Goal: Task Accomplishment & Management: Complete application form

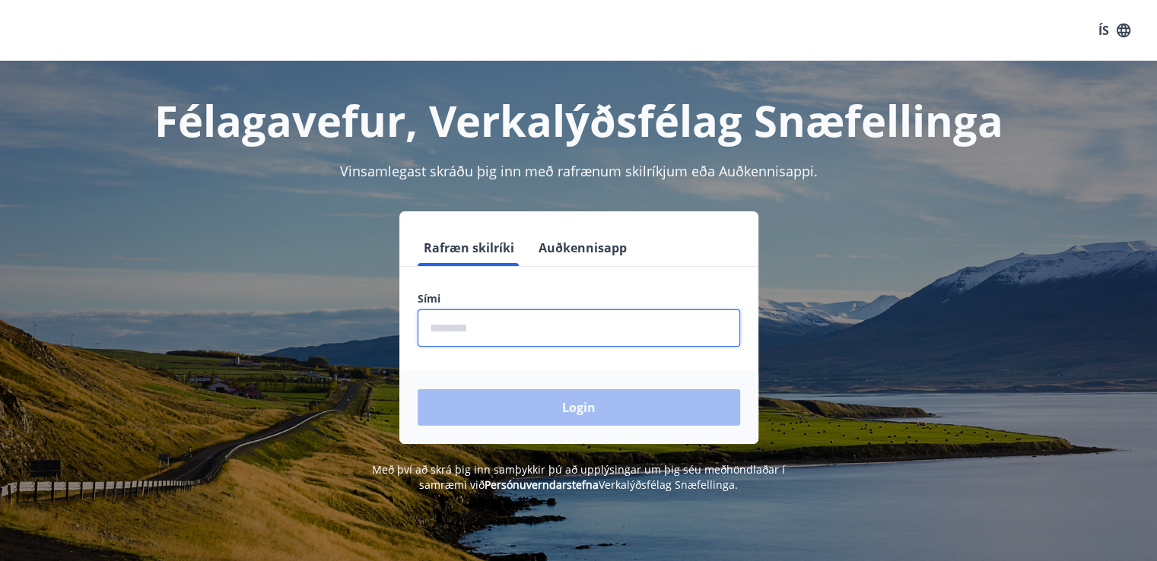
click at [477, 330] on input "phone" at bounding box center [579, 328] width 323 height 37
paste input "********"
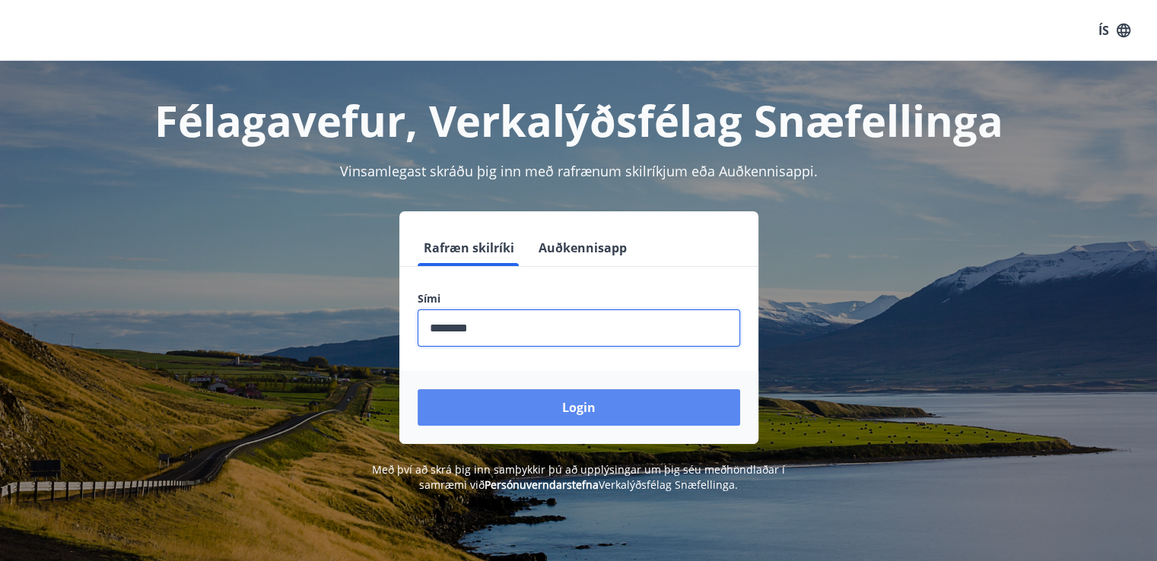
type input "********"
click at [520, 402] on button "Login" at bounding box center [579, 407] width 323 height 37
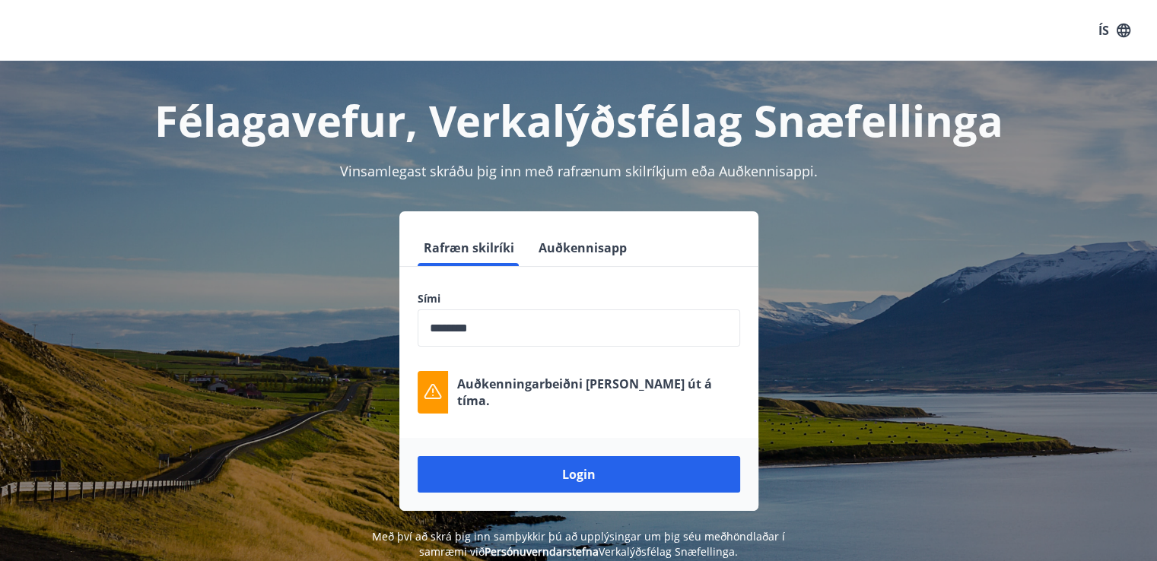
click at [544, 300] on label "Sími" at bounding box center [579, 298] width 323 height 15
click at [517, 329] on input "phone" at bounding box center [579, 328] width 323 height 37
click at [515, 328] on input "phone" at bounding box center [579, 328] width 323 height 37
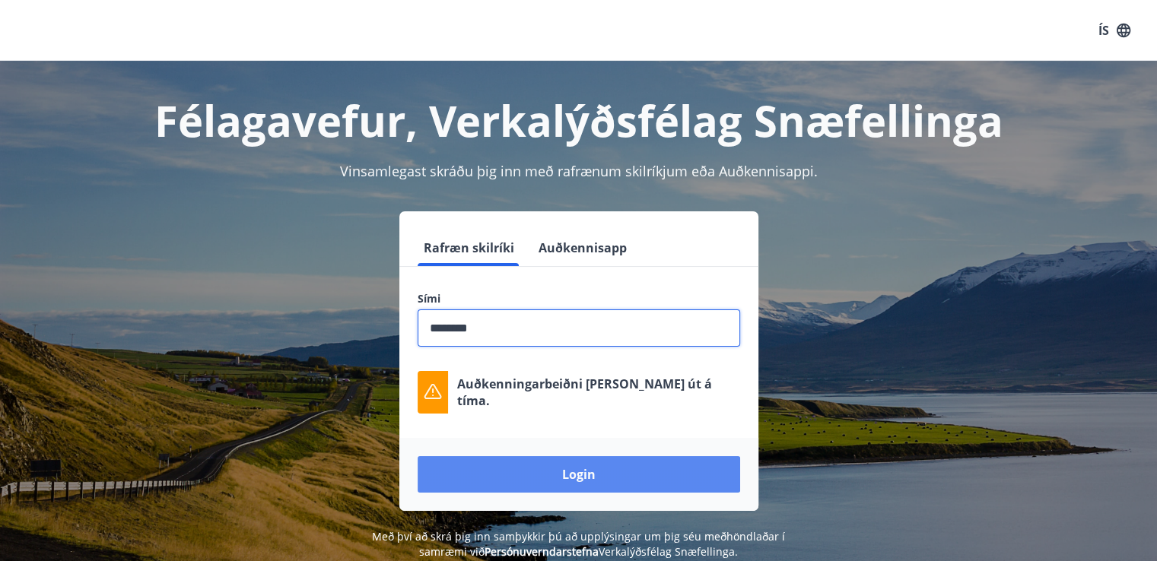
click at [523, 479] on button "Login" at bounding box center [579, 474] width 323 height 37
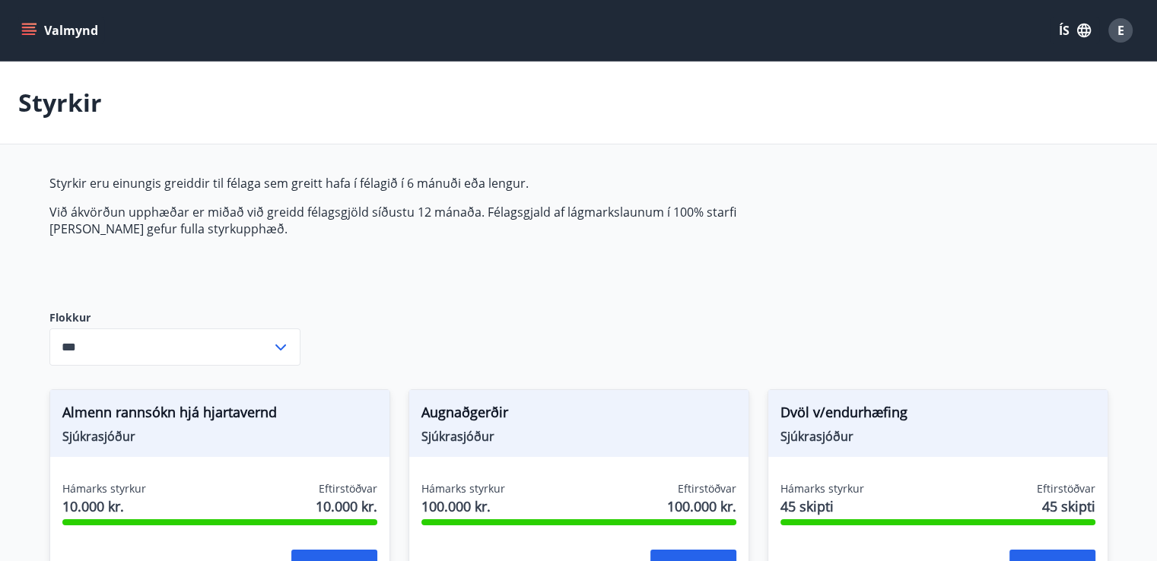
type input "***"
click at [55, 26] on button "Valmynd" at bounding box center [61, 30] width 86 height 27
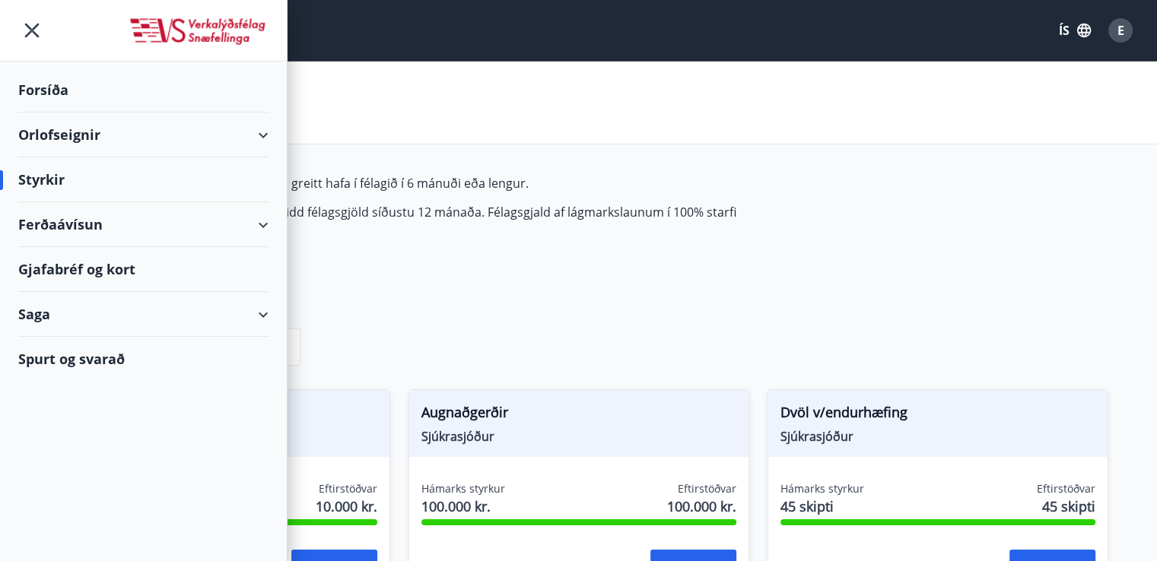
click at [34, 79] on div "Forsíða" at bounding box center [143, 90] width 250 height 45
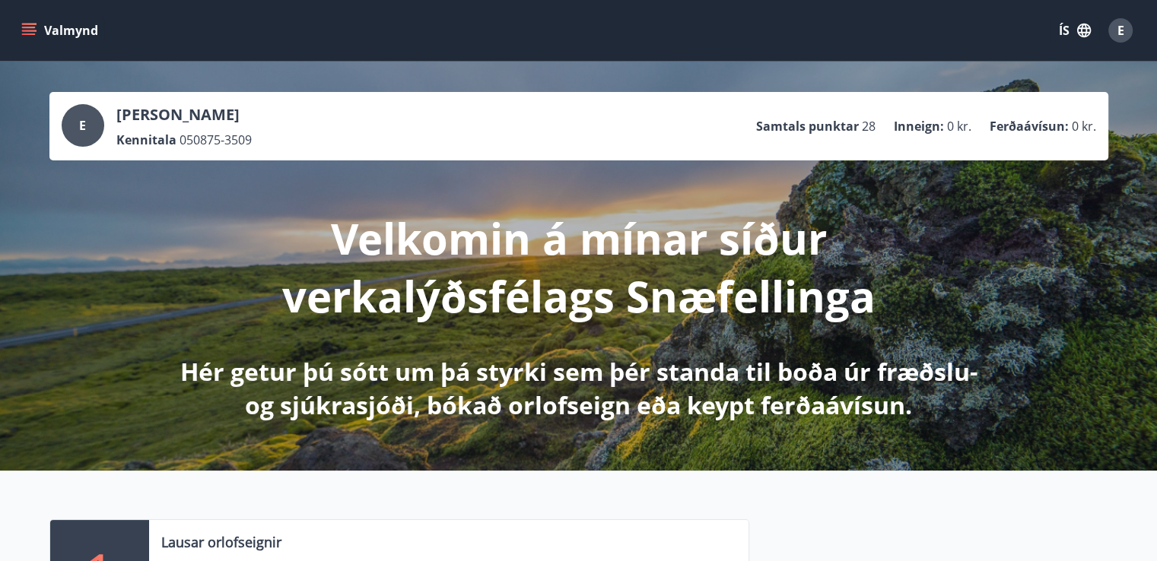
click at [38, 34] on button "Valmynd" at bounding box center [61, 30] width 86 height 27
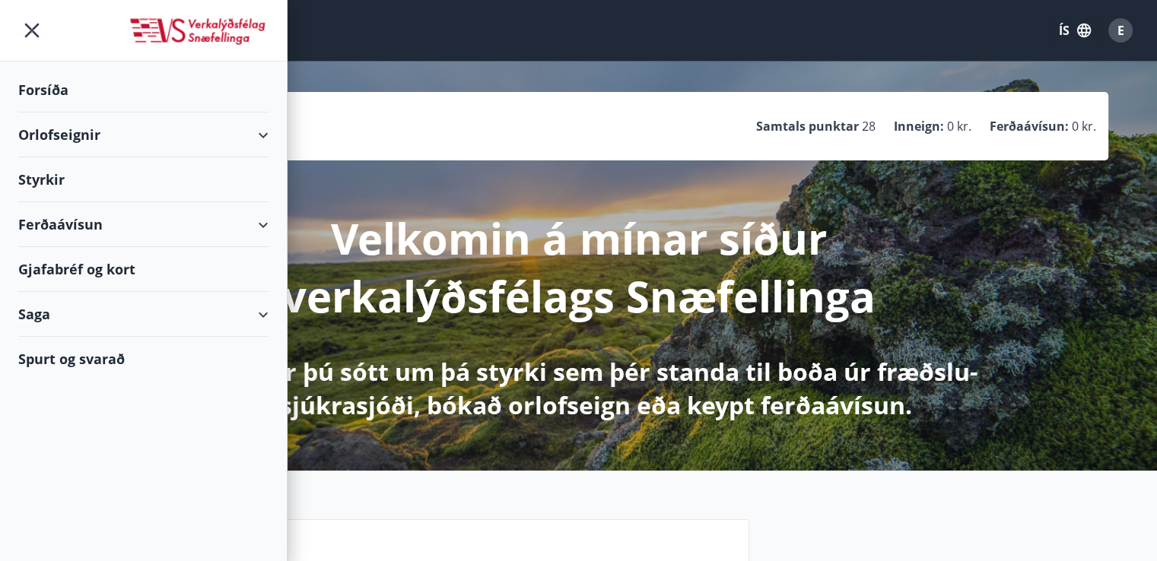
click at [58, 113] on div "Styrkir" at bounding box center [143, 90] width 250 height 45
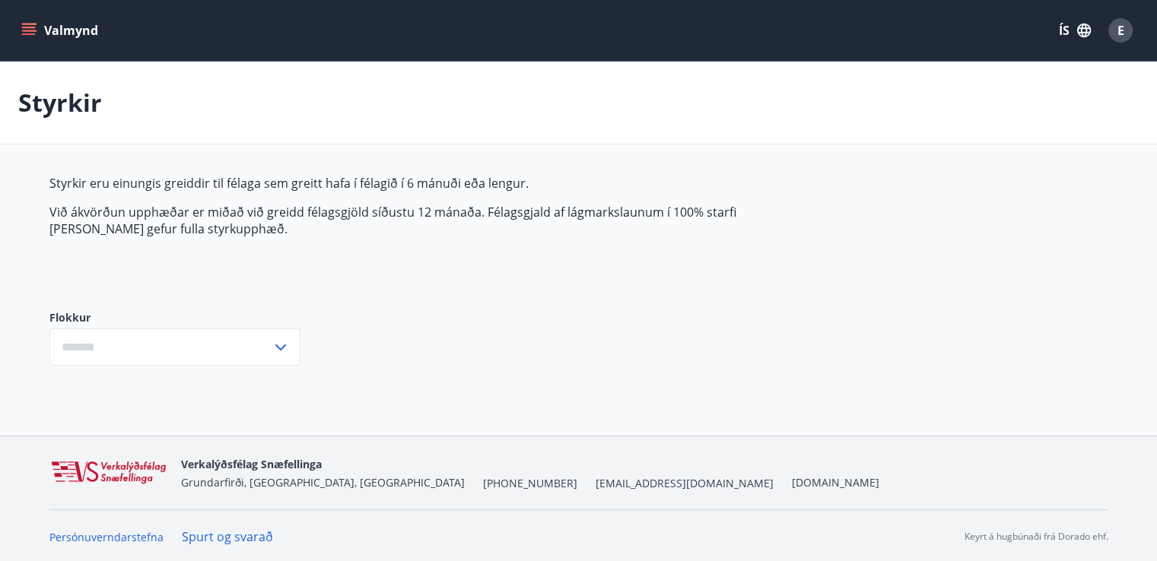
type input "***"
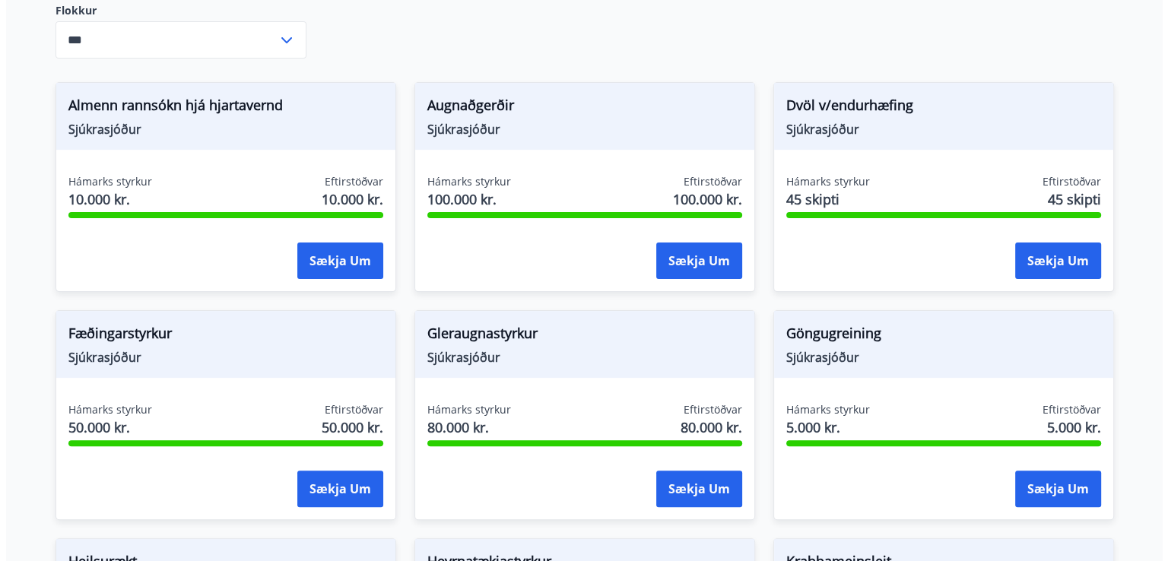
scroll to position [316, 0]
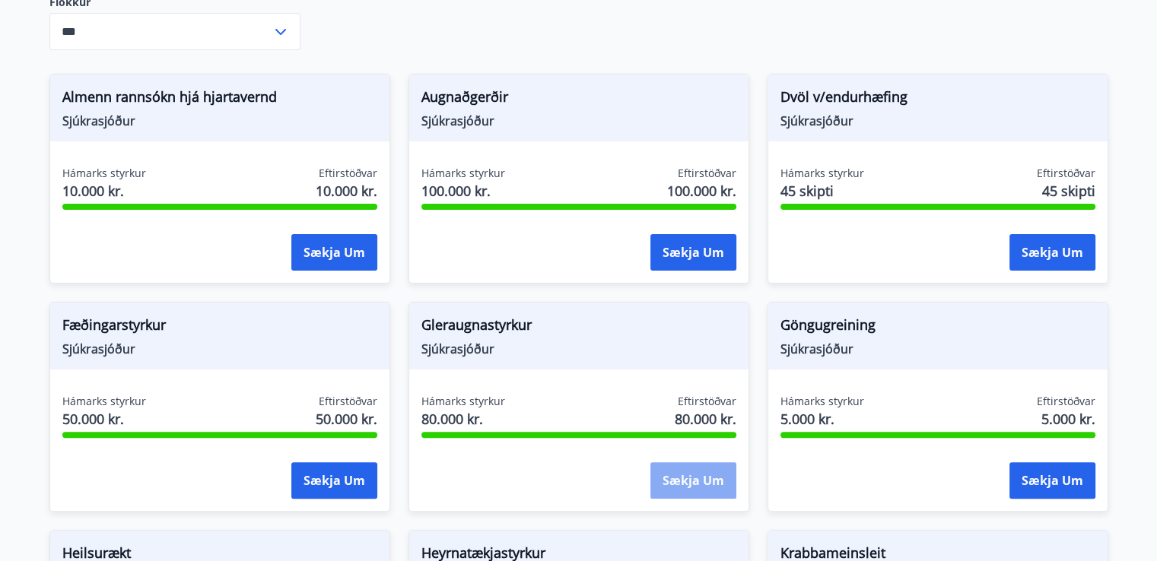
click at [682, 475] on button "Sækja um" at bounding box center [693, 480] width 86 height 37
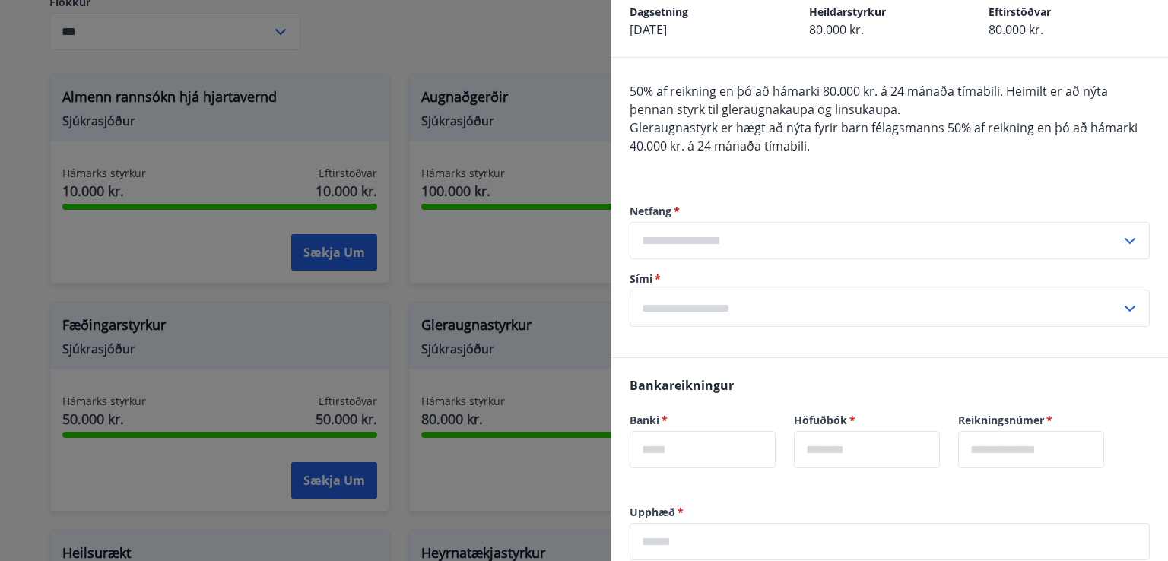
scroll to position [80, 0]
click at [1022, 241] on input "text" at bounding box center [875, 239] width 491 height 37
click at [706, 347] on div "Netfang   * Skrá nýtt netfang ​ Sími   * ​" at bounding box center [890, 264] width 520 height 184
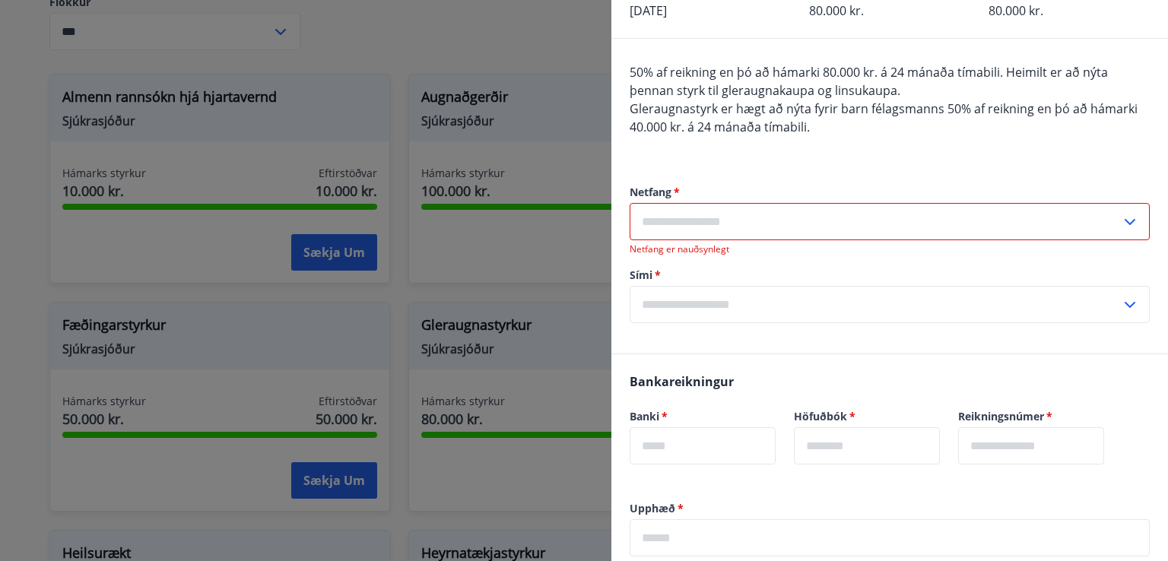
scroll to position [96, 0]
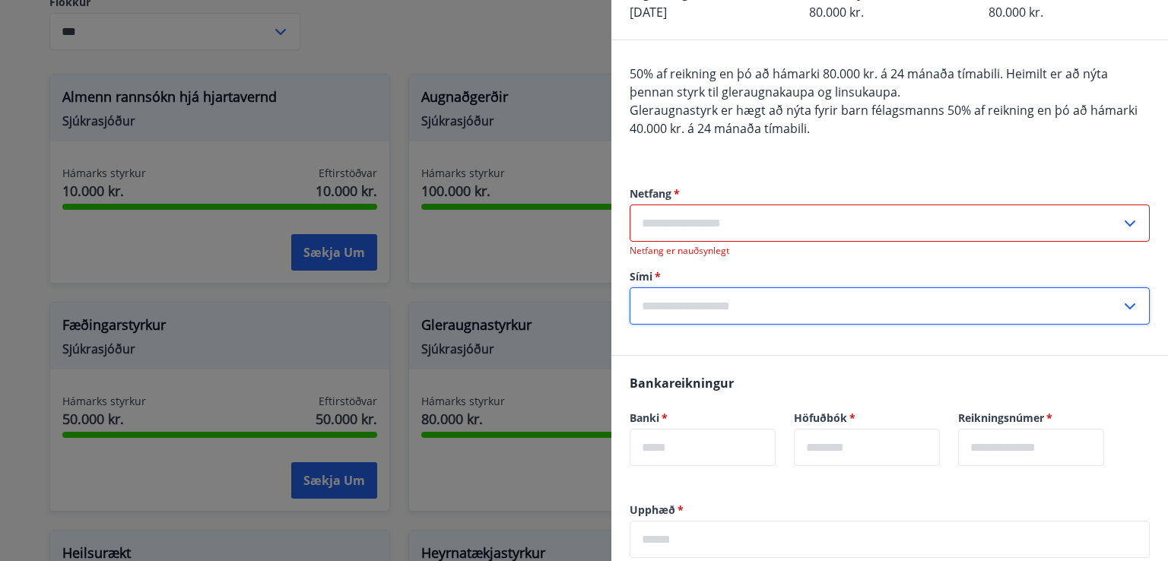
click at [704, 303] on input "text" at bounding box center [875, 306] width 491 height 37
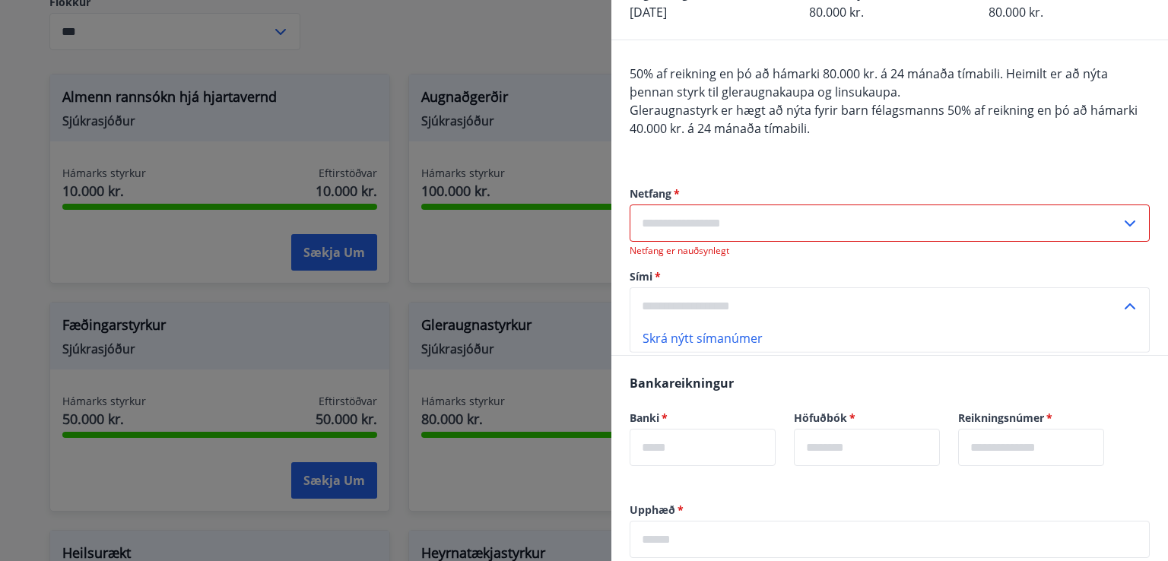
click at [739, 297] on input "text" at bounding box center [875, 306] width 491 height 37
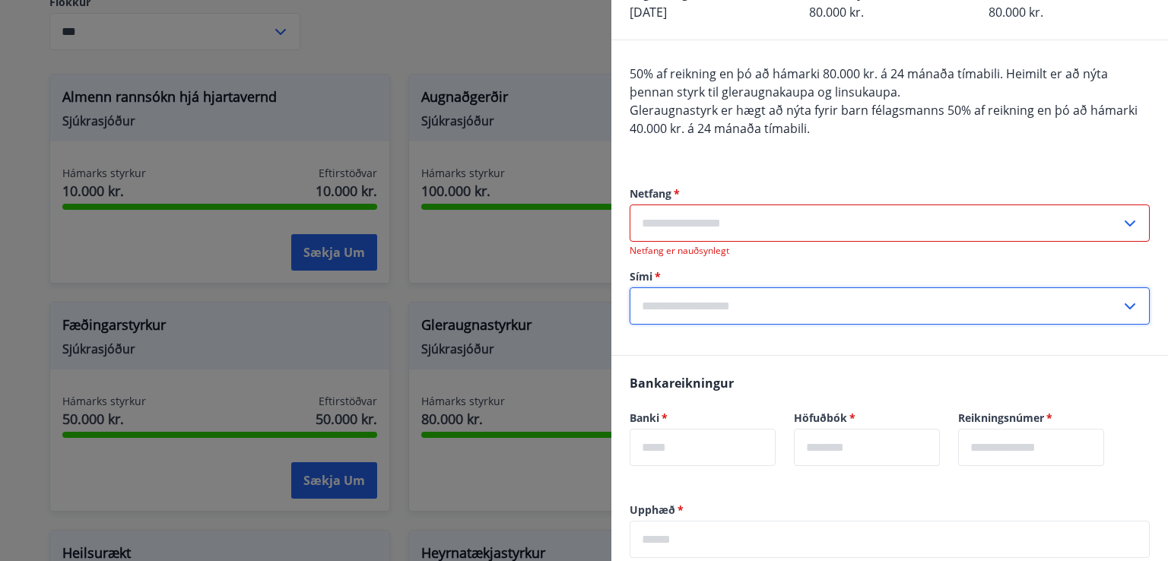
paste input "text"
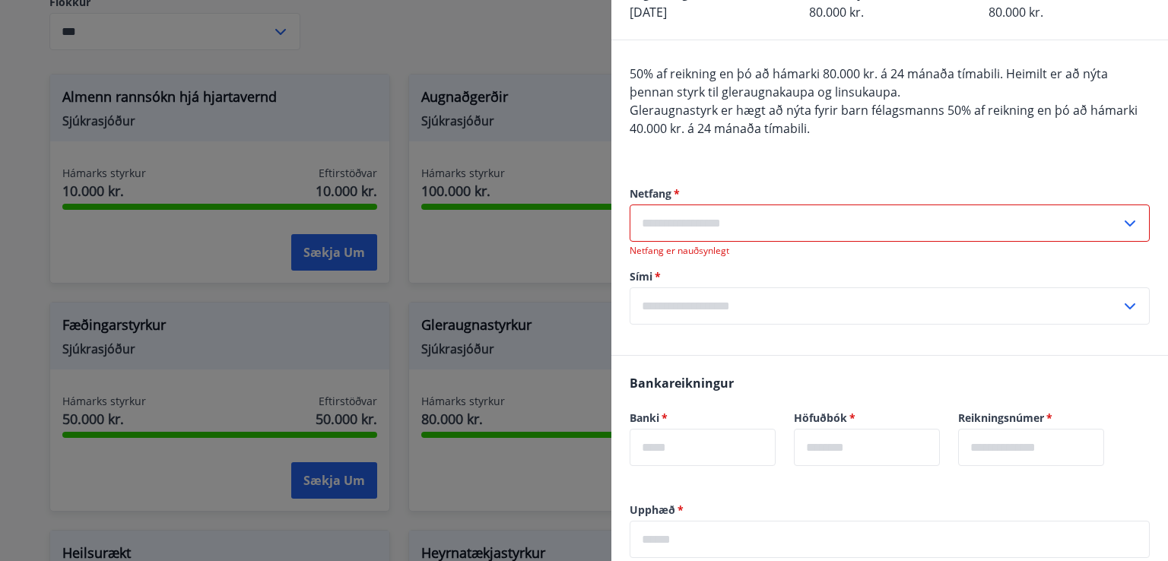
scroll to position [97, 0]
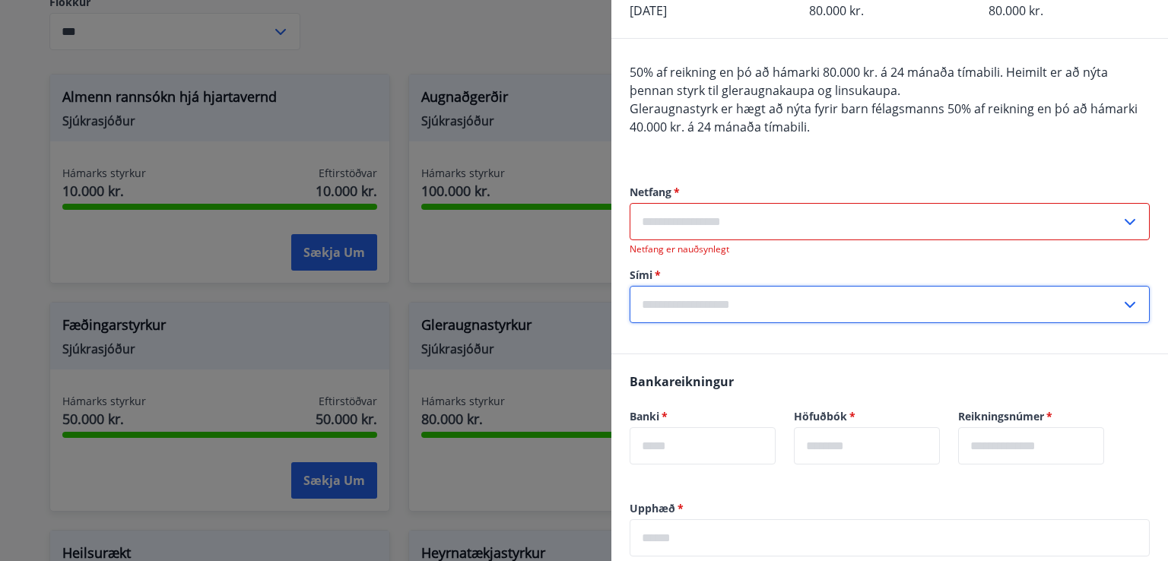
click at [791, 292] on input "text" at bounding box center [875, 304] width 491 height 37
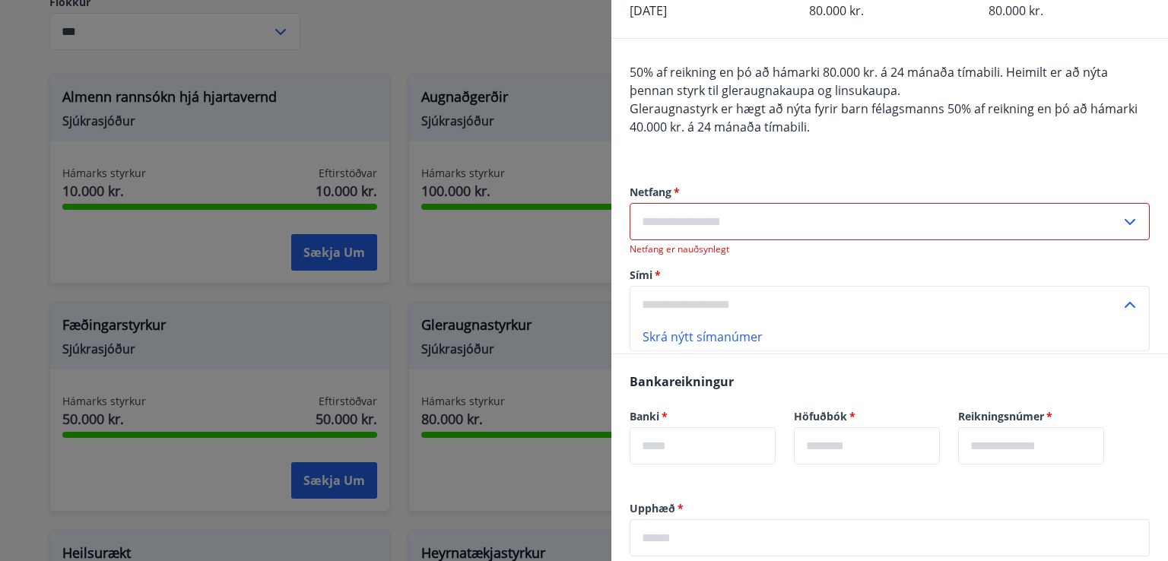
click at [677, 296] on input "text" at bounding box center [875, 304] width 491 height 37
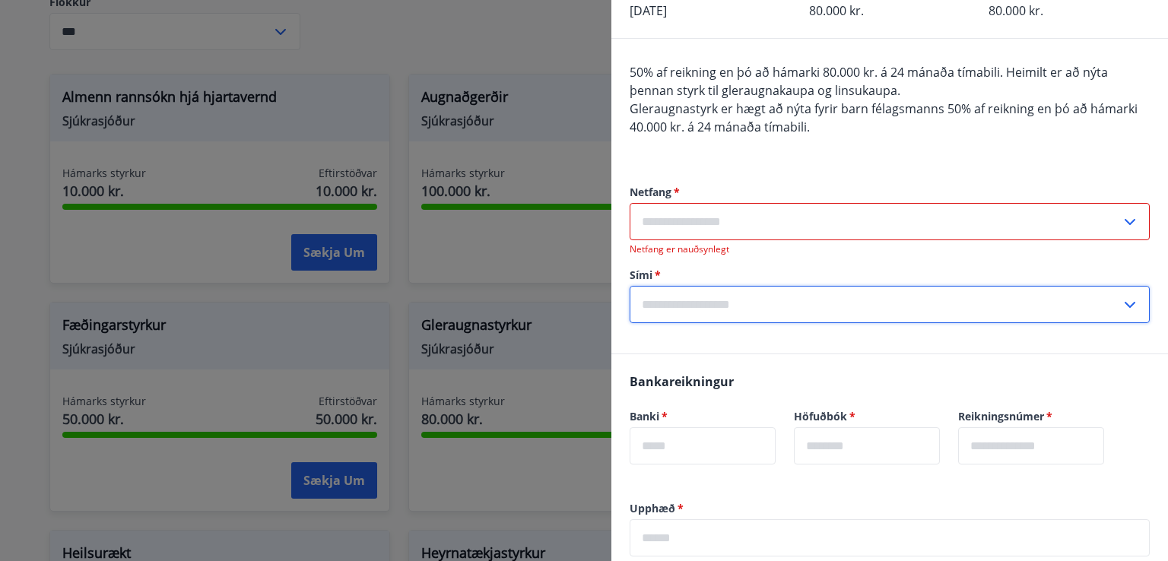
click at [1121, 306] on icon at bounding box center [1130, 305] width 18 height 18
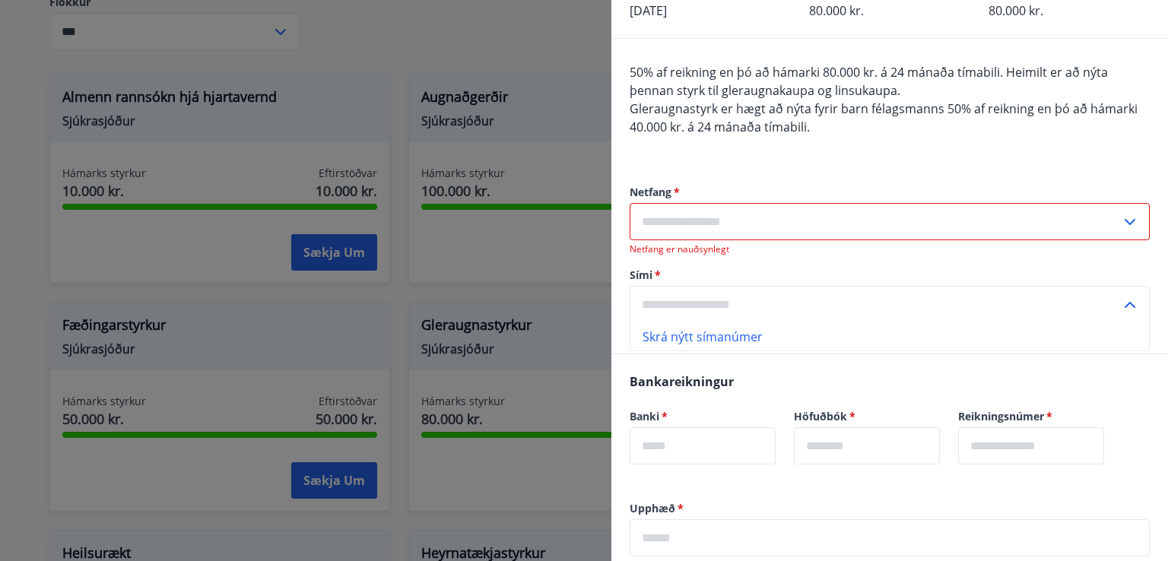
click at [650, 290] on input "text" at bounding box center [875, 304] width 491 height 37
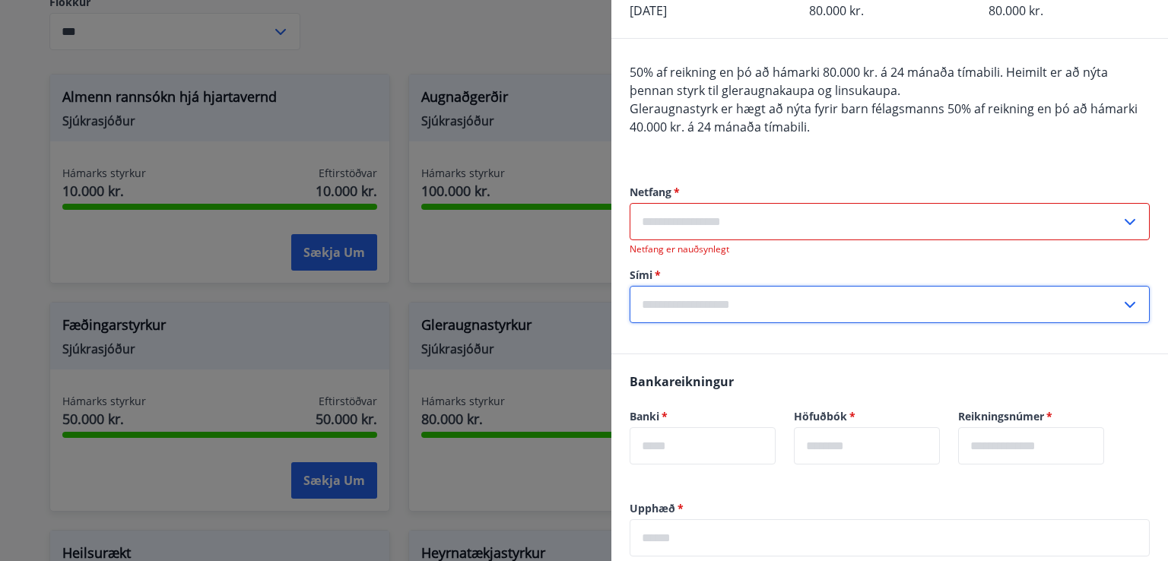
click at [650, 290] on input "text" at bounding box center [875, 304] width 491 height 37
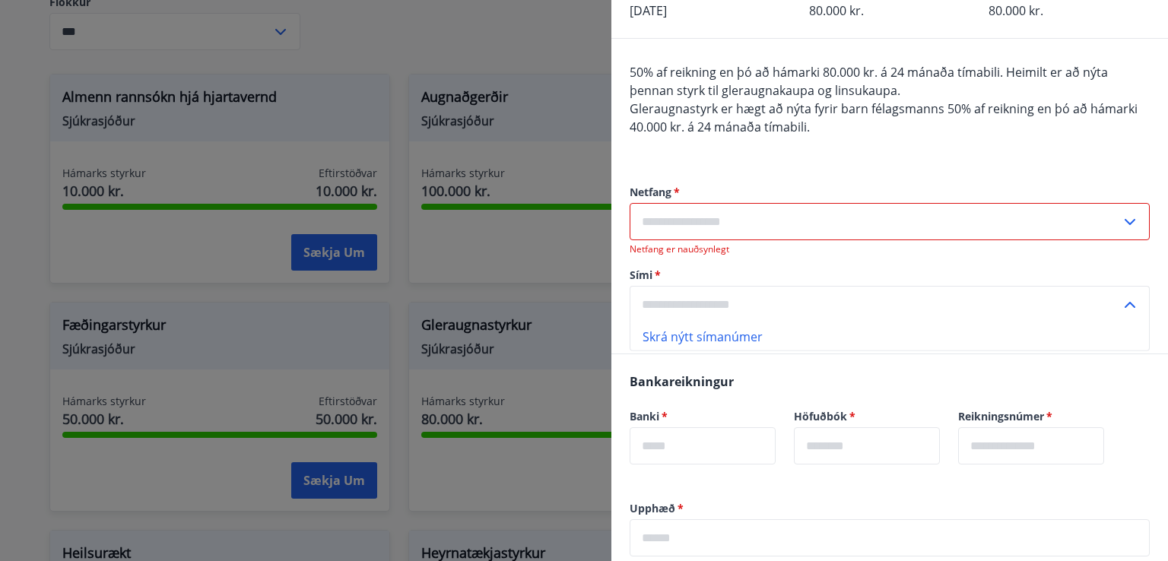
click at [650, 290] on input "text" at bounding box center [875, 304] width 491 height 37
click at [678, 215] on input "text" at bounding box center [875, 221] width 491 height 37
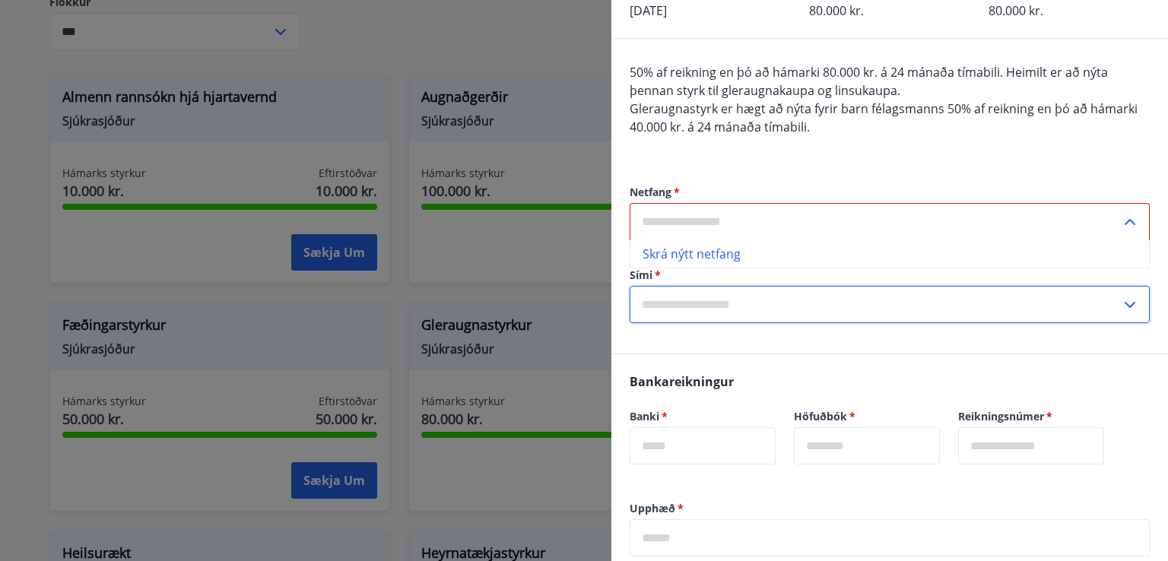
click at [695, 299] on input "text" at bounding box center [875, 304] width 491 height 37
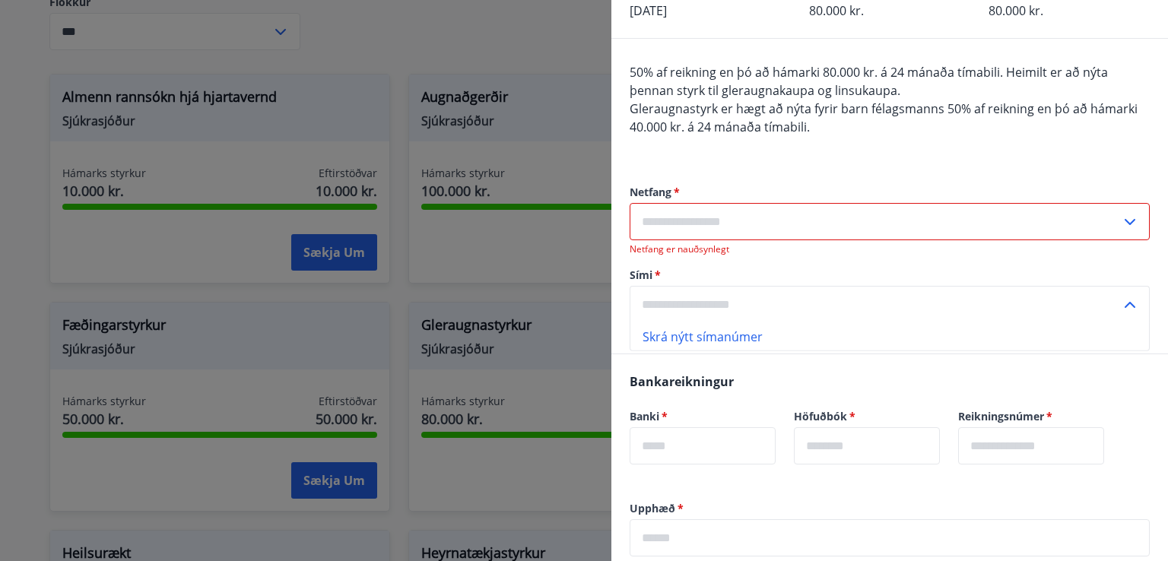
click at [780, 222] on input "text" at bounding box center [875, 221] width 491 height 37
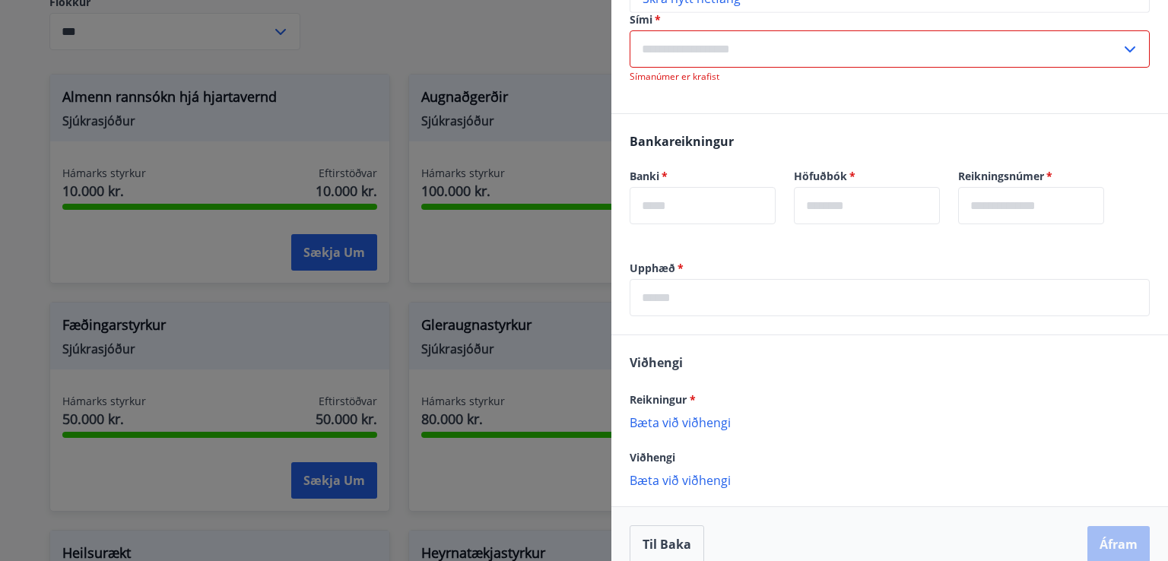
scroll to position [355, 0]
click at [707, 202] on input "text" at bounding box center [703, 203] width 146 height 37
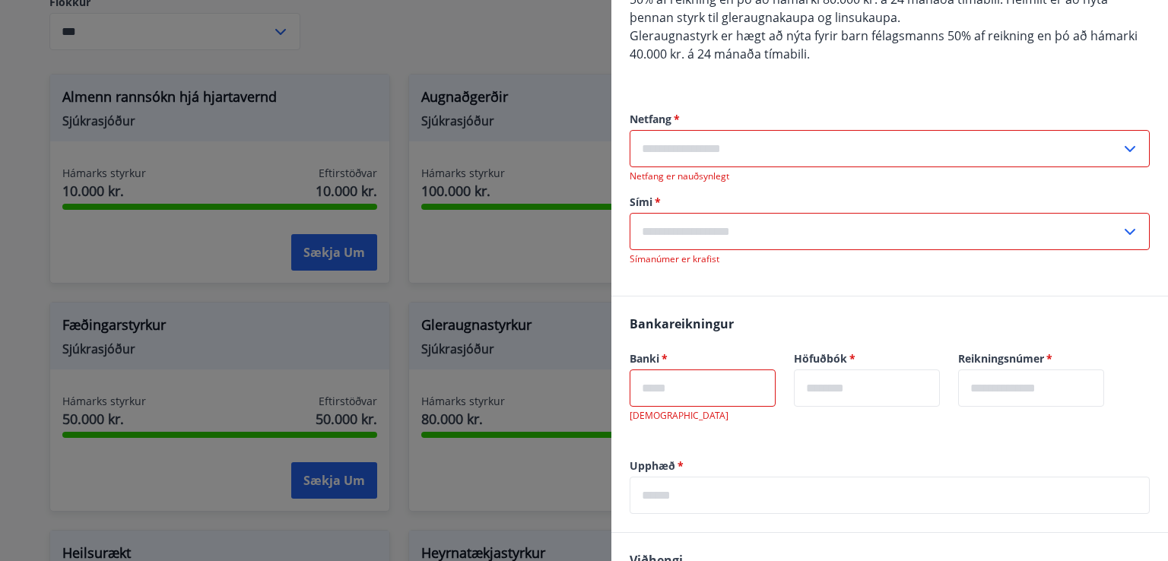
scroll to position [167, 0]
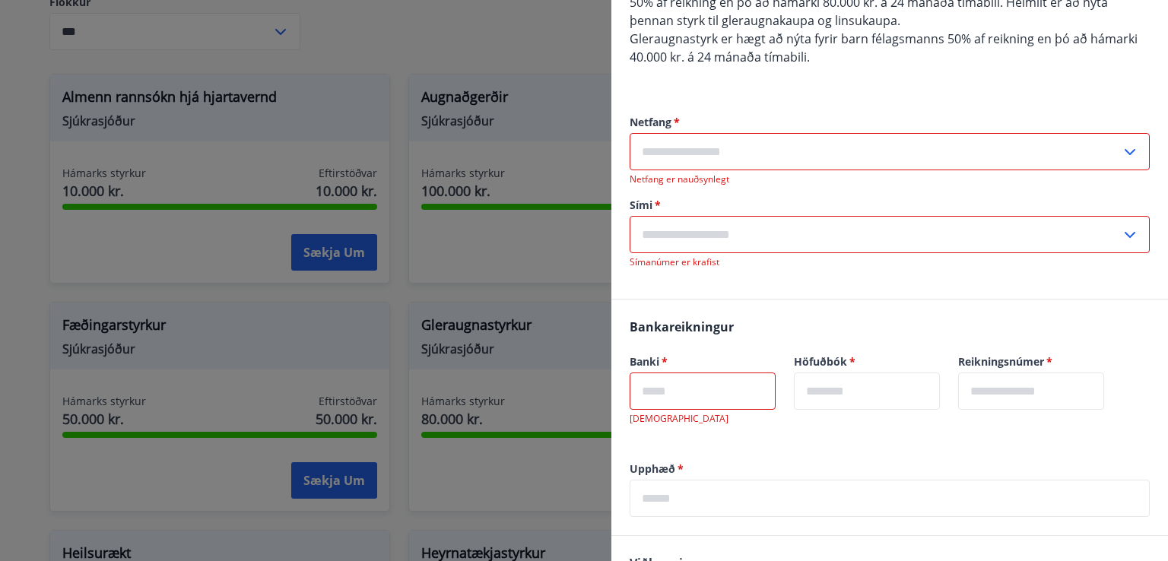
click at [684, 145] on input "text" at bounding box center [875, 151] width 491 height 37
click at [717, 181] on li "Skrá nýtt netfang" at bounding box center [890, 183] width 519 height 27
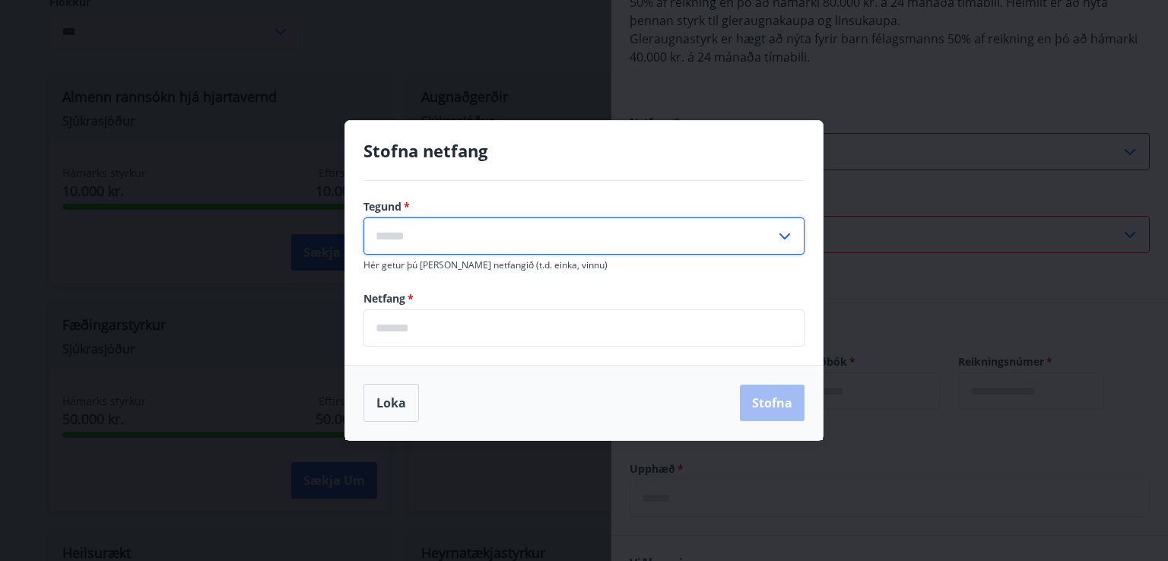
click at [490, 240] on input "text" at bounding box center [570, 236] width 412 height 37
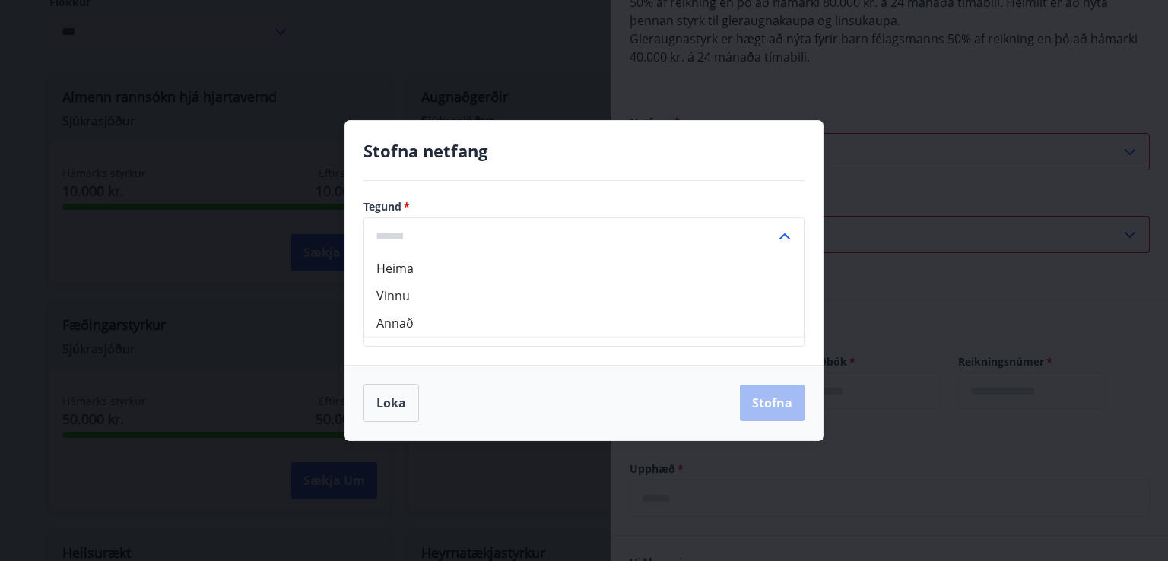
click at [480, 384] on div "Loka Stofna" at bounding box center [584, 403] width 441 height 38
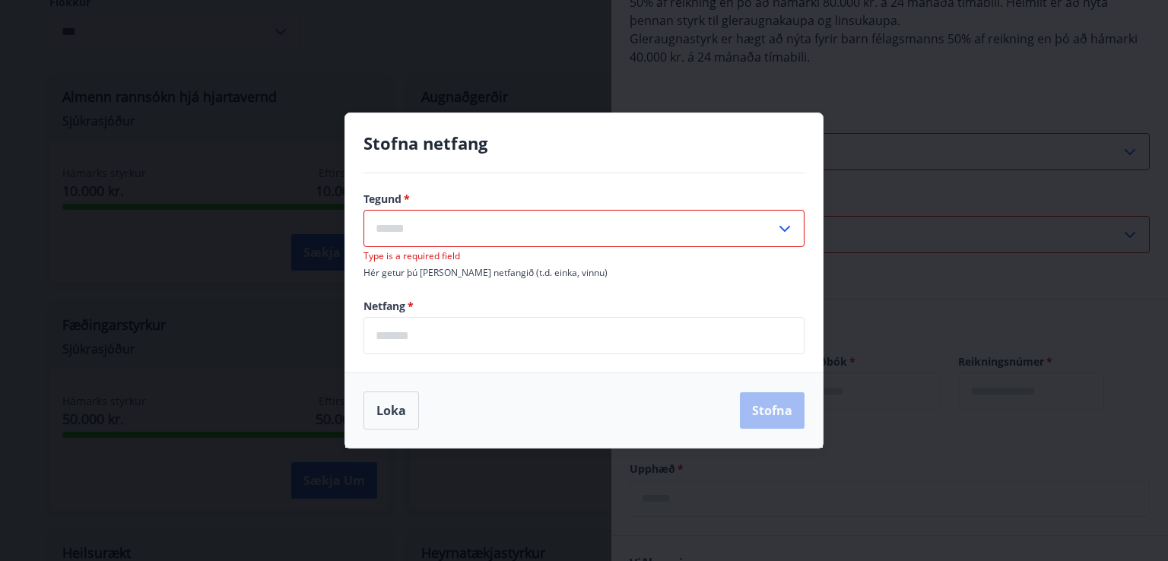
click at [790, 221] on icon at bounding box center [785, 229] width 18 height 18
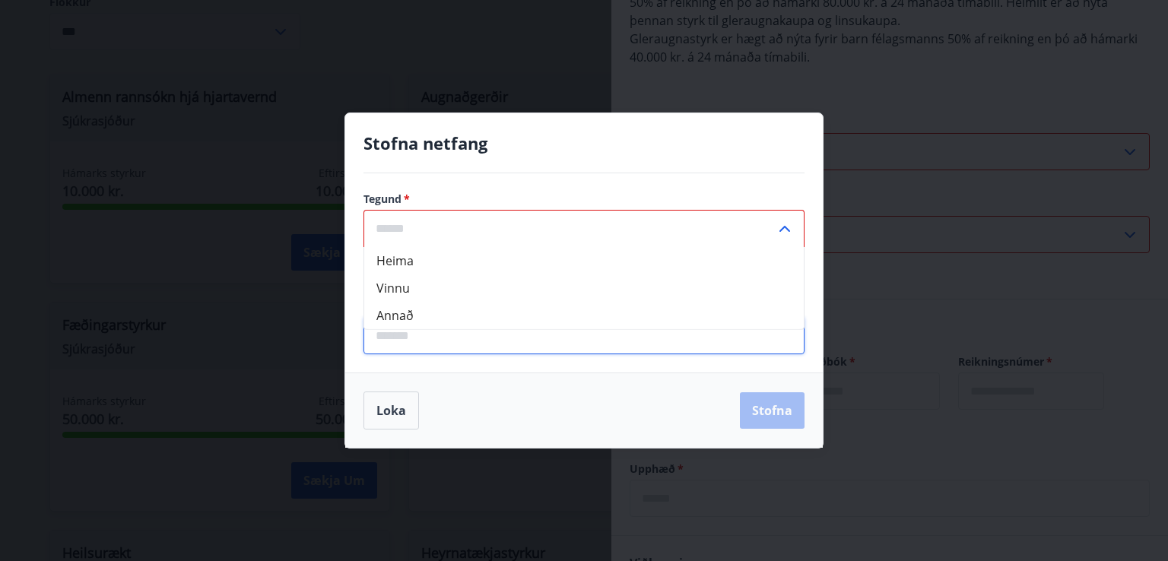
click at [472, 340] on input "email" at bounding box center [584, 335] width 441 height 37
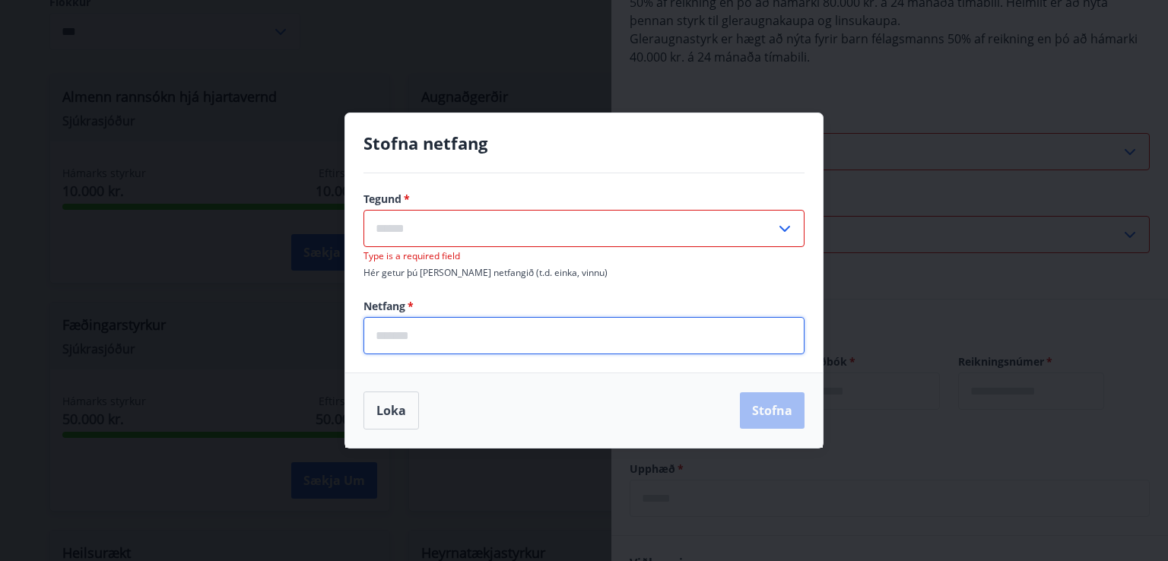
drag, startPoint x: 472, startPoint y: 340, endPoint x: 431, endPoint y: 380, distance: 57.6
drag, startPoint x: 431, startPoint y: 380, endPoint x: 189, endPoint y: 365, distance: 243.1
drag, startPoint x: 189, startPoint y: 365, endPoint x: 520, endPoint y: 333, distance: 333.2
click at [520, 333] on input "email" at bounding box center [584, 335] width 441 height 37
drag, startPoint x: 520, startPoint y: 333, endPoint x: 437, endPoint y: 382, distance: 96.8
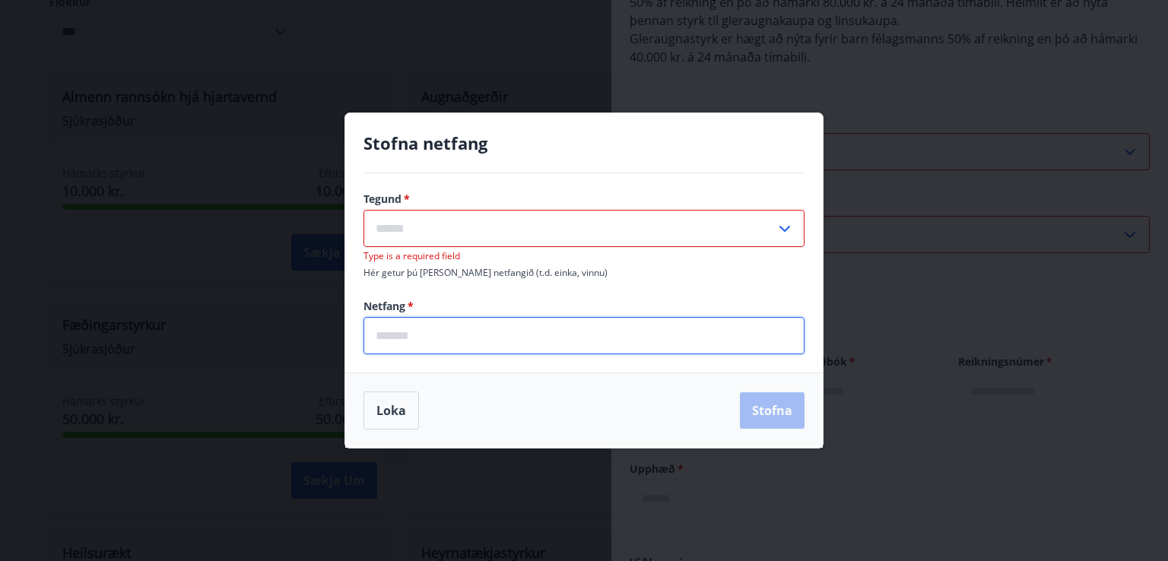
drag, startPoint x: 437, startPoint y: 382, endPoint x: 410, endPoint y: 329, distance: 59.5
click at [410, 329] on input "email" at bounding box center [584, 335] width 441 height 37
type input "**********"
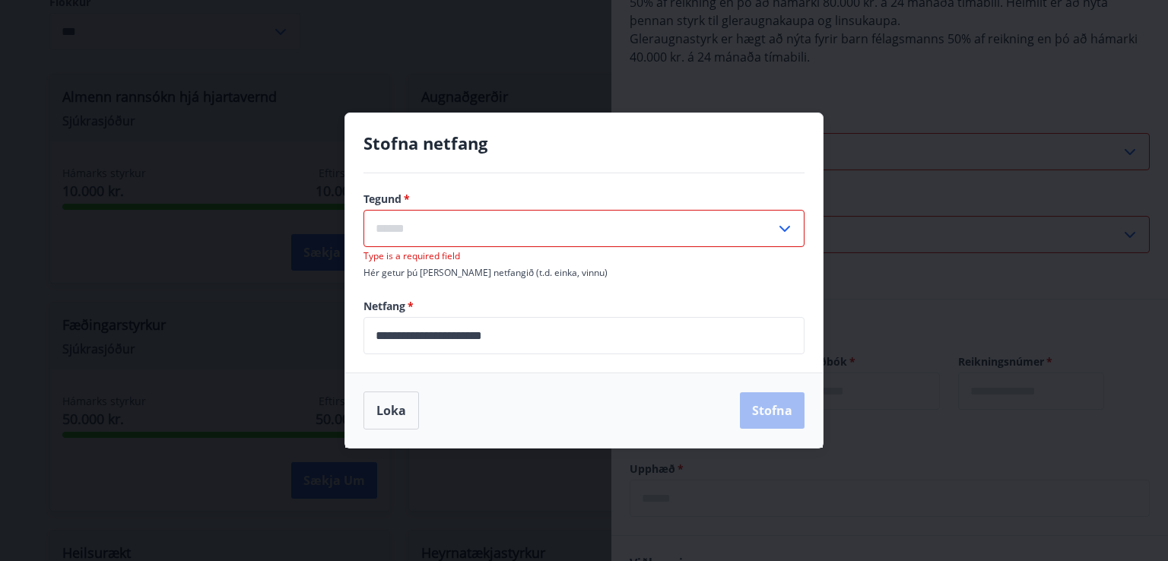
click at [506, 269] on span "Hér getur þú [PERSON_NAME] netfangið (t.d. einka, vinnu)" at bounding box center [486, 272] width 244 height 13
click at [780, 234] on icon at bounding box center [785, 229] width 18 height 18
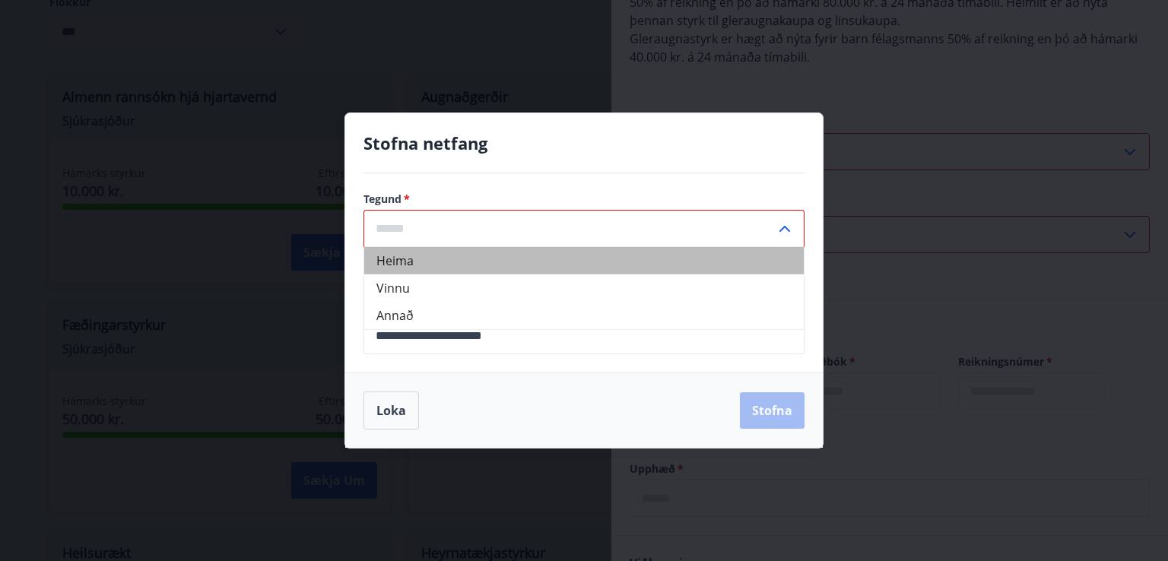
click at [420, 256] on li "Heima" at bounding box center [584, 260] width 440 height 27
type input "*****"
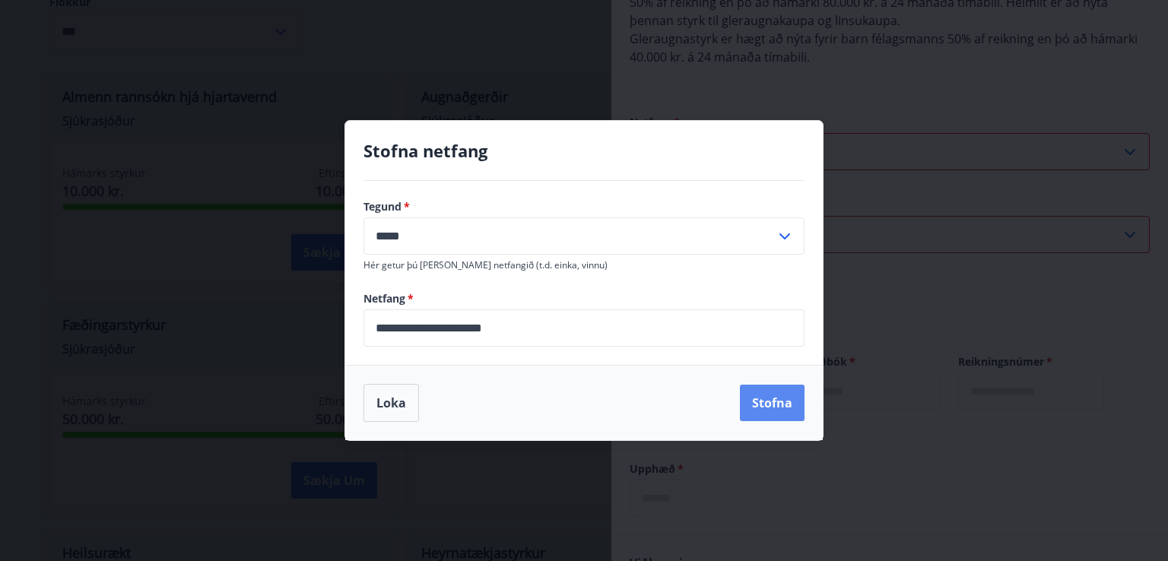
click at [761, 395] on button "Stofna" at bounding box center [772, 403] width 65 height 37
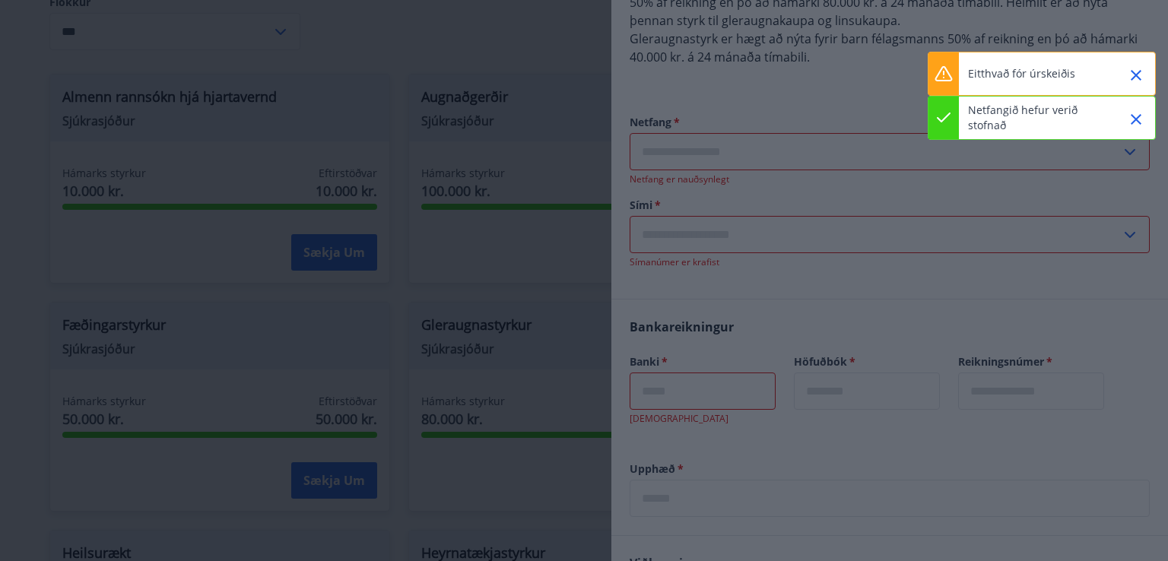
type input "**********"
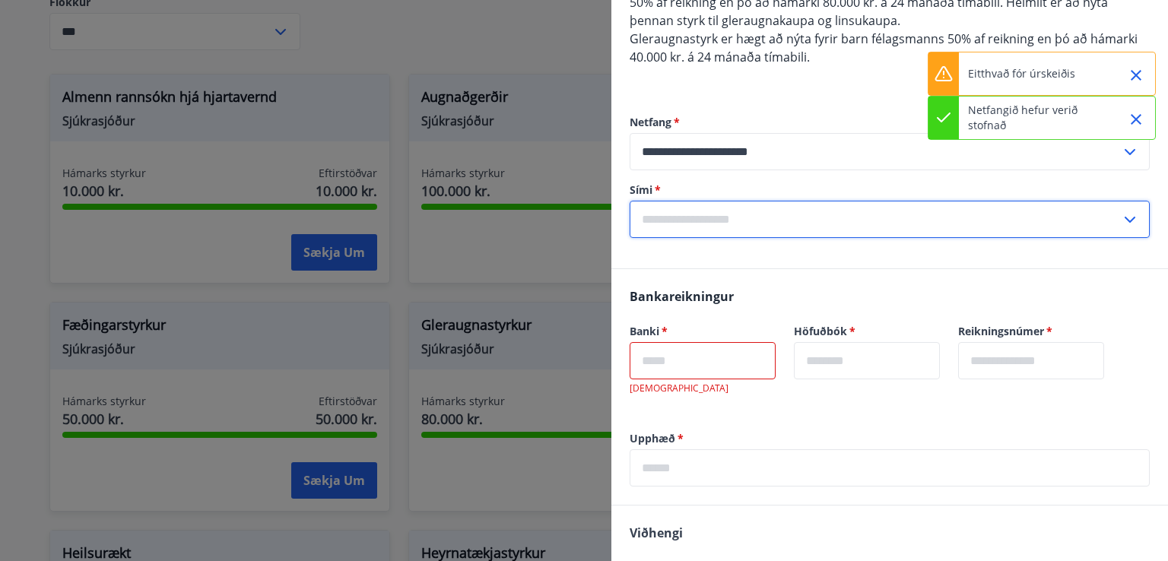
click at [666, 221] on input "text" at bounding box center [875, 219] width 491 height 37
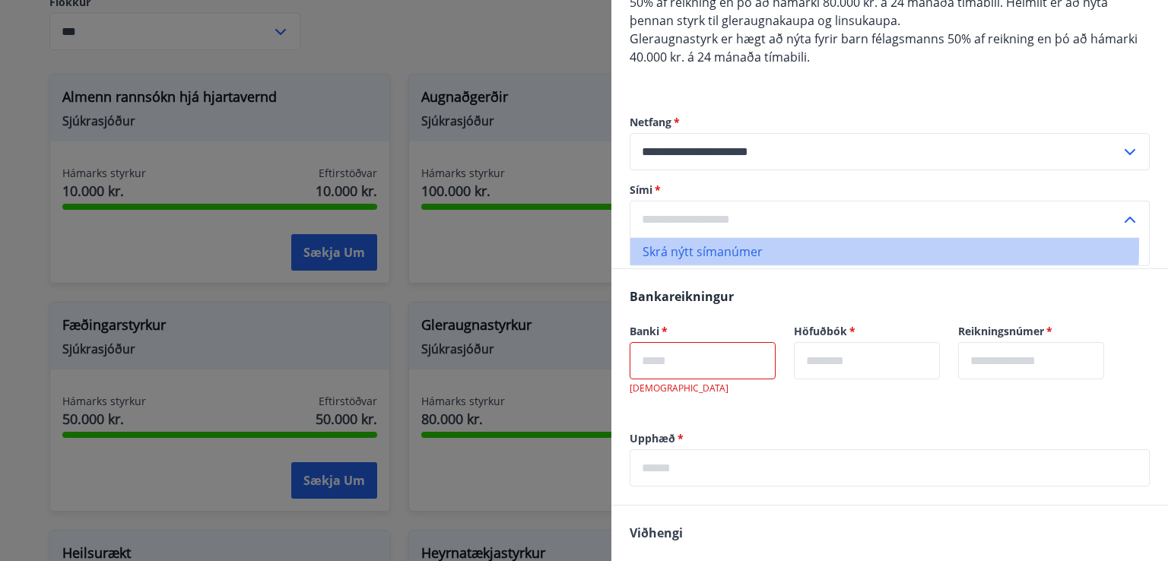
click at [677, 244] on li "Skrá nýtt símanúmer" at bounding box center [890, 251] width 519 height 27
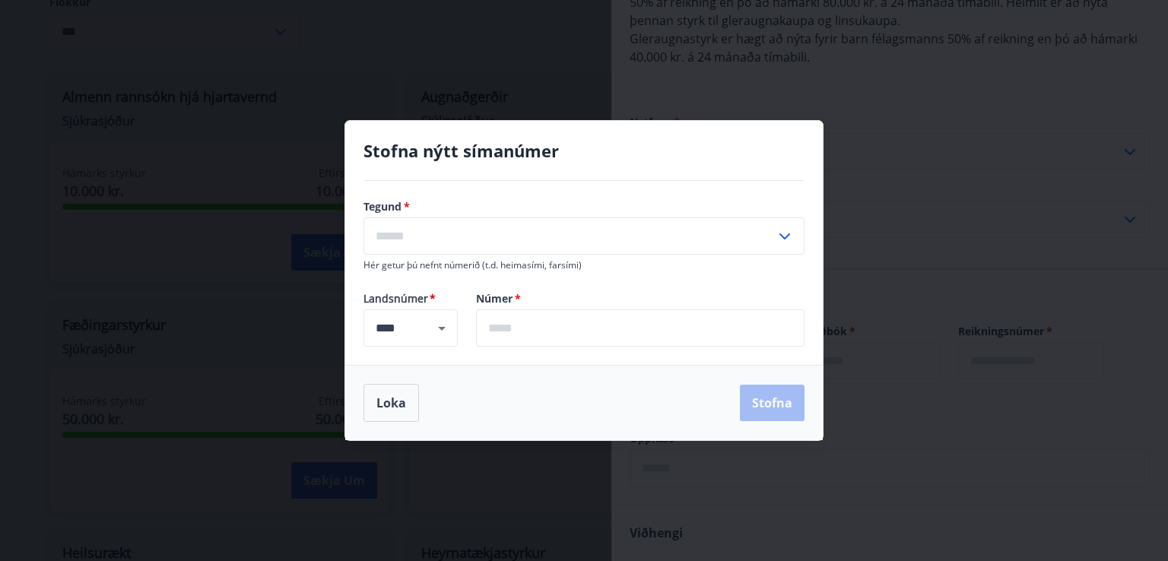
click at [544, 322] on input "text" at bounding box center [640, 328] width 329 height 37
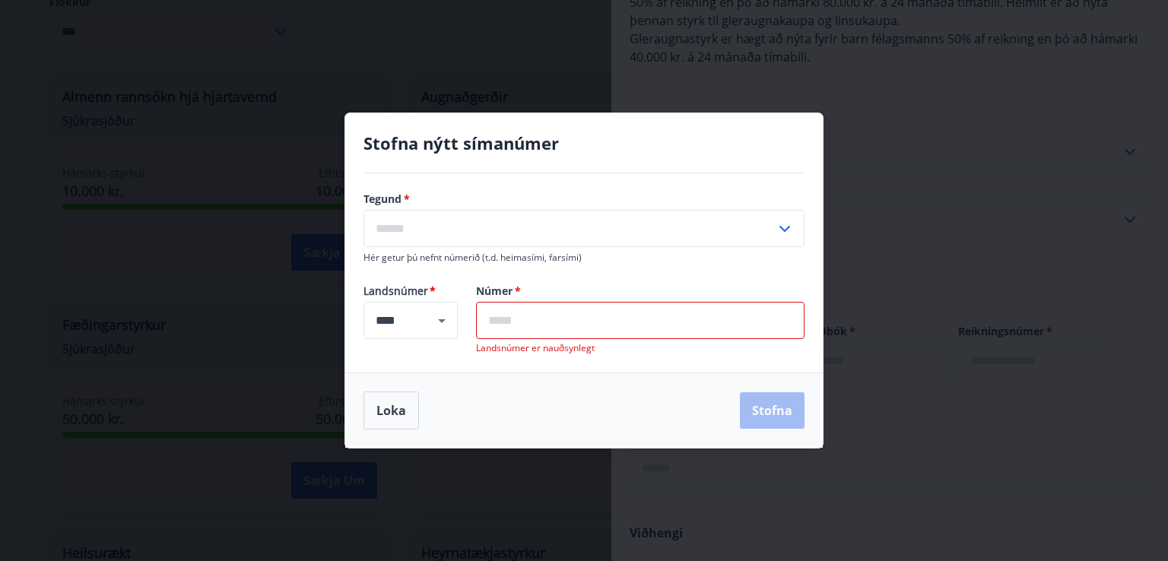
click at [561, 314] on input "text" at bounding box center [640, 320] width 329 height 37
paste input "*******"
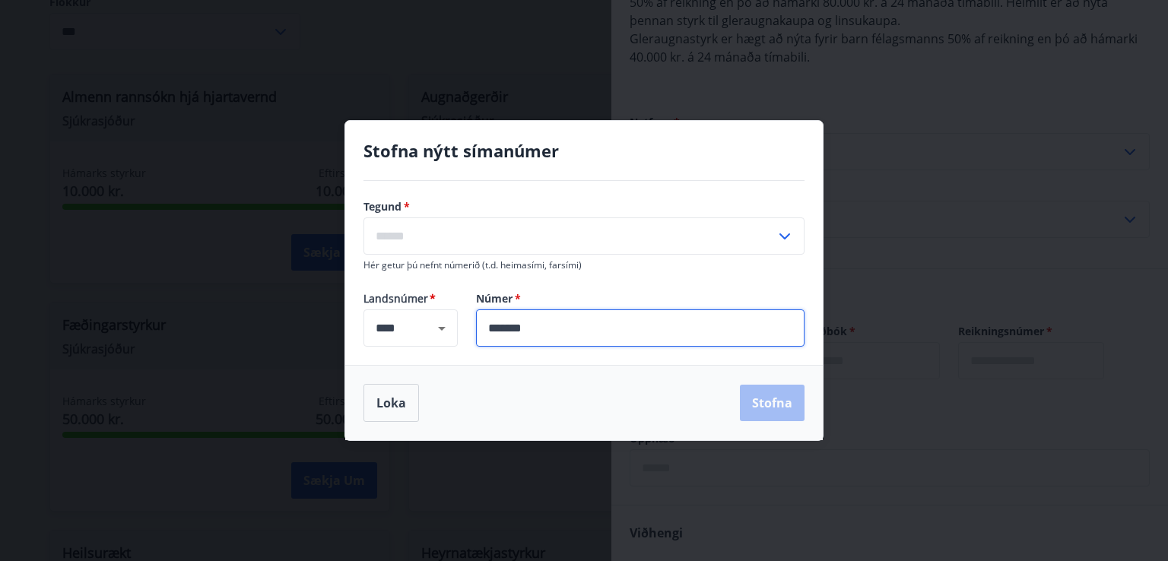
type input "*******"
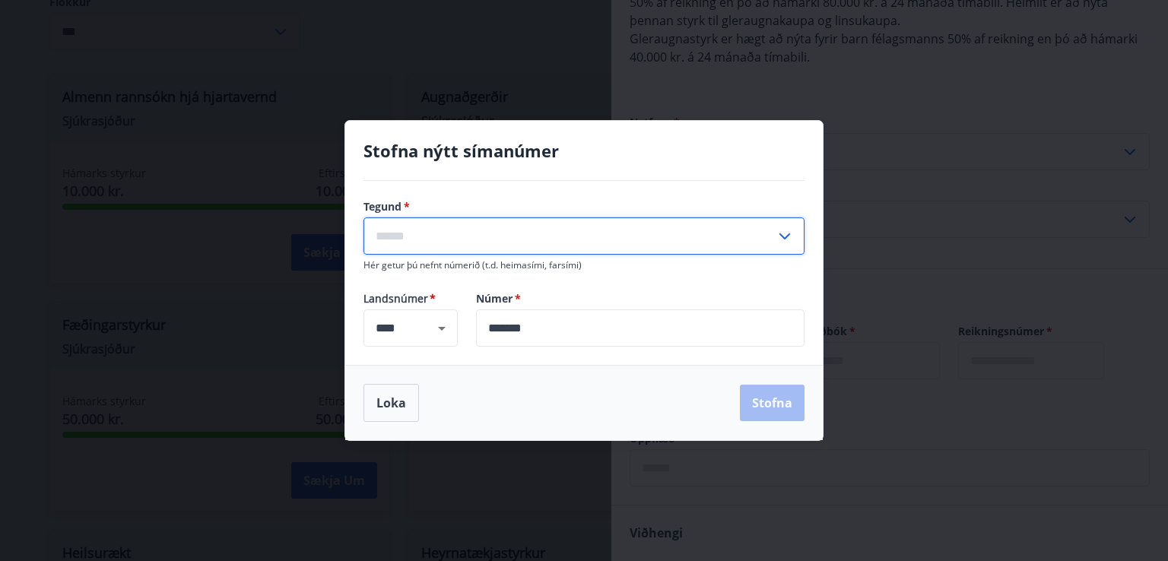
click at [515, 232] on input "text" at bounding box center [570, 236] width 412 height 37
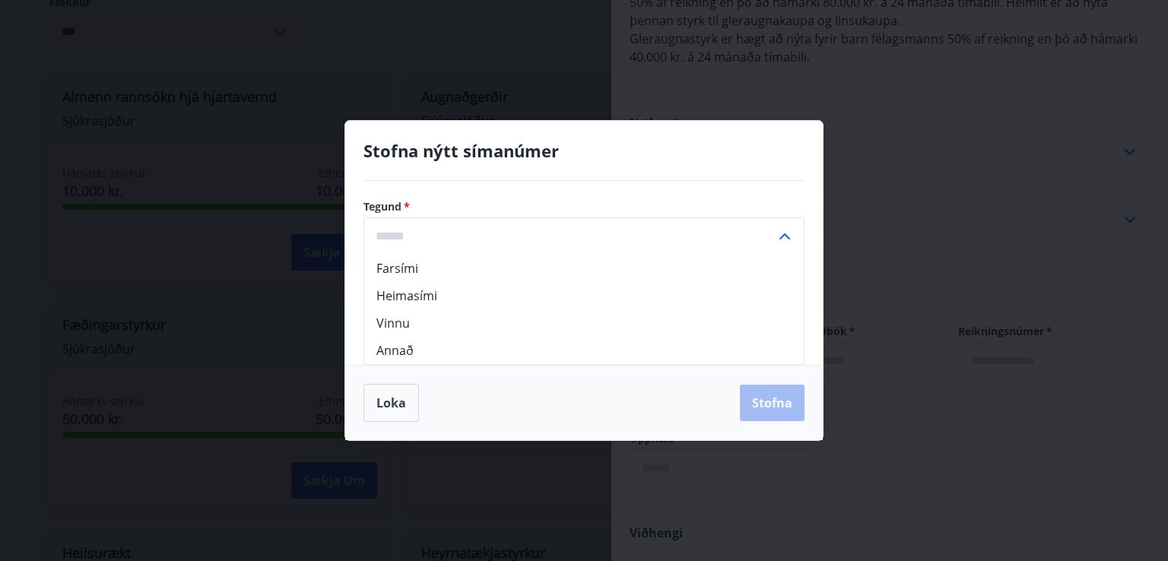
click at [421, 265] on li "Farsími" at bounding box center [584, 268] width 440 height 27
type input "*******"
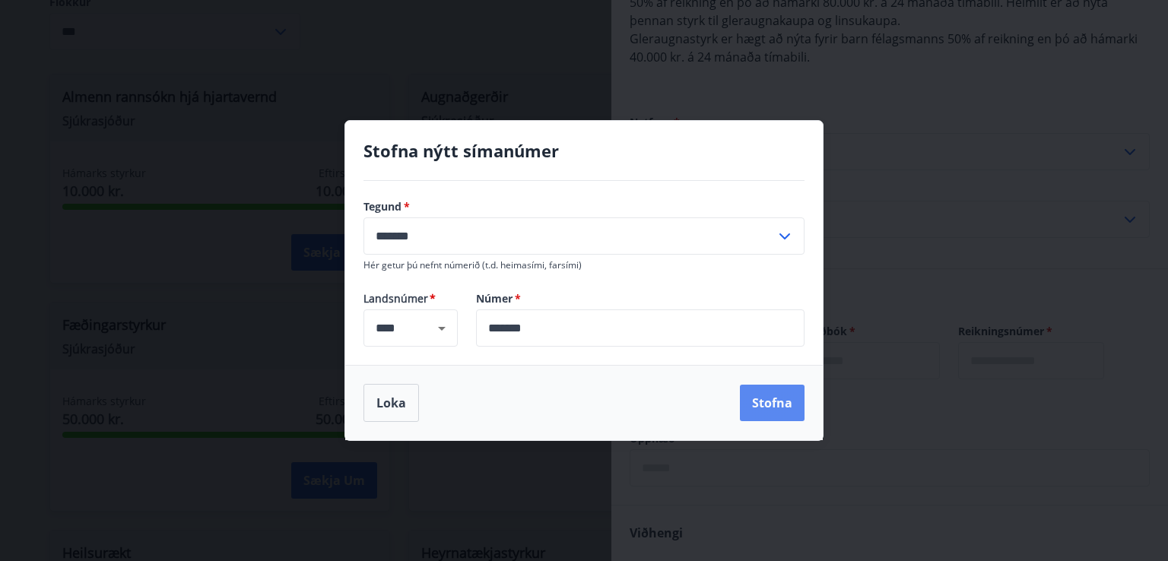
click at [768, 393] on button "Stofna" at bounding box center [772, 403] width 65 height 37
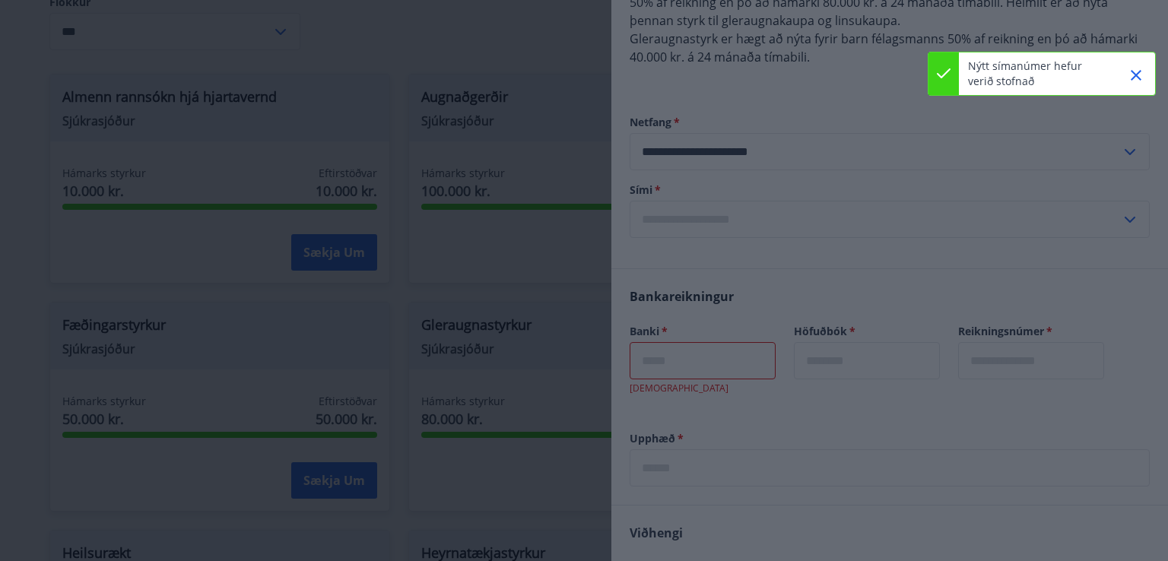
type input "**********"
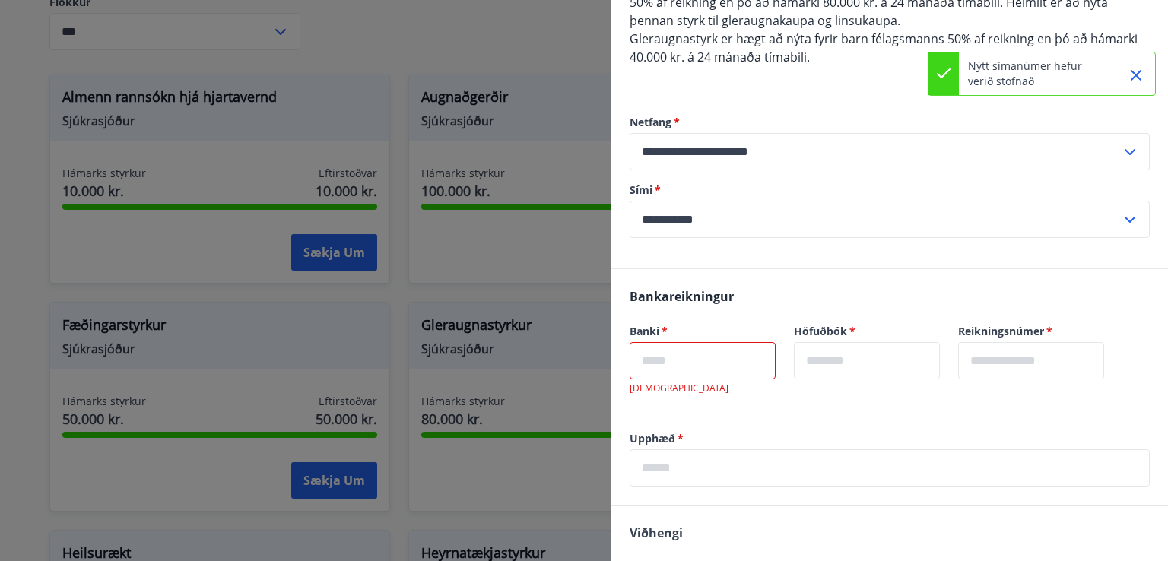
click at [661, 362] on input "text" at bounding box center [703, 360] width 146 height 37
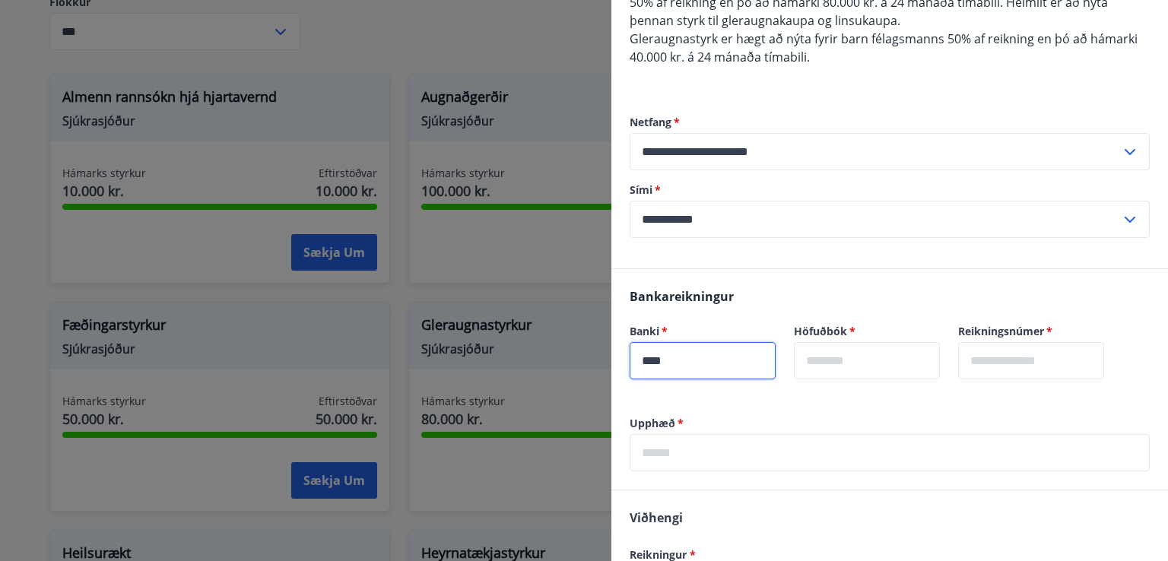
type input "****"
click at [839, 351] on input "text" at bounding box center [867, 360] width 146 height 37
type input "**"
click at [1054, 360] on input "text" at bounding box center [1031, 360] width 146 height 37
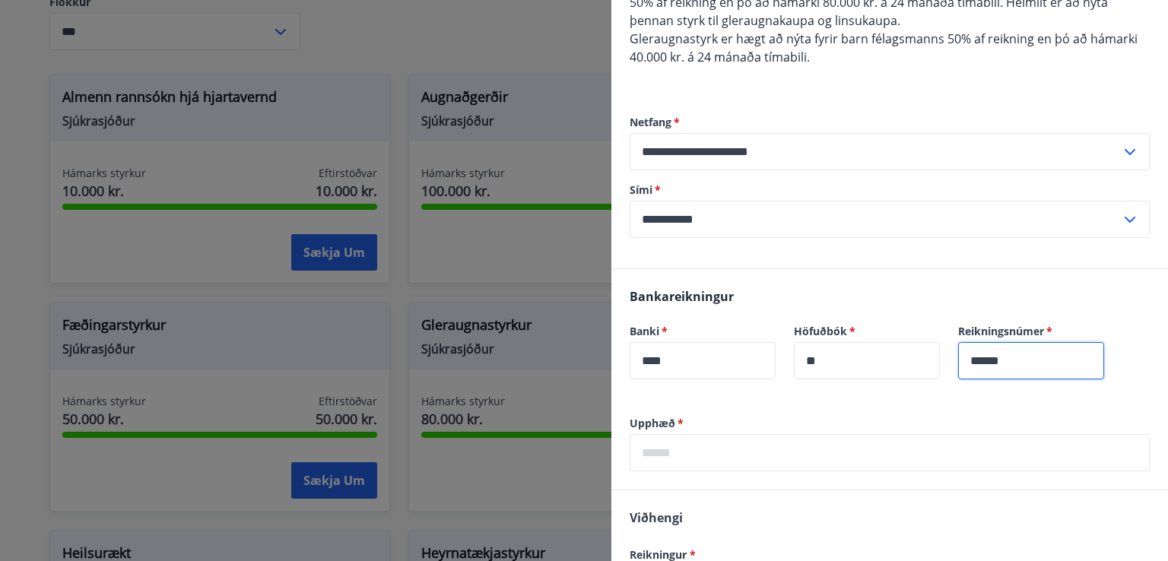
type input "******"
click at [771, 450] on input "text" at bounding box center [890, 452] width 520 height 37
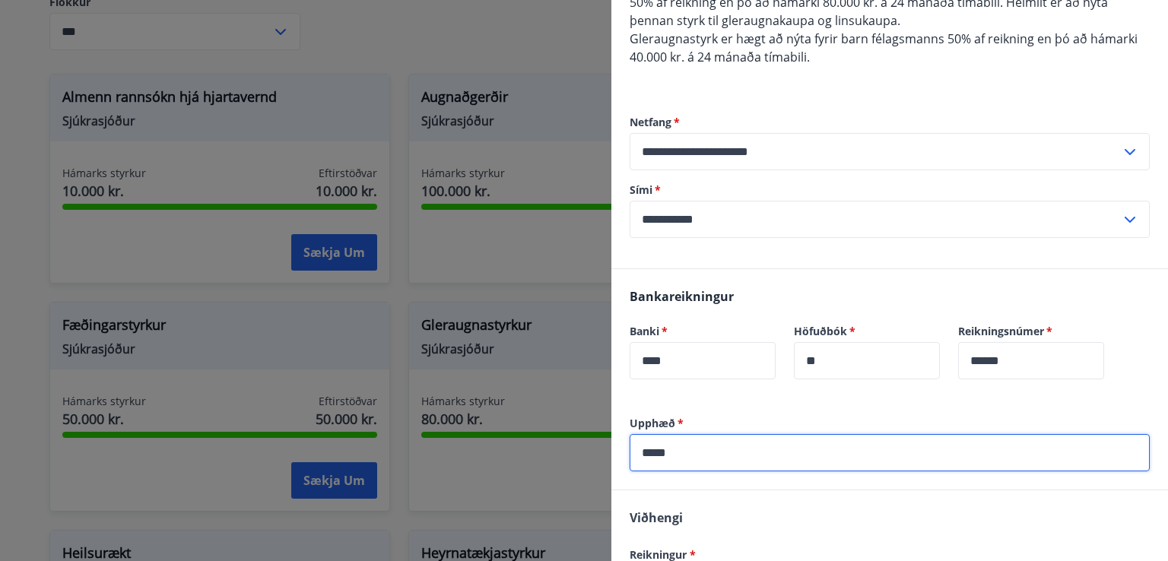
type input "*****"
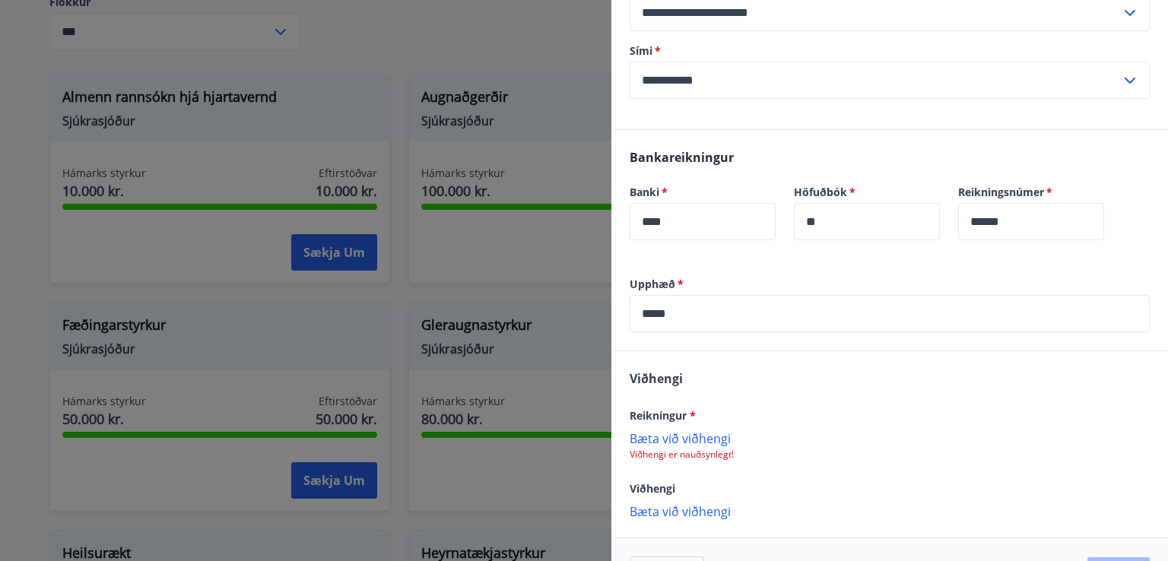
scroll to position [358, 0]
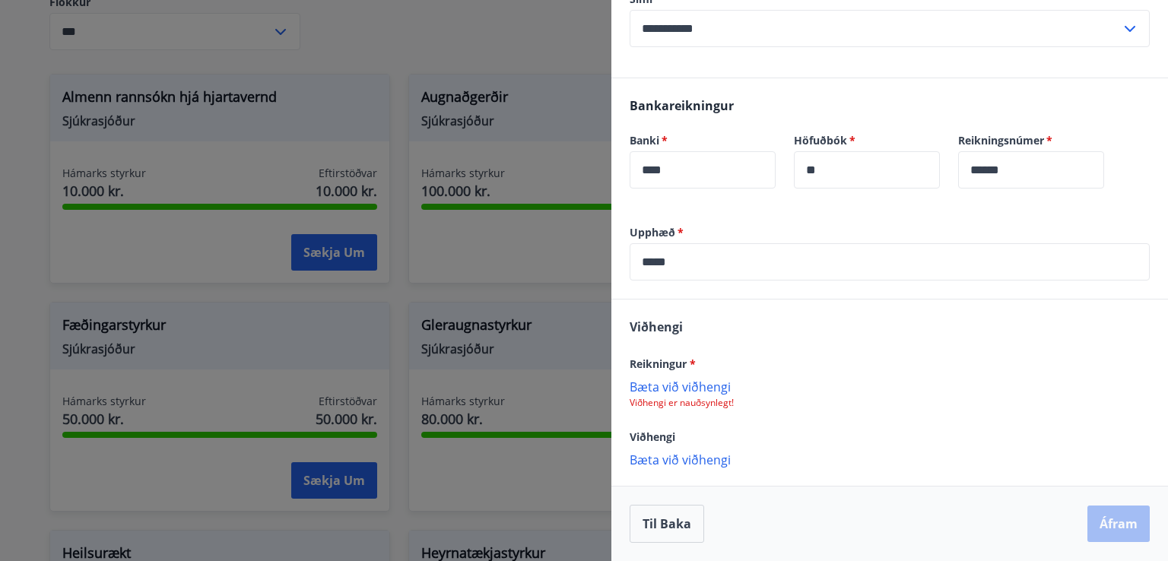
click at [704, 382] on p "Bæta við viðhengi" at bounding box center [890, 386] width 520 height 15
click at [720, 456] on p "Bæta við viðhengi" at bounding box center [890, 460] width 520 height 15
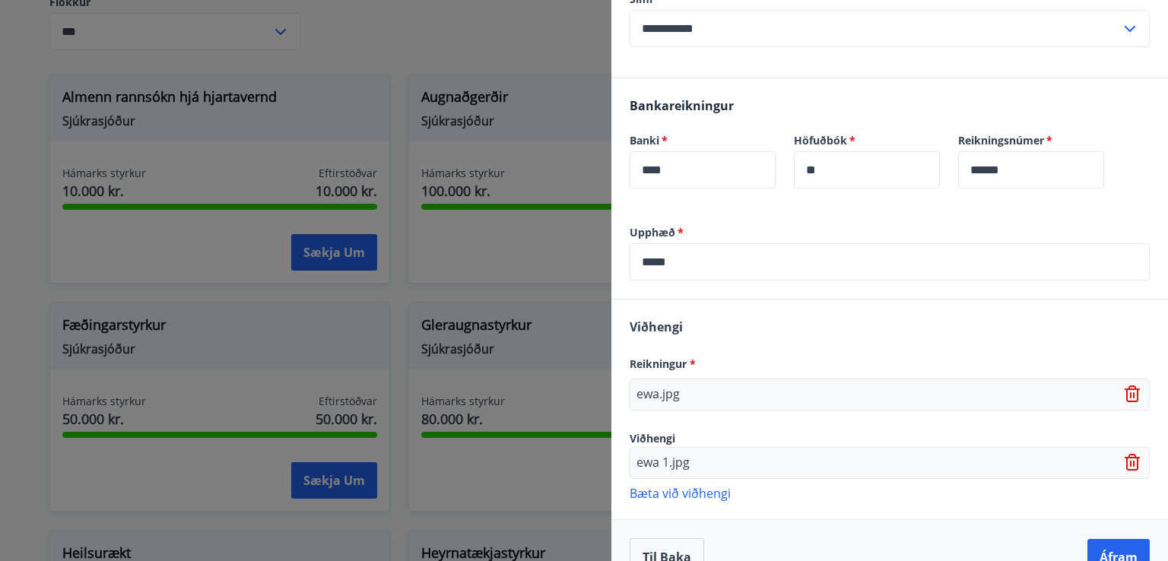
scroll to position [391, 0]
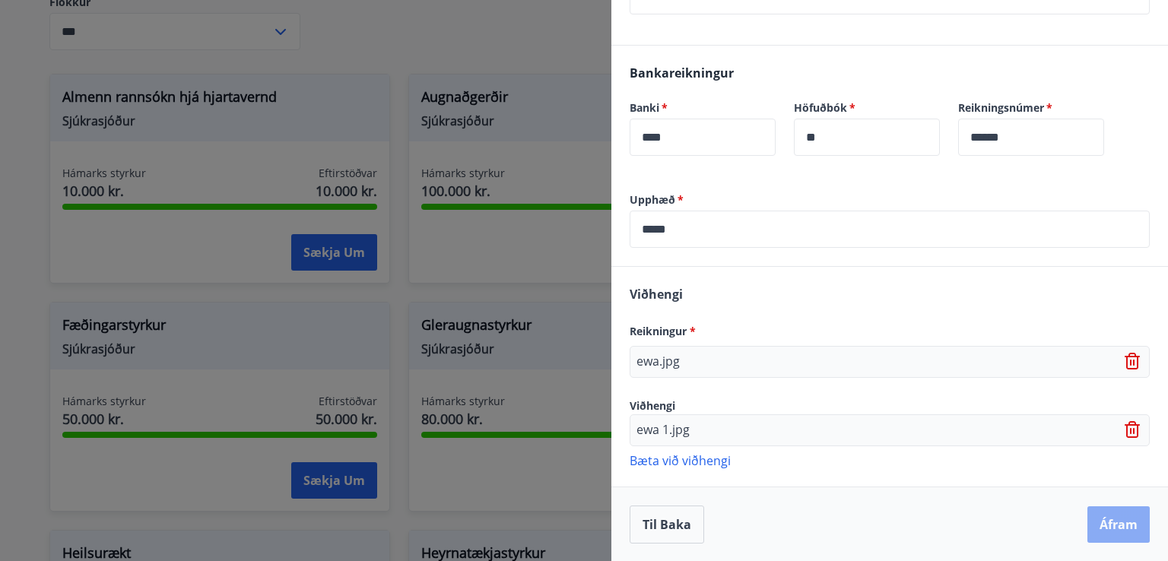
click at [1101, 525] on button "Áfram" at bounding box center [1119, 525] width 62 height 37
click at [1101, 536] on button "Áfram" at bounding box center [1119, 525] width 62 height 37
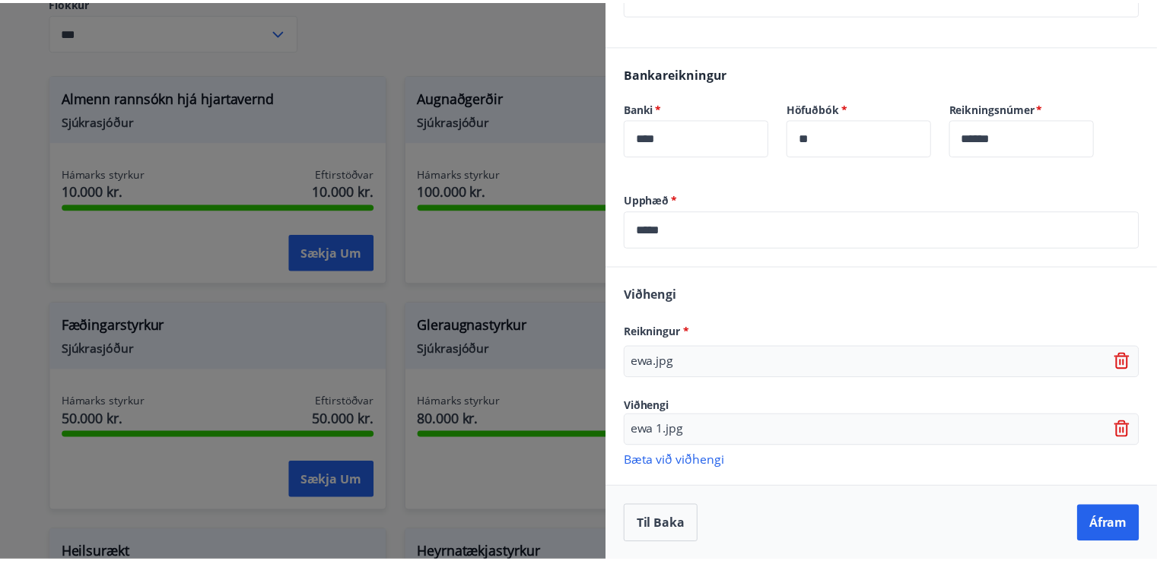
scroll to position [0, 0]
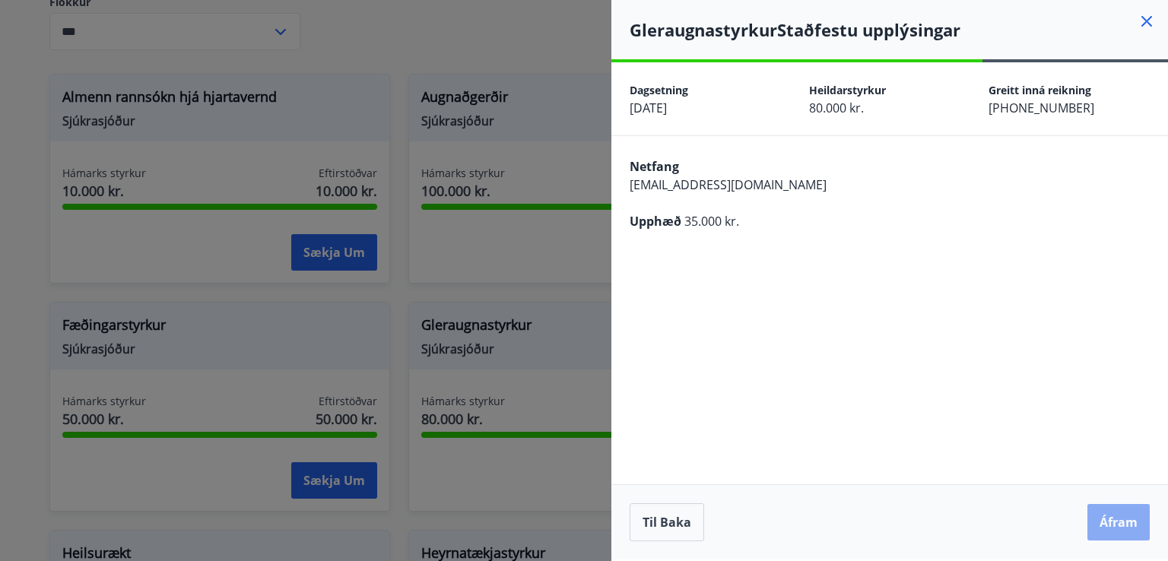
click at [1126, 521] on button "Áfram" at bounding box center [1119, 522] width 62 height 37
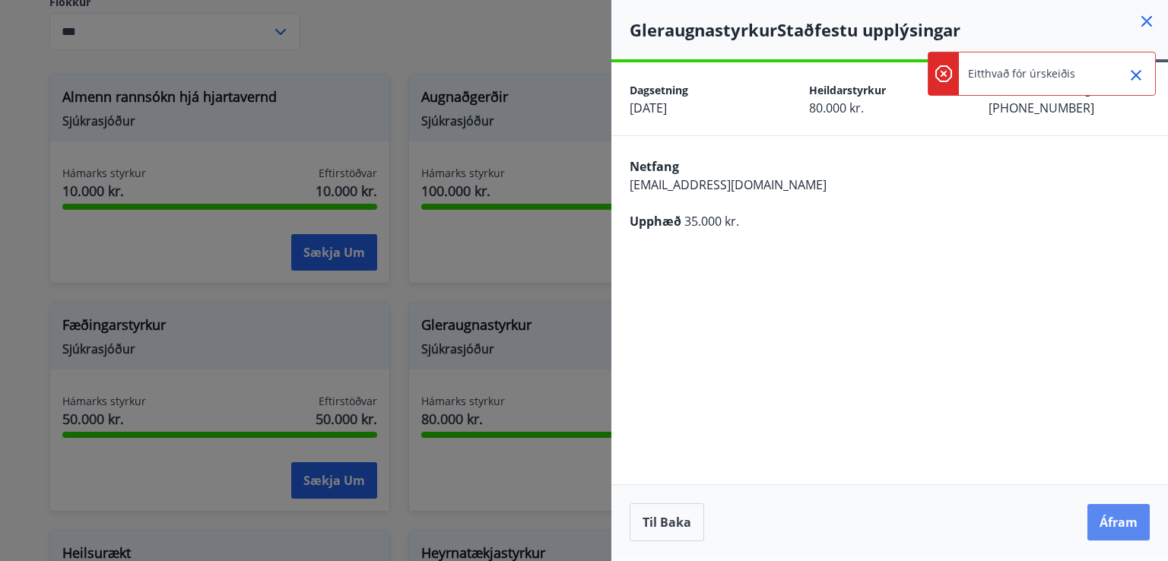
click at [1122, 518] on button "Áfram" at bounding box center [1119, 522] width 62 height 37
click at [1143, 17] on icon at bounding box center [1147, 21] width 11 height 11
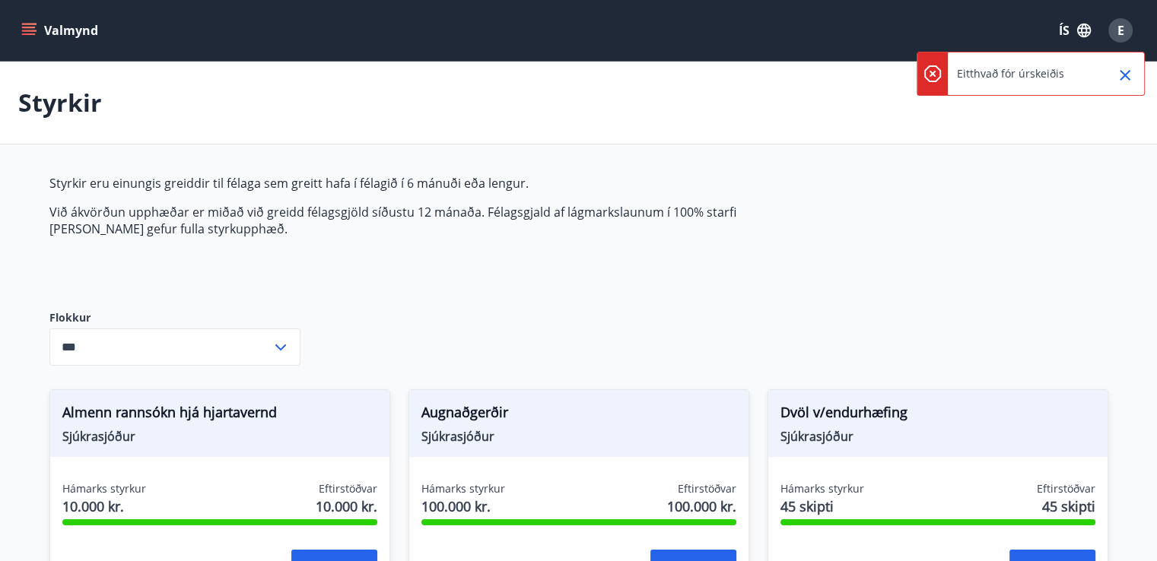
click at [37, 33] on button "Valmynd" at bounding box center [61, 30] width 86 height 27
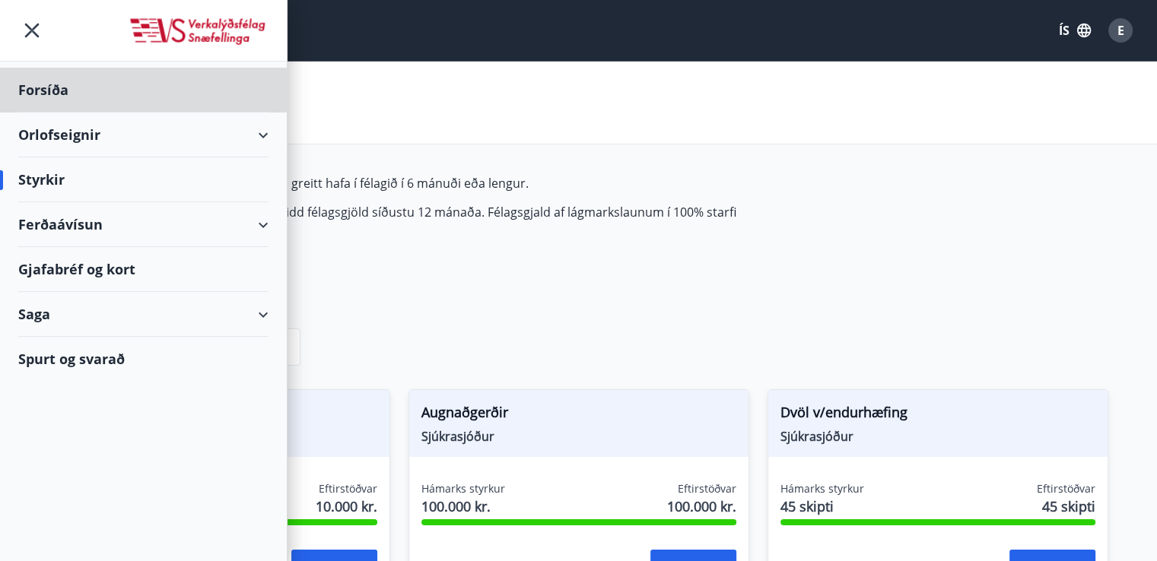
click at [61, 172] on div "Styrkir" at bounding box center [143, 179] width 250 height 45
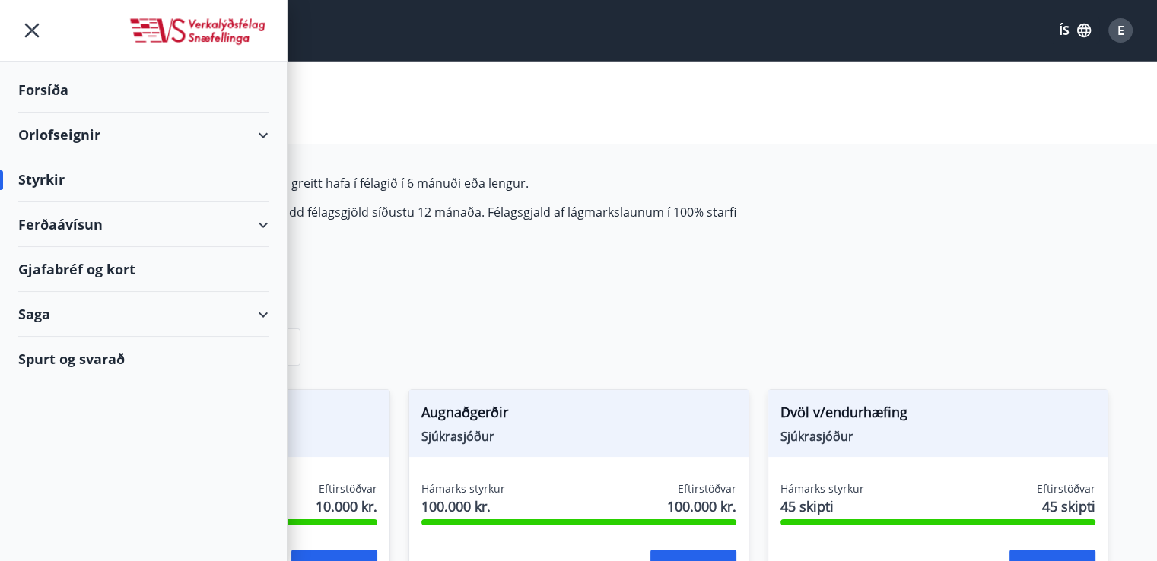
click at [78, 316] on div "Saga" at bounding box center [143, 314] width 250 height 45
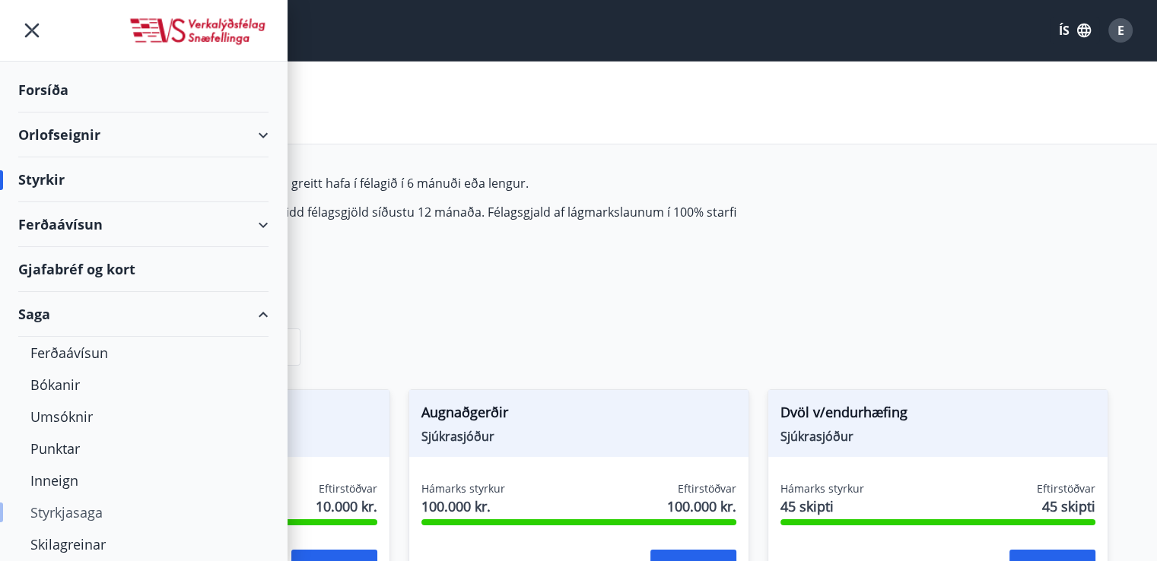
click at [88, 512] on div "Styrkjasaga" at bounding box center [143, 513] width 226 height 32
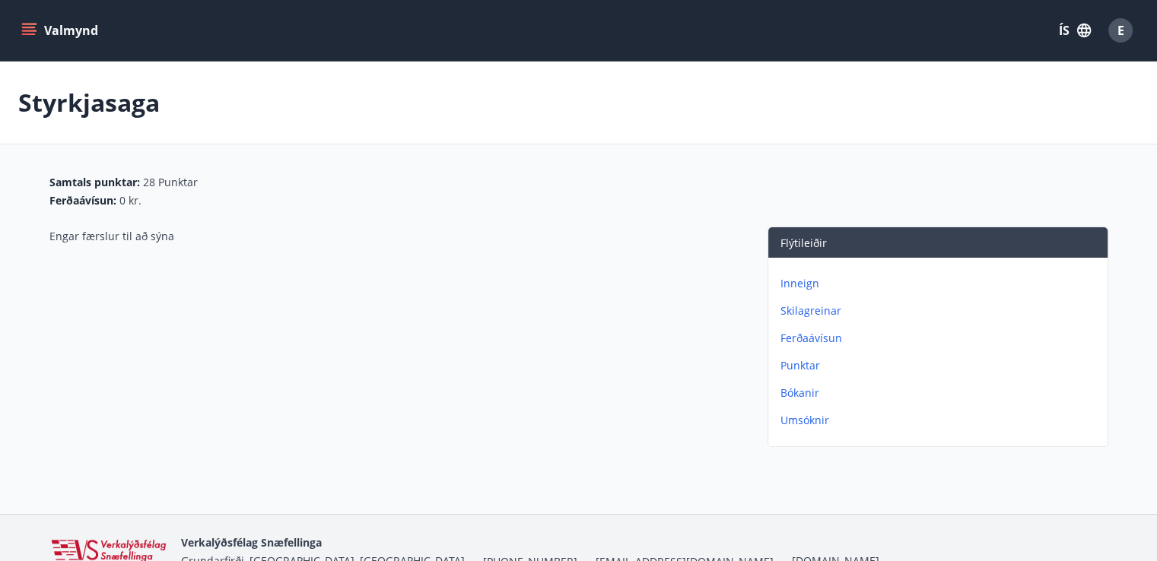
click at [27, 26] on icon "menu" at bounding box center [28, 30] width 15 height 15
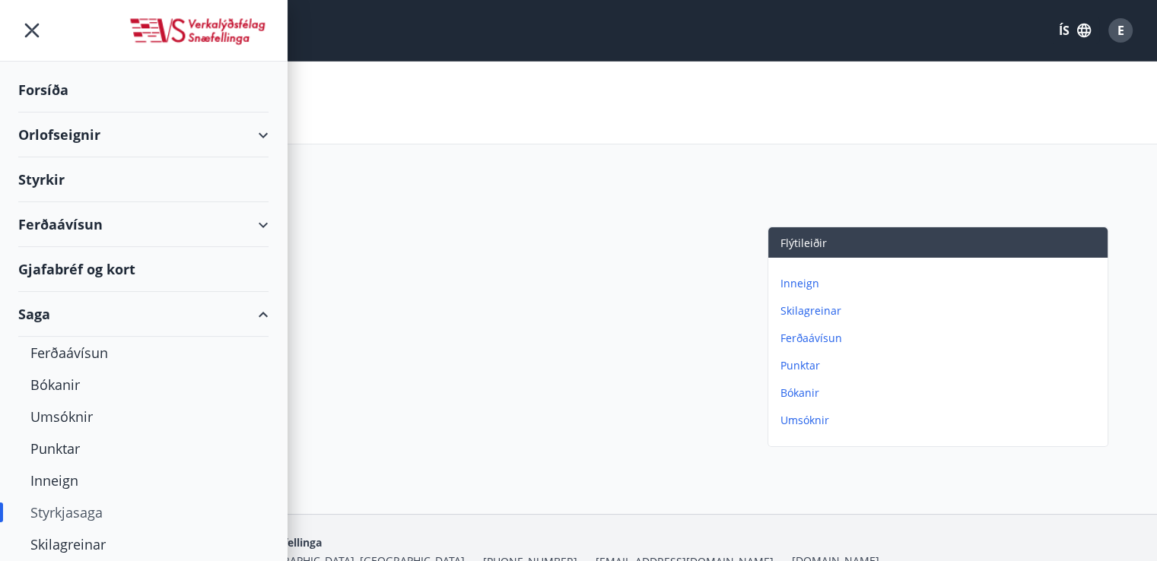
scroll to position [43, 0]
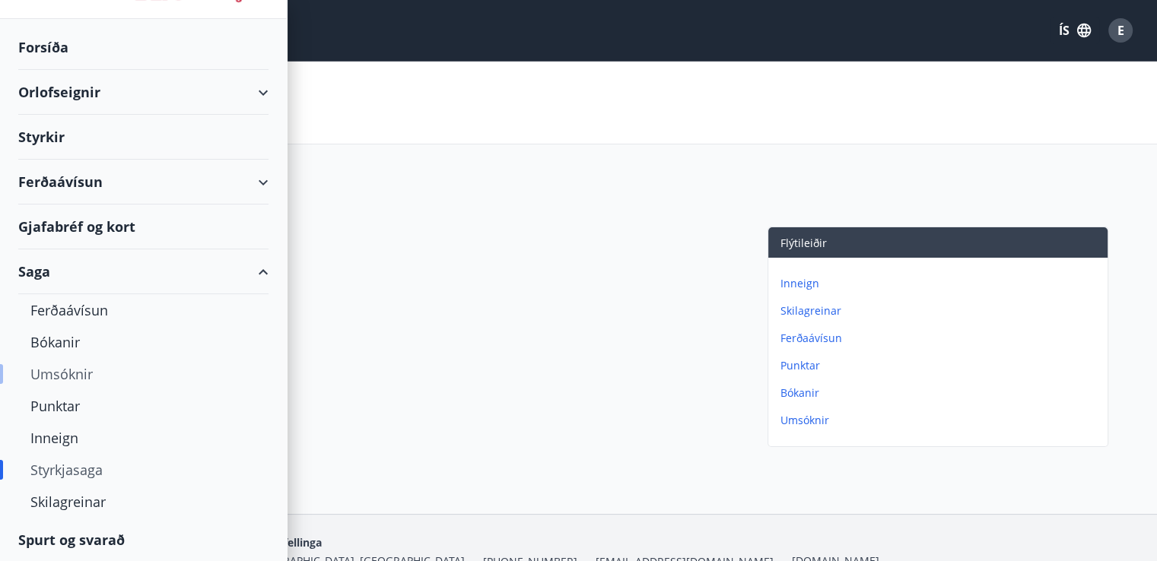
click at [72, 366] on div "Umsóknir" at bounding box center [143, 374] width 226 height 32
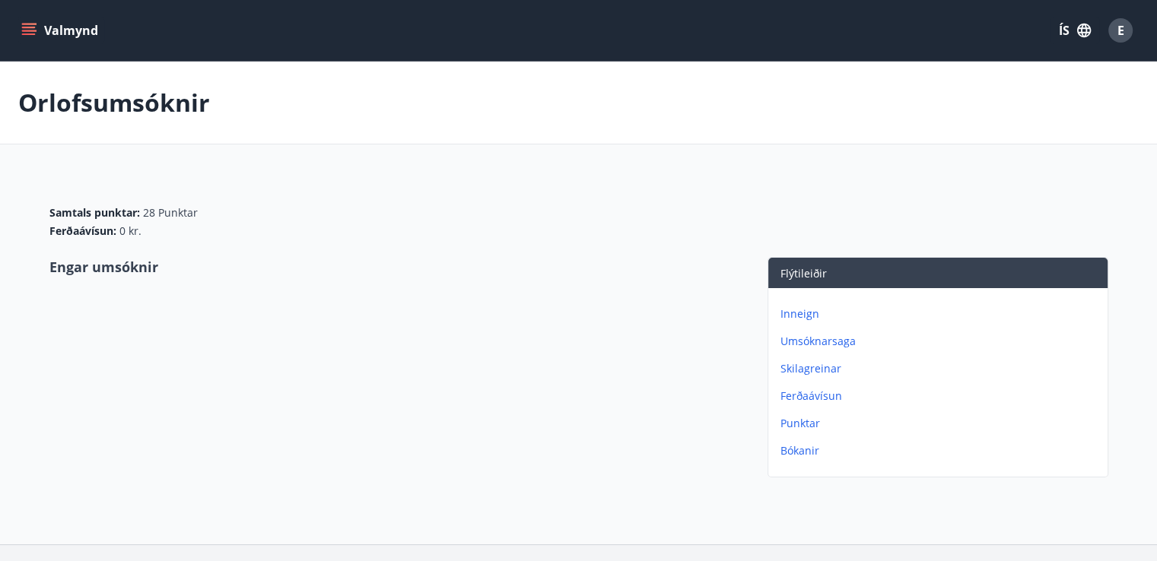
click at [33, 28] on icon "menu" at bounding box center [28, 30] width 15 height 15
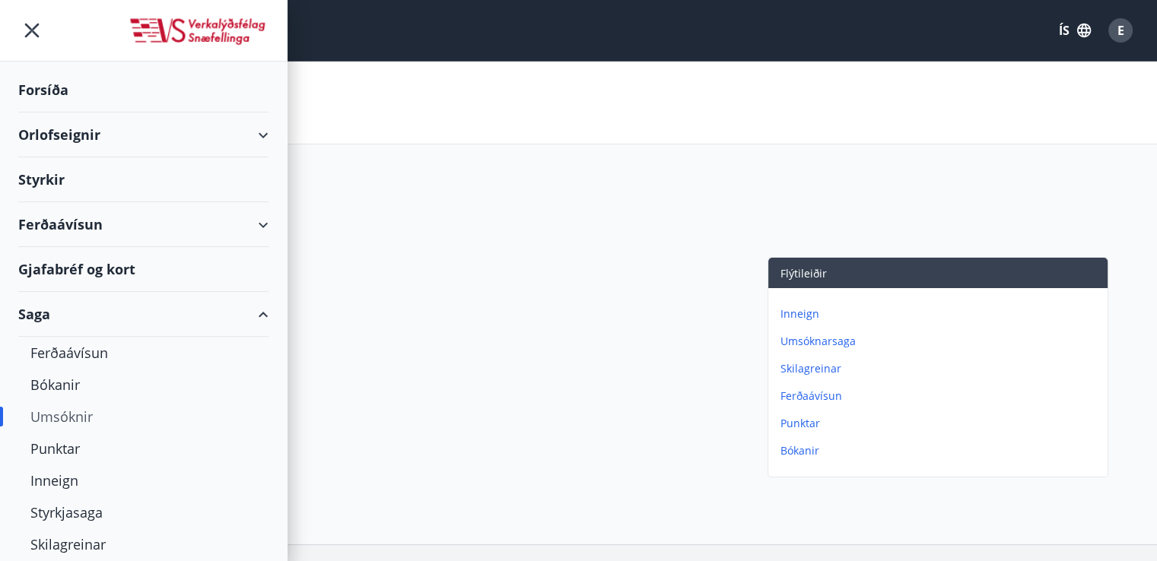
scroll to position [43, 0]
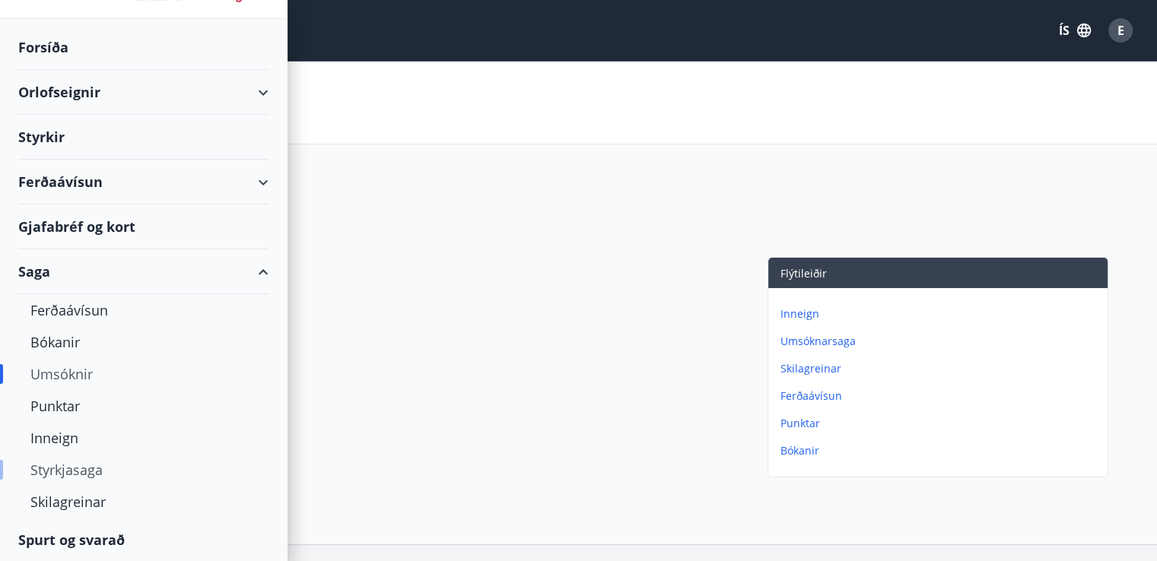
click at [72, 474] on div "Styrkjasaga" at bounding box center [143, 470] width 226 height 32
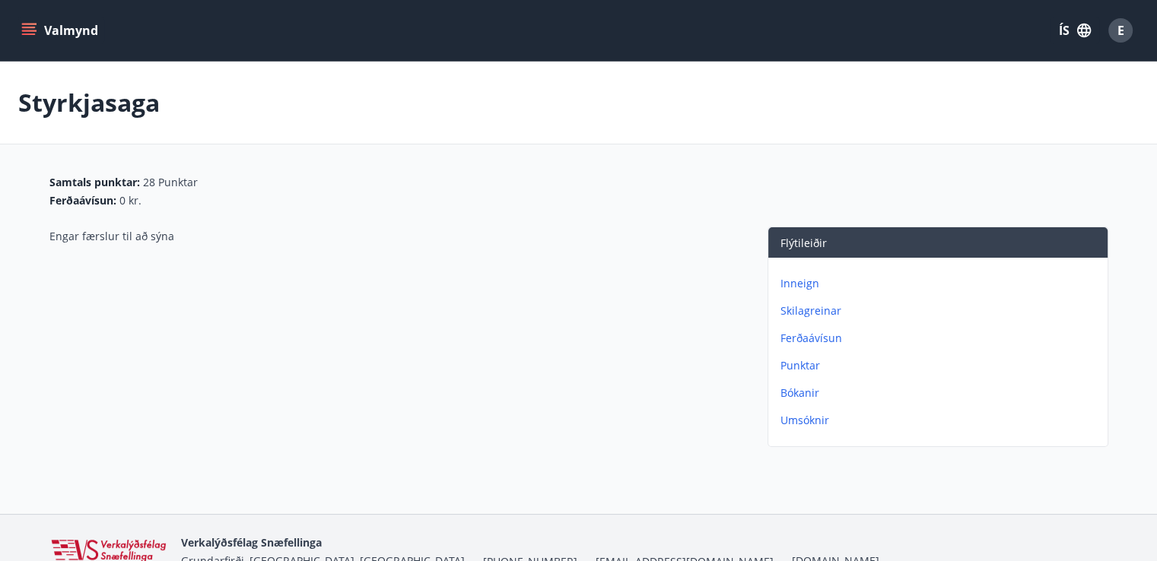
click at [352, 271] on div "Engar færslur til að sýna" at bounding box center [393, 340] width 688 height 227
click at [52, 35] on button "Valmynd" at bounding box center [61, 30] width 86 height 27
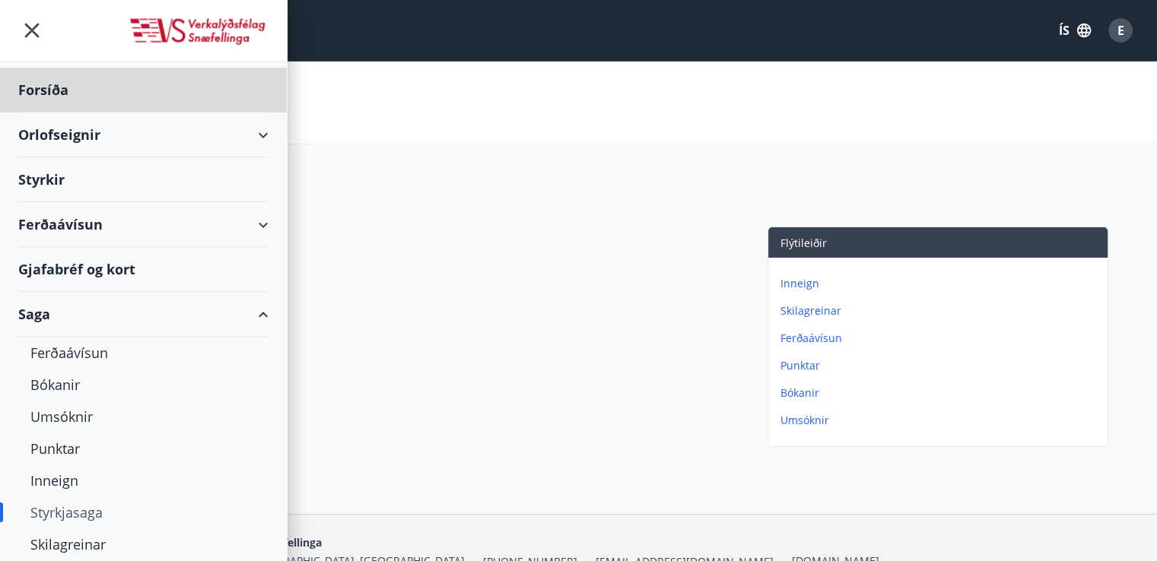
click at [68, 113] on div "Styrkir" at bounding box center [143, 90] width 250 height 45
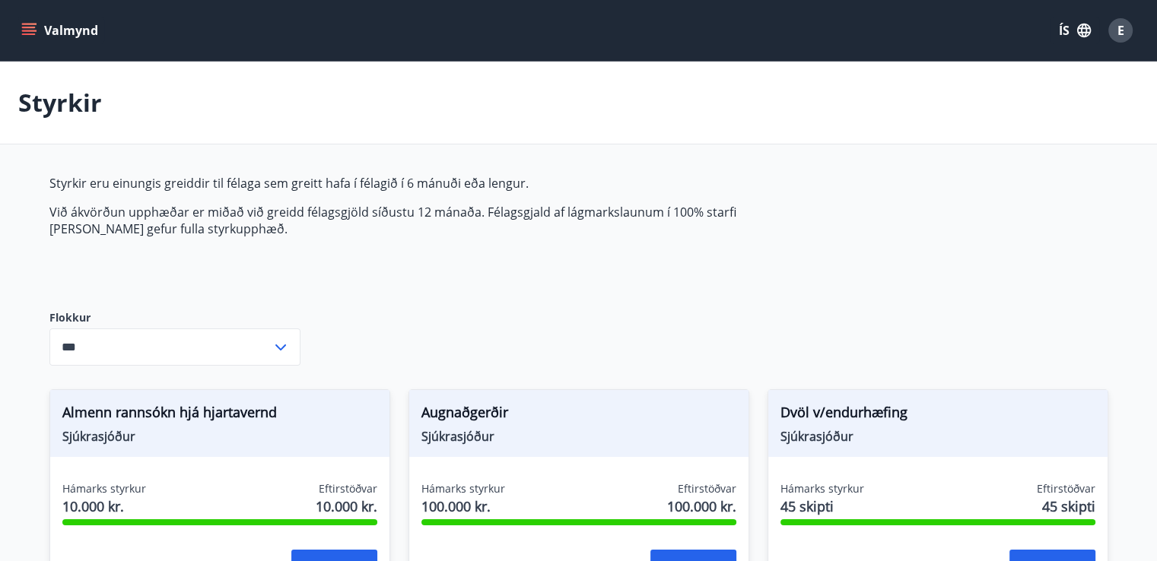
type input "***"
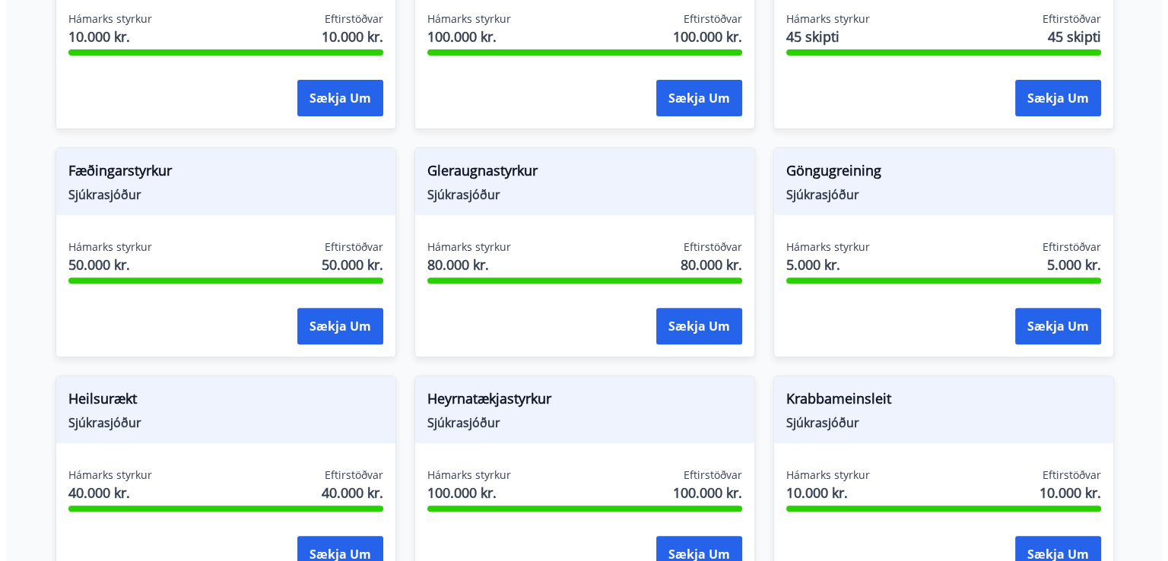
scroll to position [513, 0]
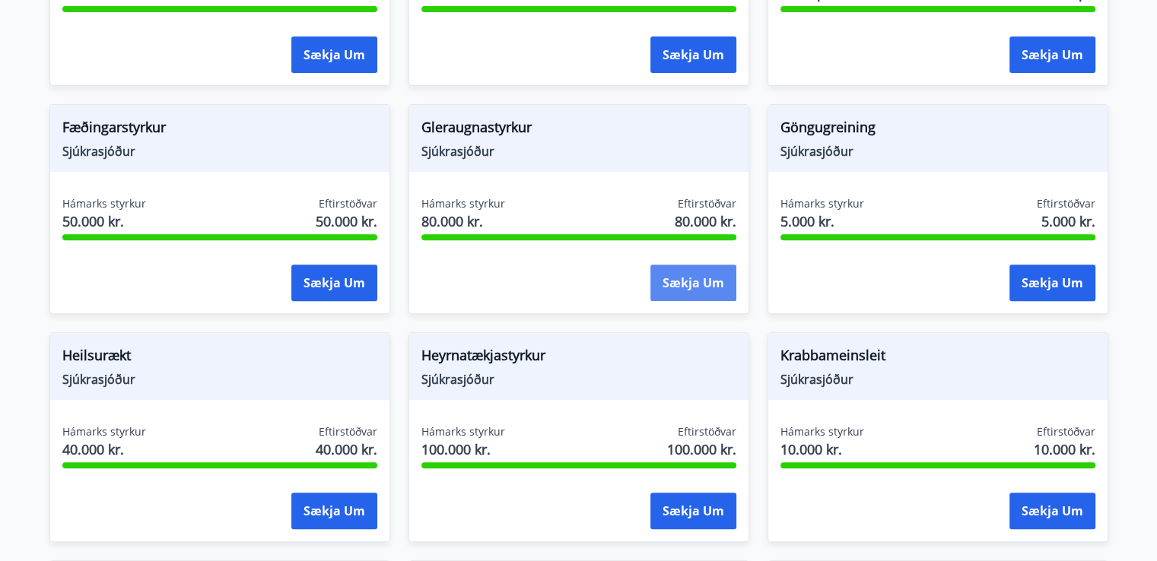
click at [718, 269] on button "Sækja um" at bounding box center [693, 283] width 86 height 37
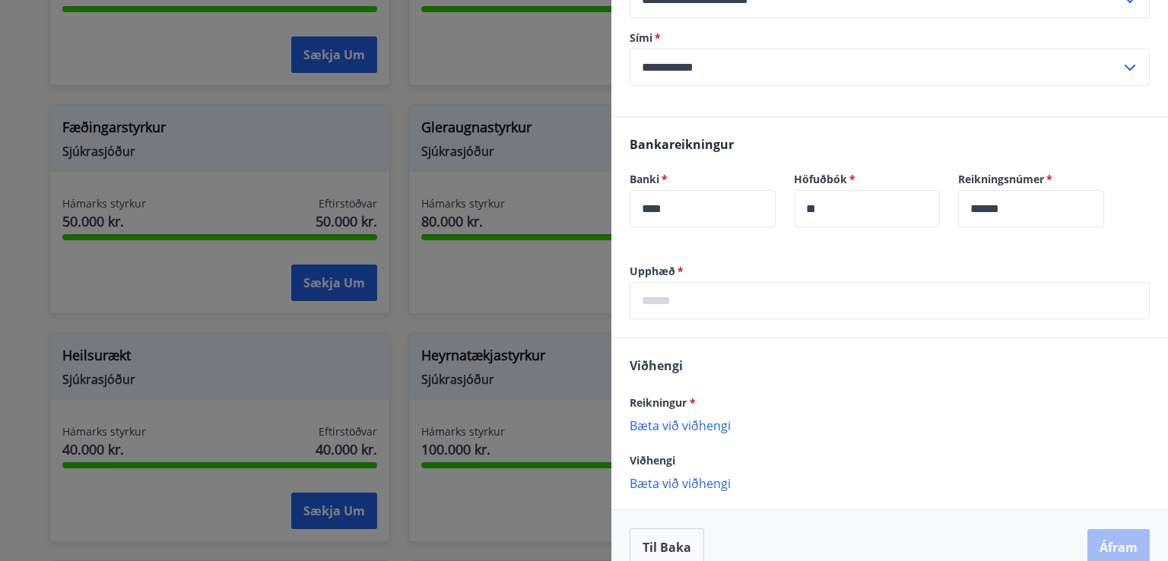
scroll to position [343, 0]
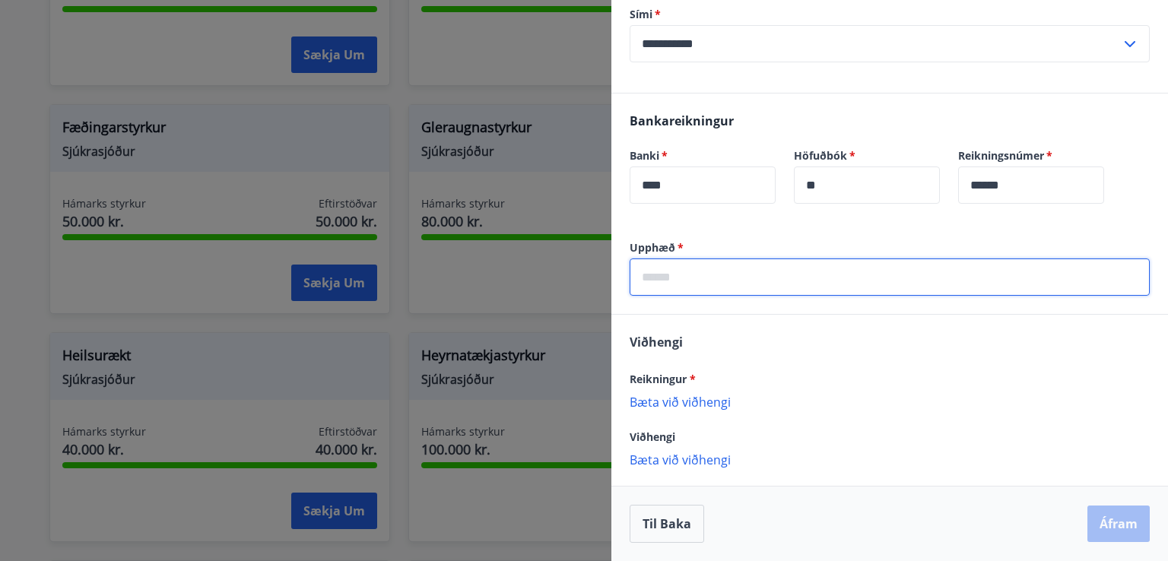
click at [773, 278] on input "text" at bounding box center [890, 277] width 520 height 37
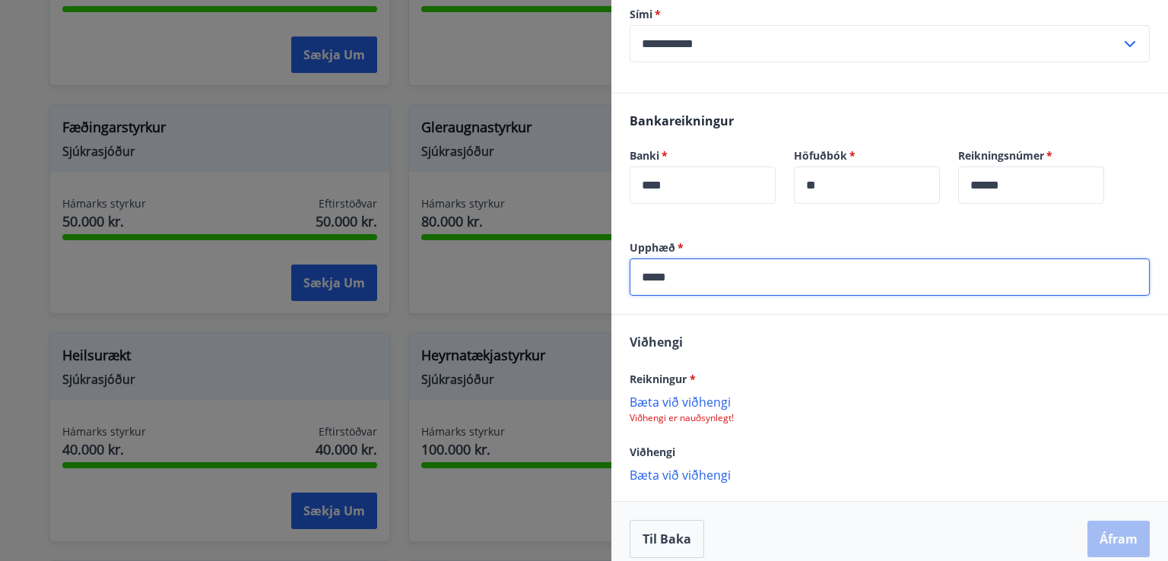
type input "*****"
click at [675, 402] on p "Bæta við viðhengi" at bounding box center [890, 401] width 520 height 15
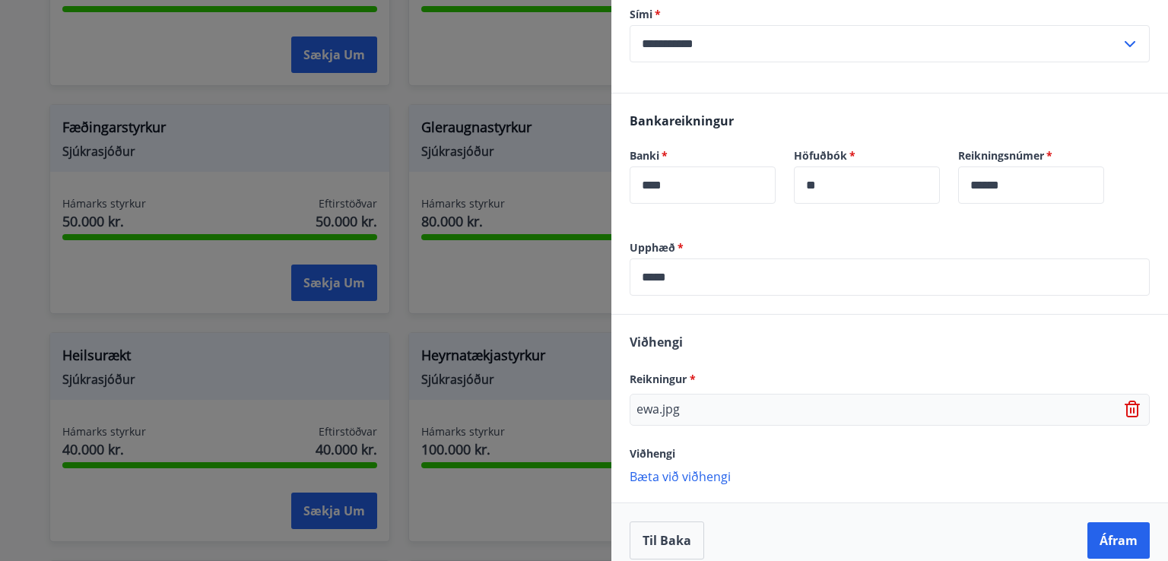
click at [724, 478] on p "Bæta við viðhengi" at bounding box center [890, 476] width 520 height 15
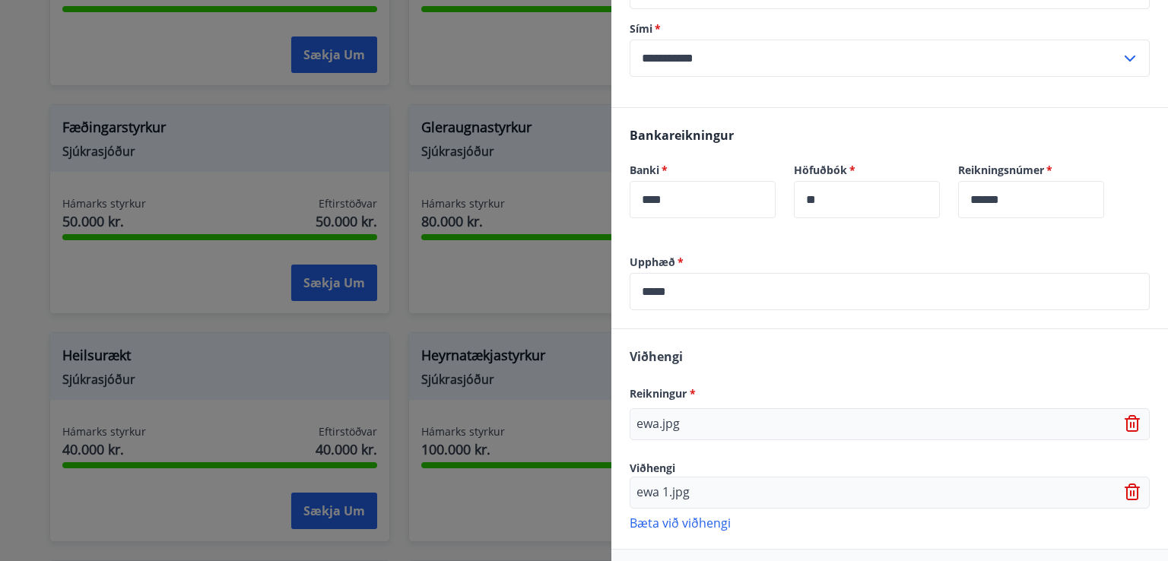
scroll to position [391, 0]
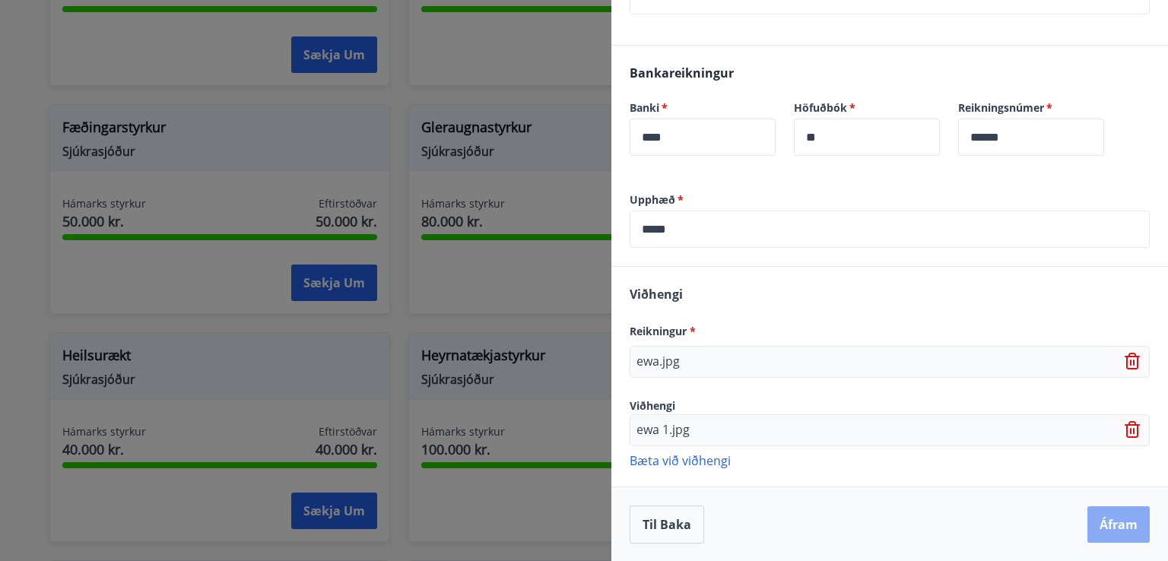
click at [1095, 532] on button "Áfram" at bounding box center [1119, 525] width 62 height 37
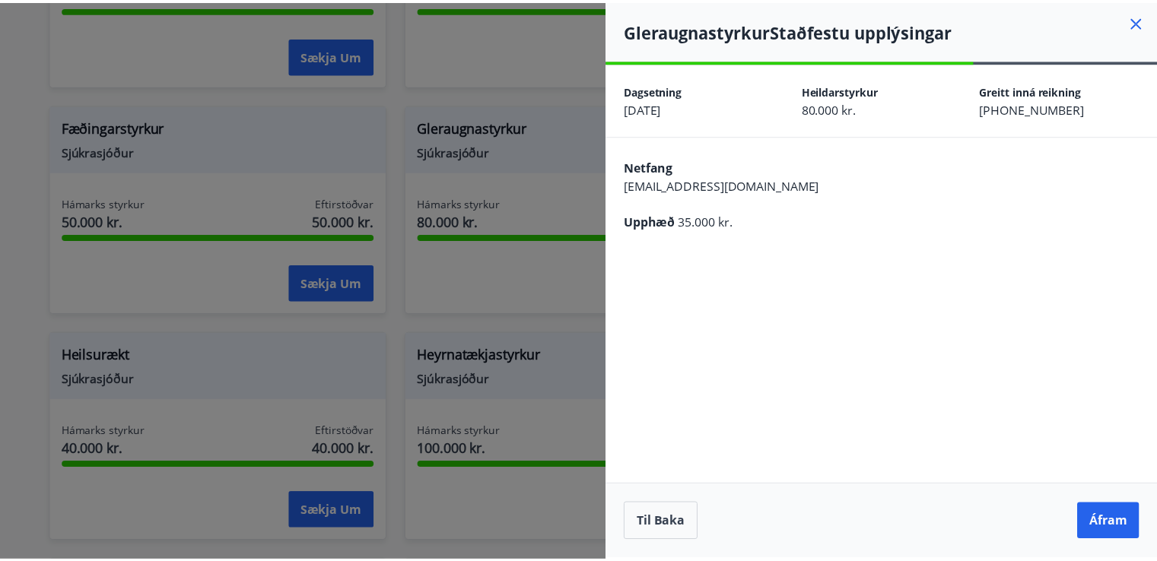
scroll to position [0, 0]
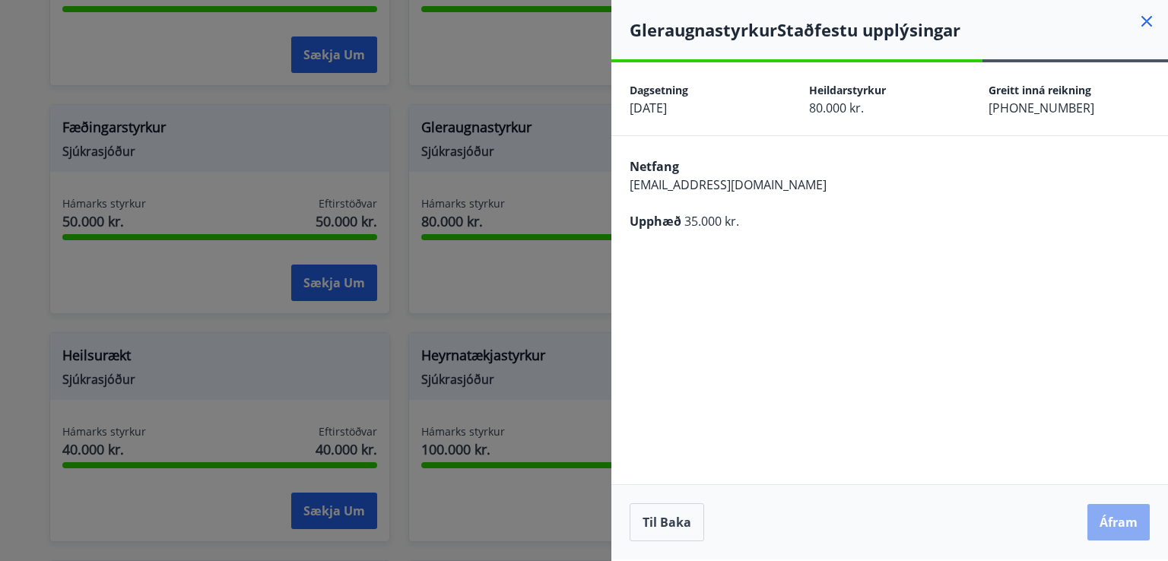
click at [1122, 511] on button "Áfram" at bounding box center [1119, 522] width 62 height 37
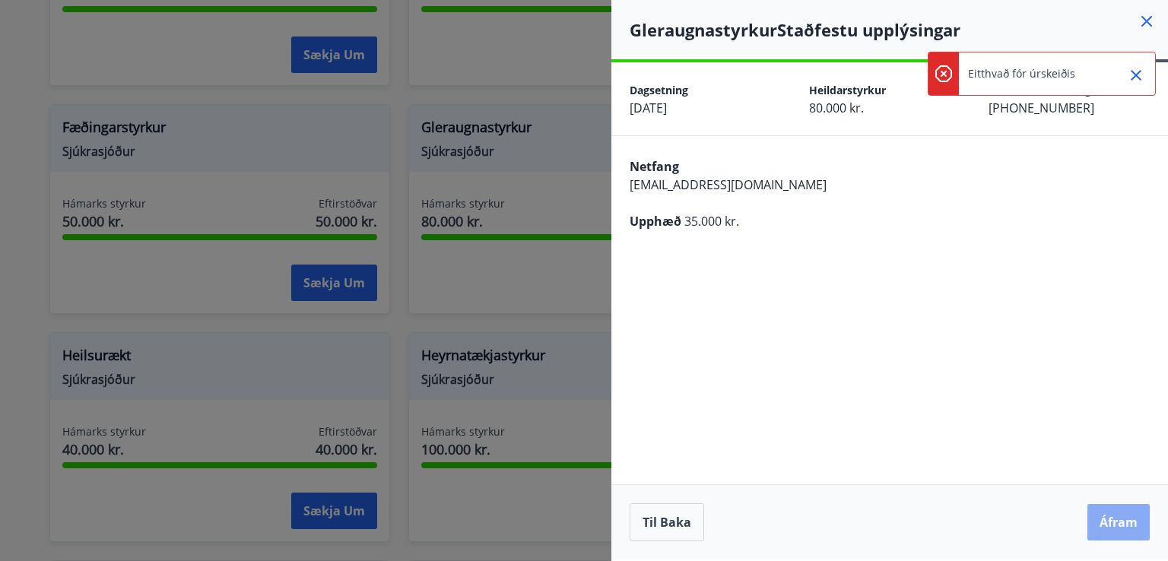
click at [1147, 524] on button "Áfram" at bounding box center [1119, 522] width 62 height 37
click at [1108, 510] on button "Áfram" at bounding box center [1119, 522] width 62 height 37
click at [1105, 515] on button "Áfram" at bounding box center [1119, 522] width 62 height 37
click at [1138, 71] on icon "Close" at bounding box center [1136, 75] width 18 height 18
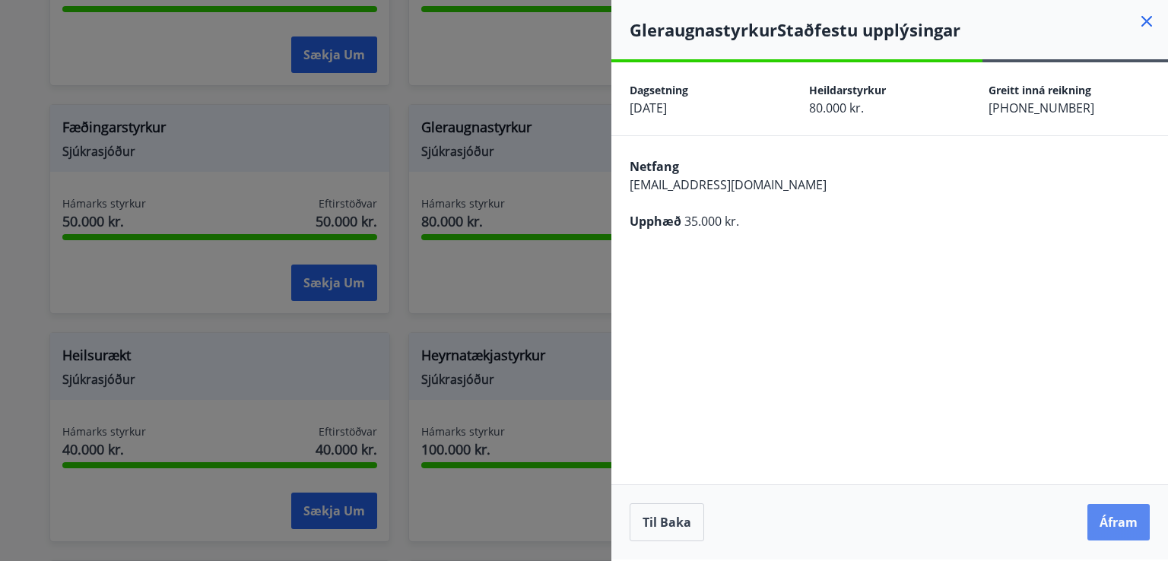
click at [1111, 519] on button "Áfram" at bounding box center [1119, 522] width 62 height 37
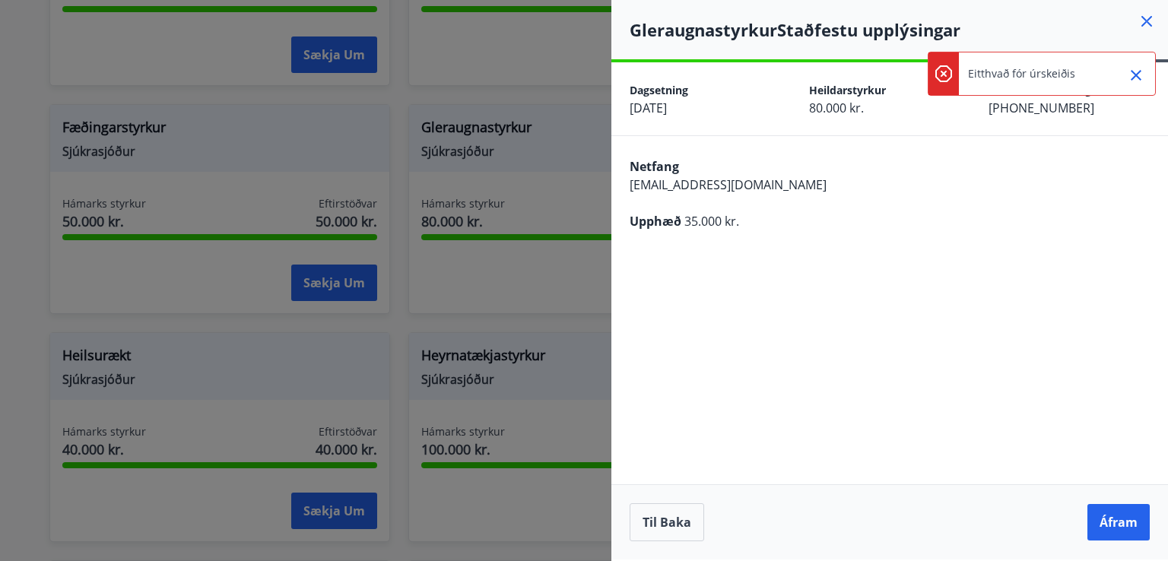
click at [1136, 69] on icon "Close" at bounding box center [1136, 75] width 18 height 18
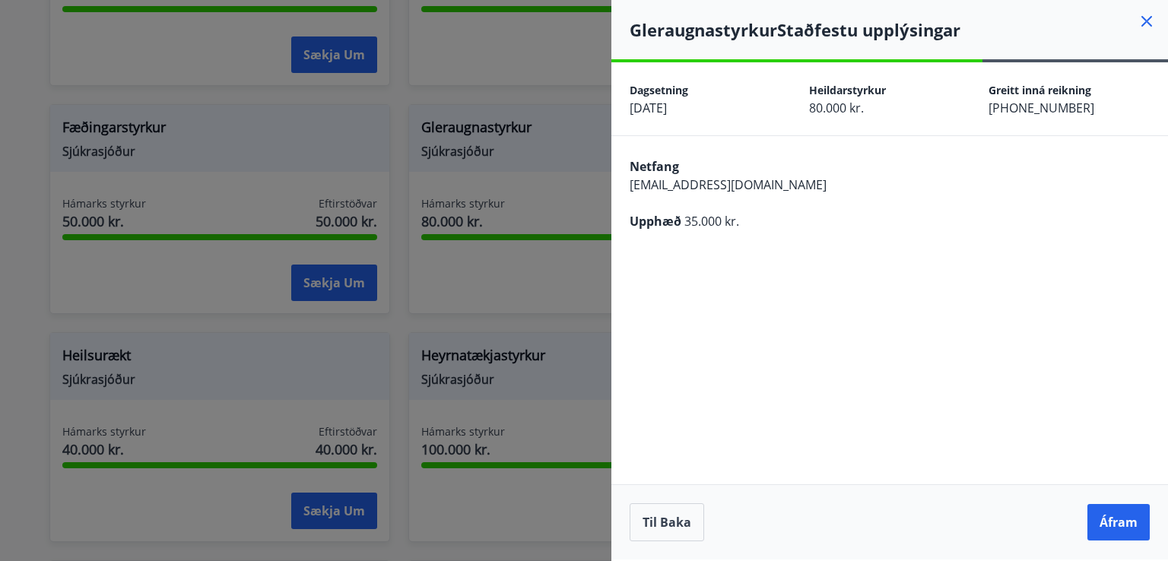
click at [1141, 19] on icon at bounding box center [1147, 21] width 18 height 18
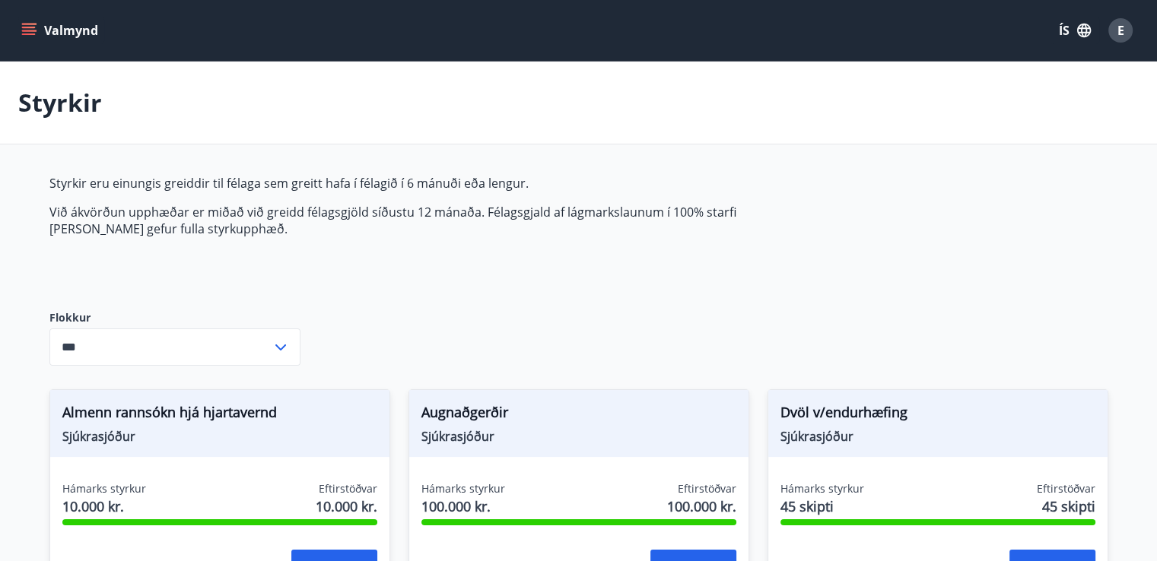
click at [64, 25] on button "Valmynd" at bounding box center [61, 30] width 86 height 27
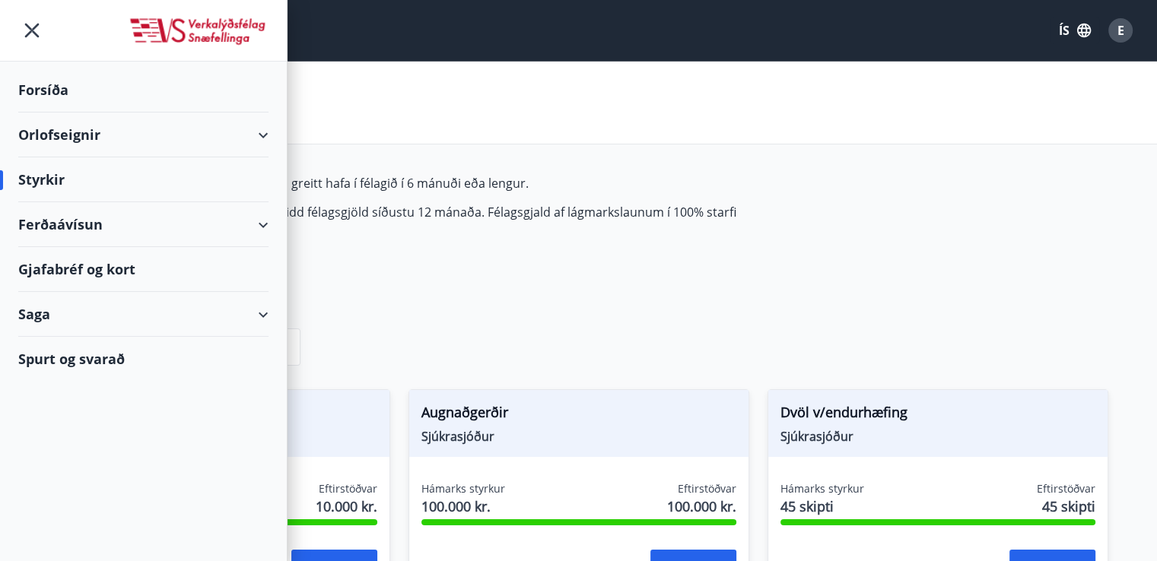
click at [68, 305] on div "Saga" at bounding box center [143, 314] width 250 height 45
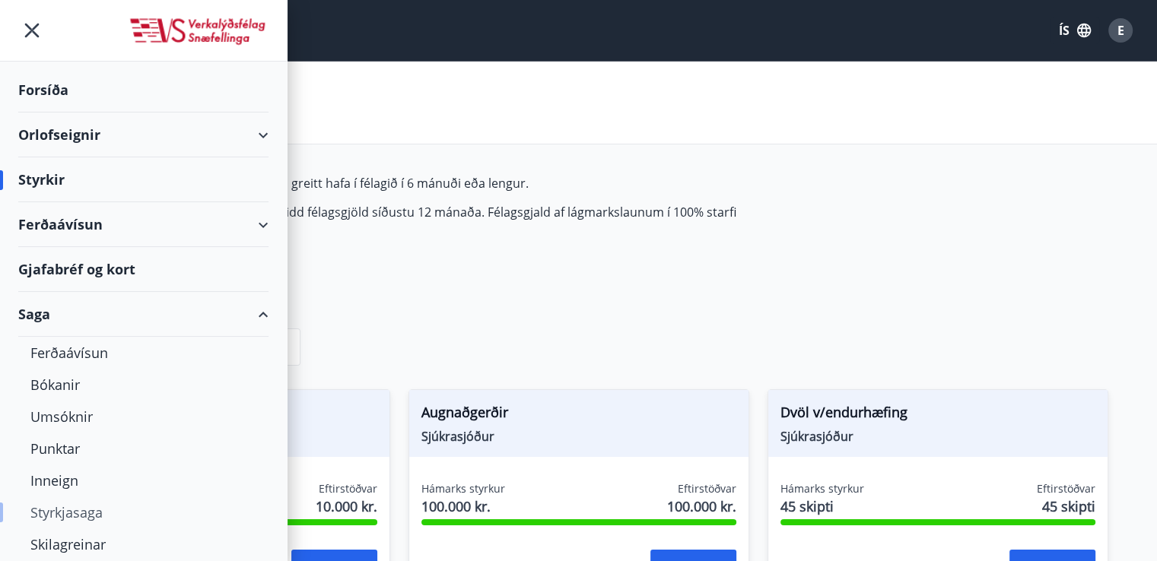
click at [66, 510] on div "Styrkjasaga" at bounding box center [143, 513] width 226 height 32
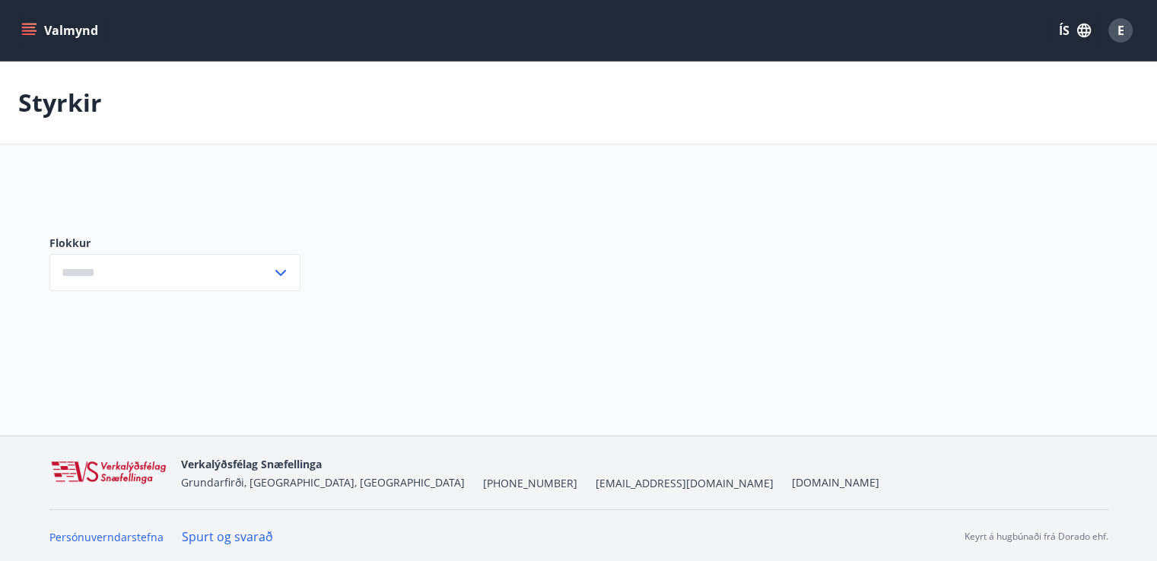
type input "***"
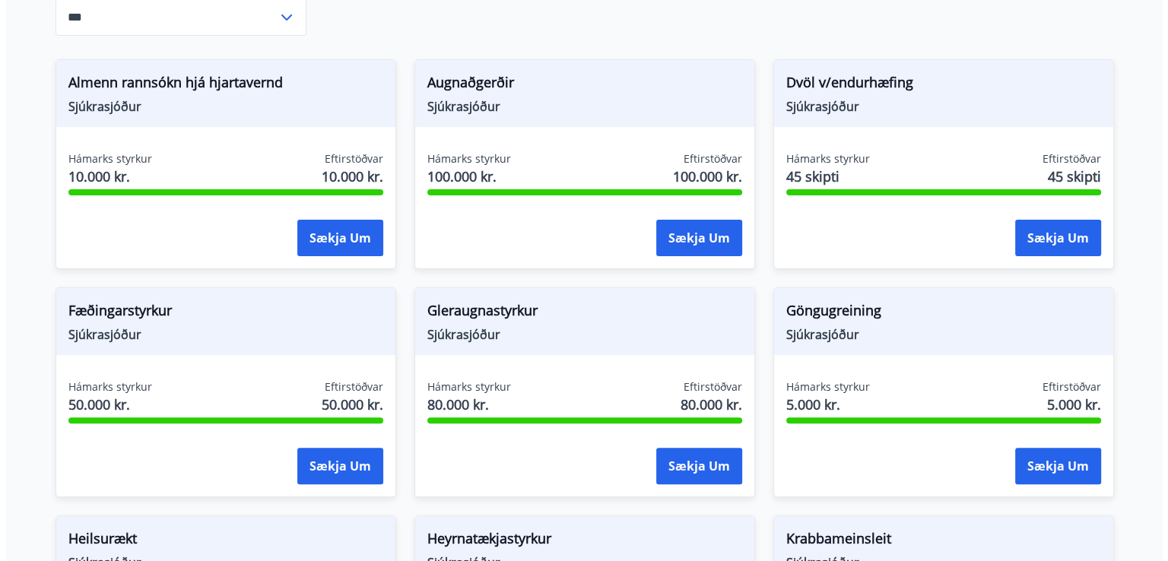
scroll to position [377, 0]
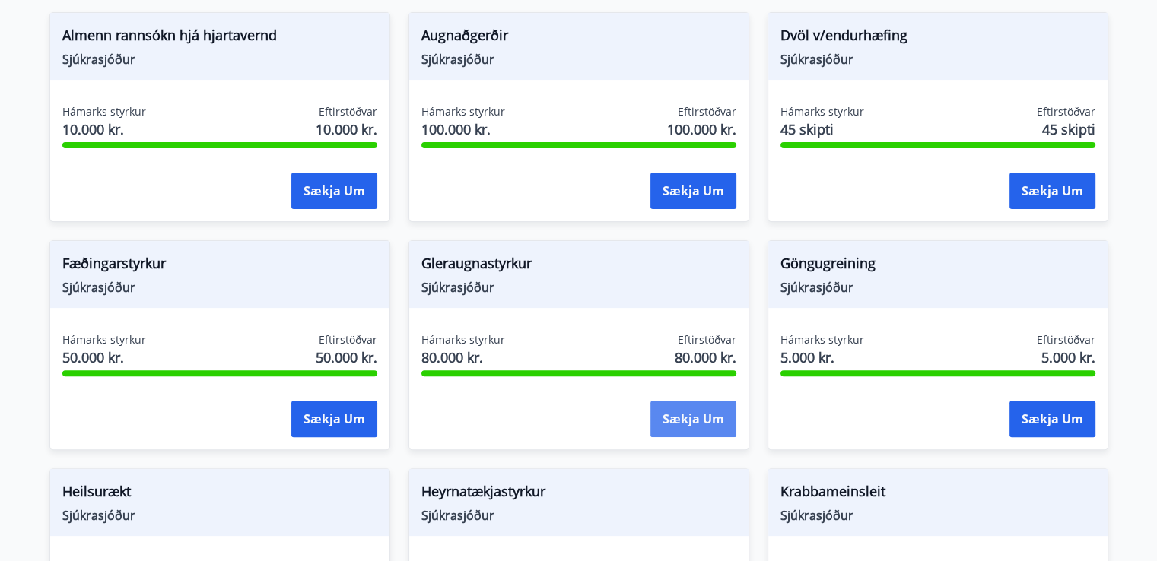
click at [703, 408] on button "Sækja um" at bounding box center [693, 419] width 86 height 37
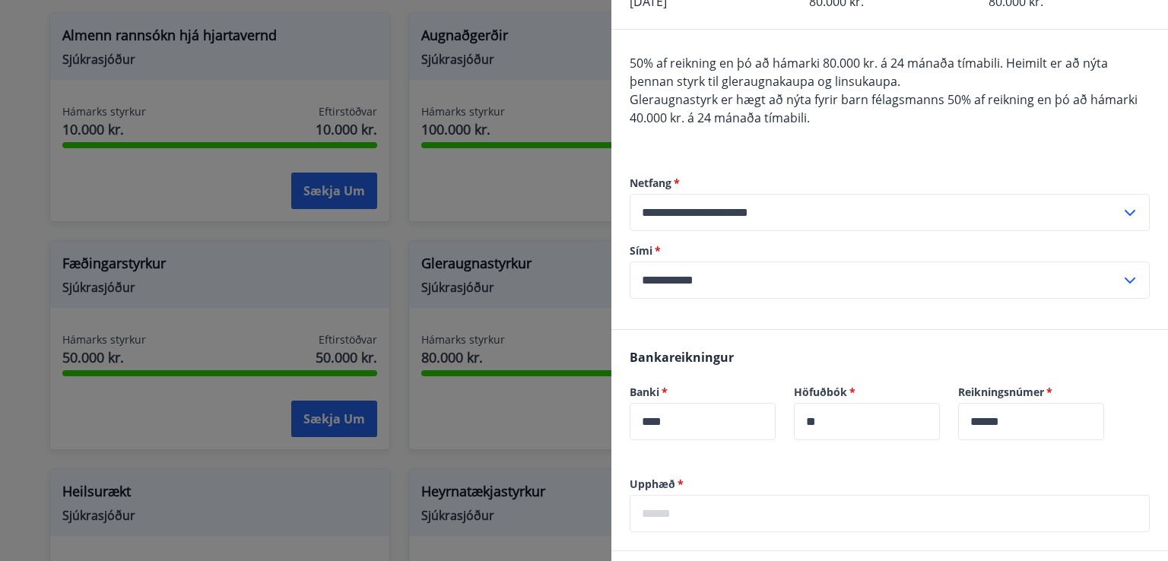
scroll to position [269, 0]
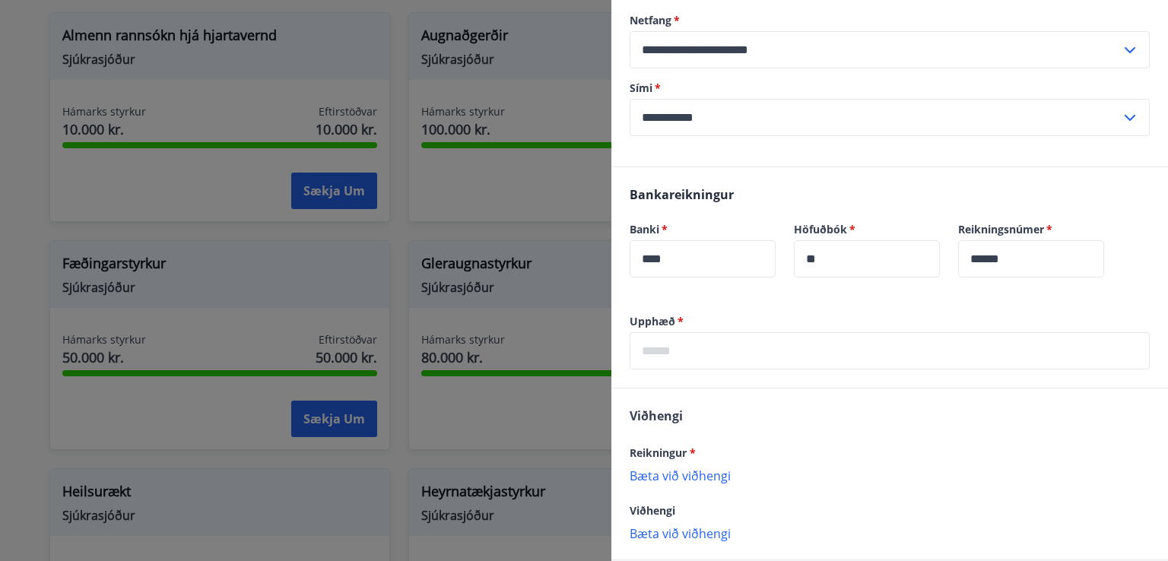
drag, startPoint x: 1156, startPoint y: 271, endPoint x: 1156, endPoint y: 281, distance: 10.6
click at [1156, 281] on div "**********" at bounding box center [890, 280] width 557 height 561
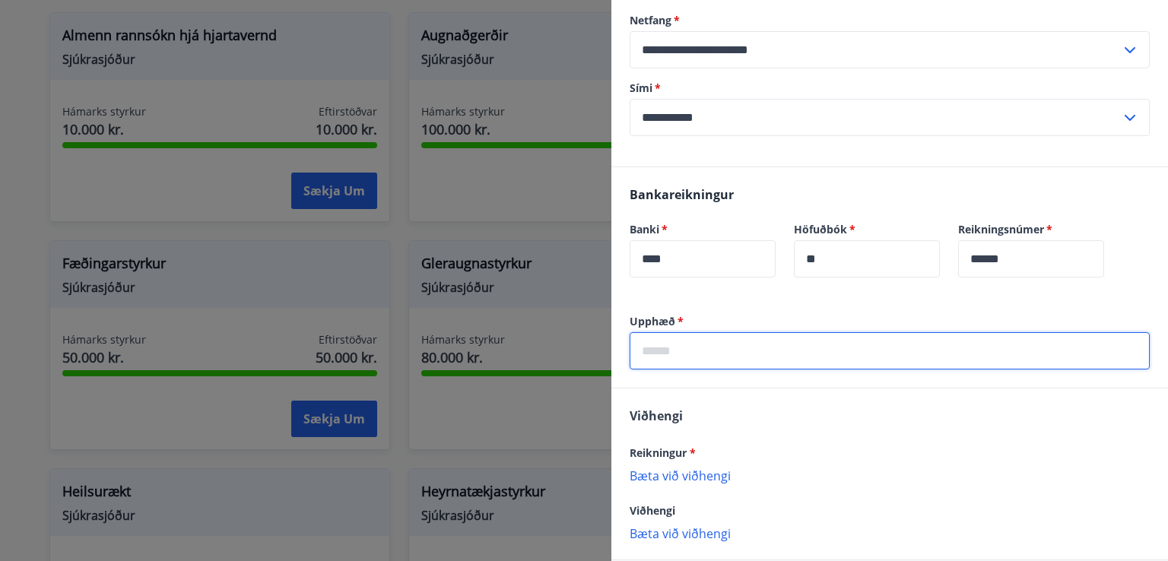
click at [724, 359] on input "text" at bounding box center [890, 350] width 520 height 37
type input "*****"
click at [691, 469] on p "Bæta við viðhengi" at bounding box center [890, 475] width 520 height 15
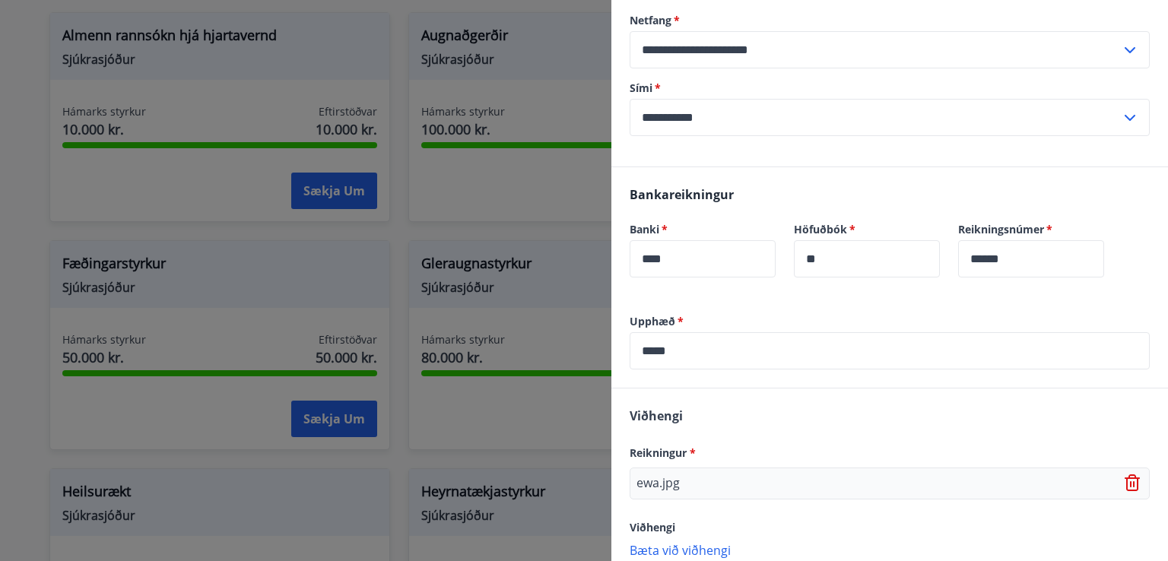
click at [692, 548] on p "Bæta við viðhengi" at bounding box center [890, 549] width 520 height 15
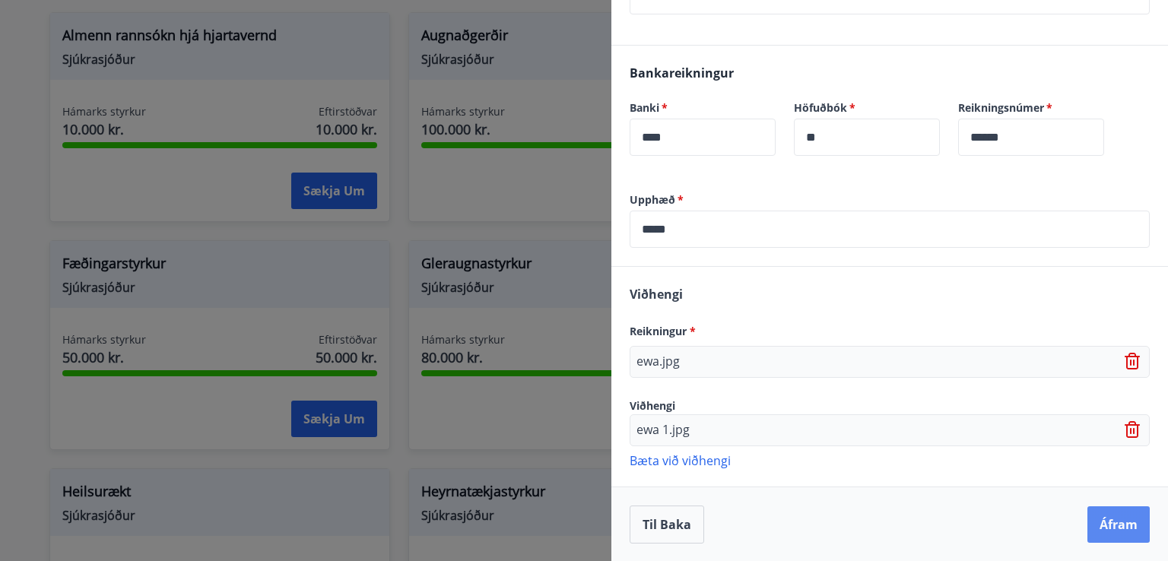
click at [1089, 527] on button "Áfram" at bounding box center [1119, 525] width 62 height 37
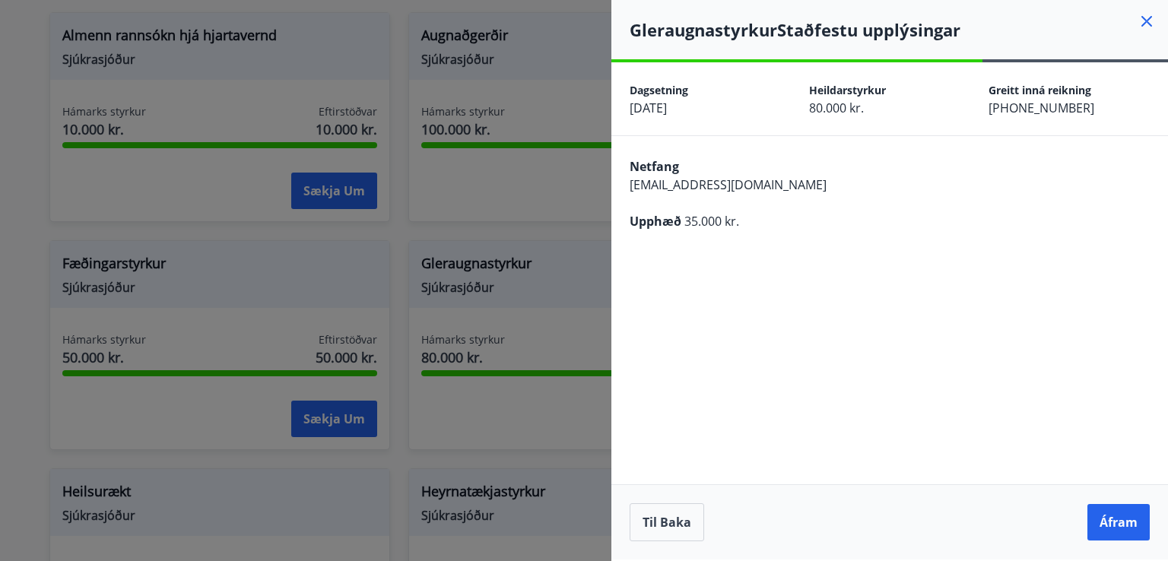
scroll to position [0, 0]
click at [1130, 526] on button "Áfram" at bounding box center [1119, 522] width 62 height 37
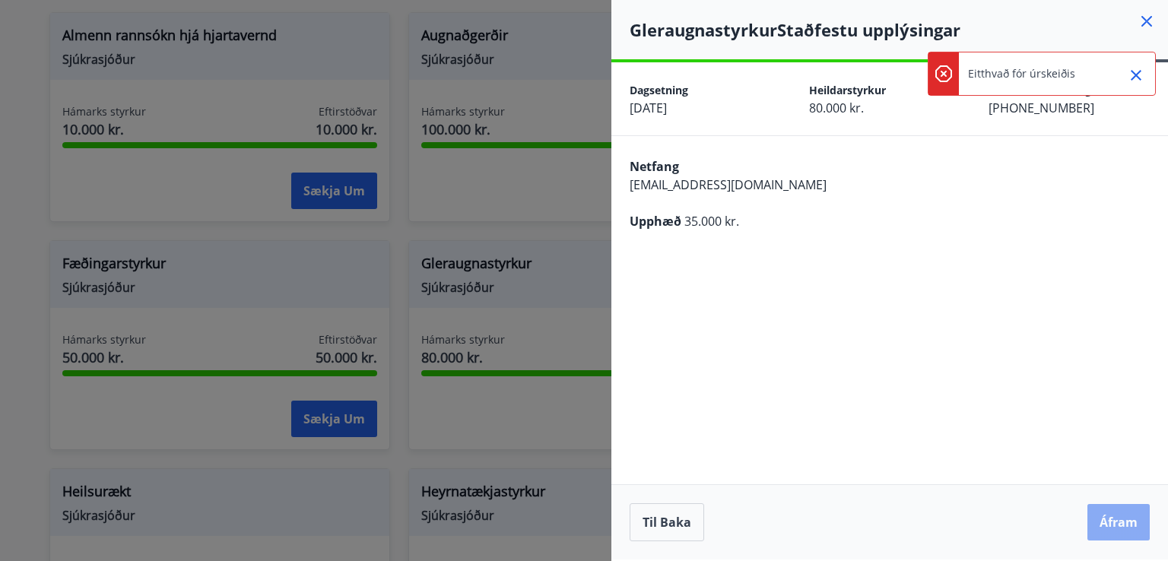
click at [1108, 524] on button "Áfram" at bounding box center [1119, 522] width 62 height 37
click at [1105, 515] on button "Áfram" at bounding box center [1119, 522] width 62 height 37
click at [1108, 529] on button "Áfram" at bounding box center [1119, 522] width 62 height 37
click at [1097, 527] on button "Áfram" at bounding box center [1119, 522] width 62 height 37
click at [1131, 75] on icon "Close" at bounding box center [1136, 75] width 18 height 18
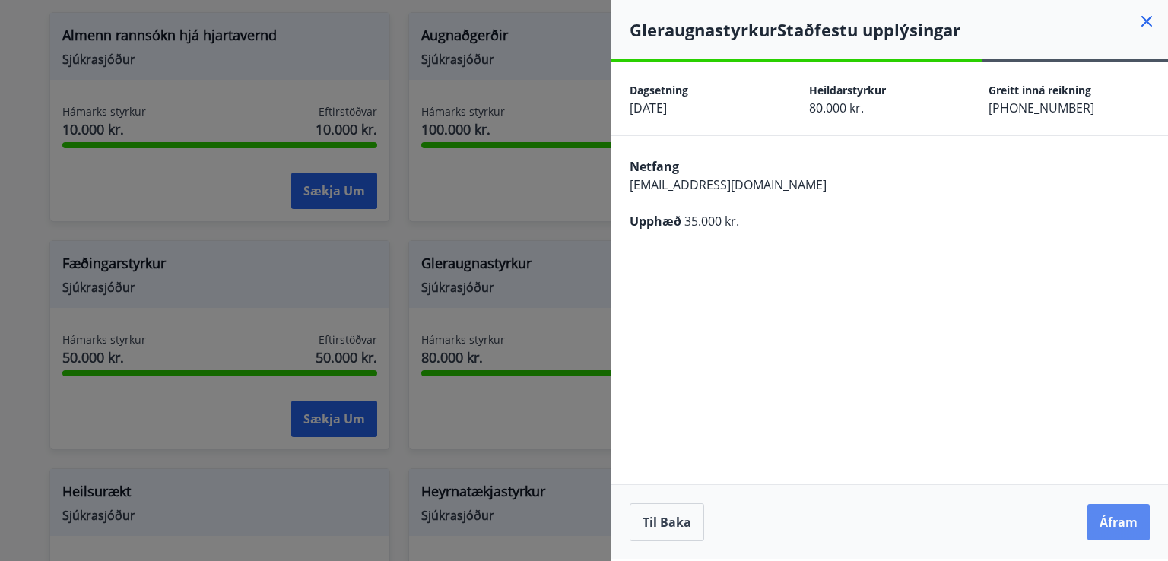
click at [1117, 518] on button "Áfram" at bounding box center [1119, 522] width 62 height 37
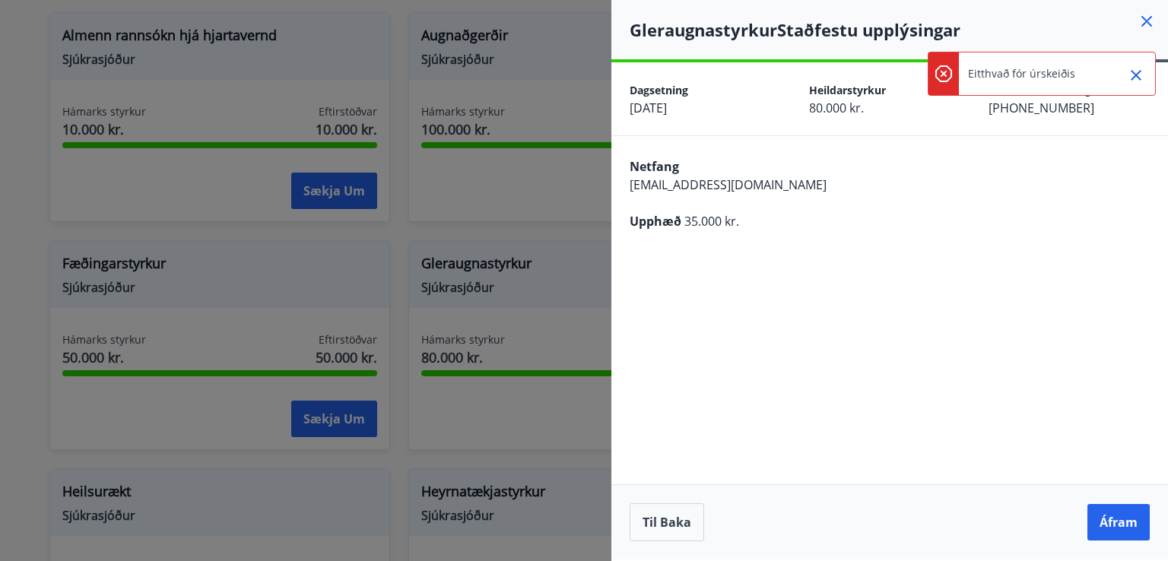
click at [1135, 76] on icon "Close" at bounding box center [1136, 75] width 11 height 11
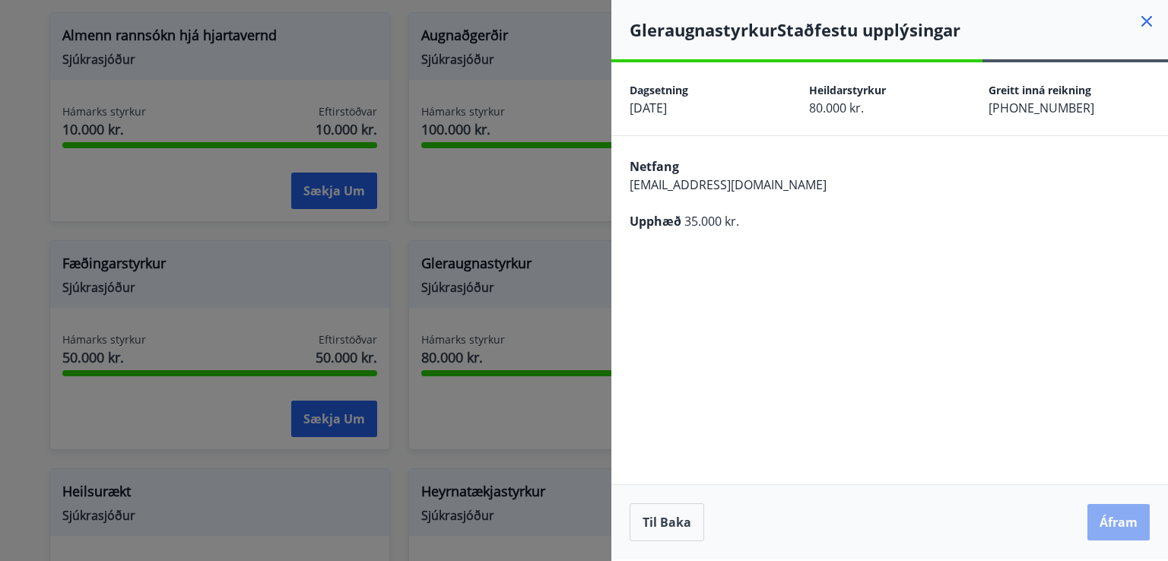
click at [1104, 512] on button "Áfram" at bounding box center [1119, 522] width 62 height 37
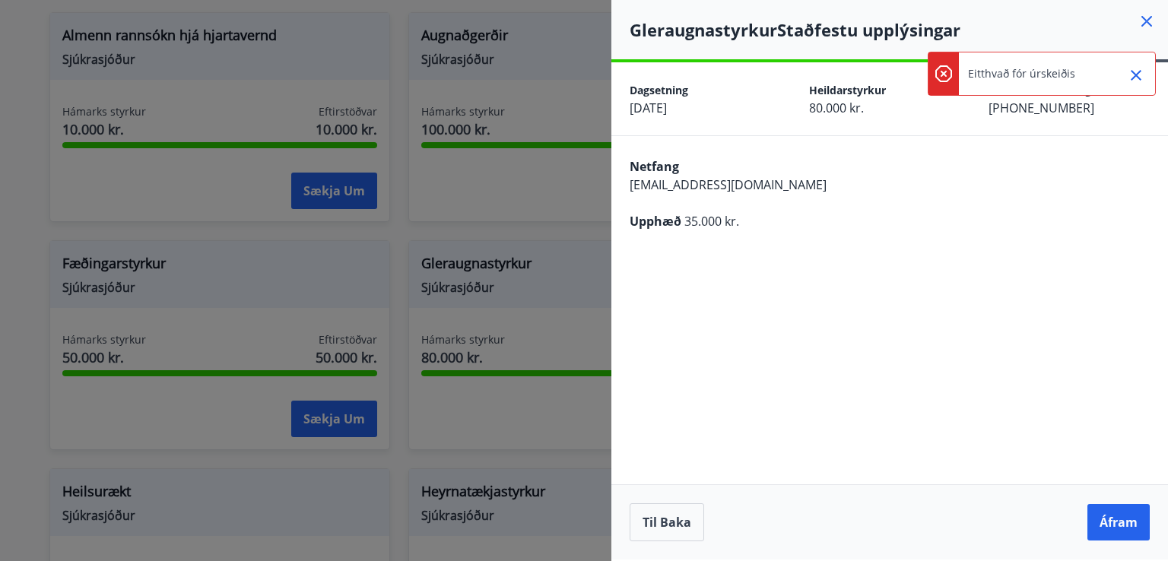
click at [1134, 73] on icon "Close" at bounding box center [1136, 75] width 11 height 11
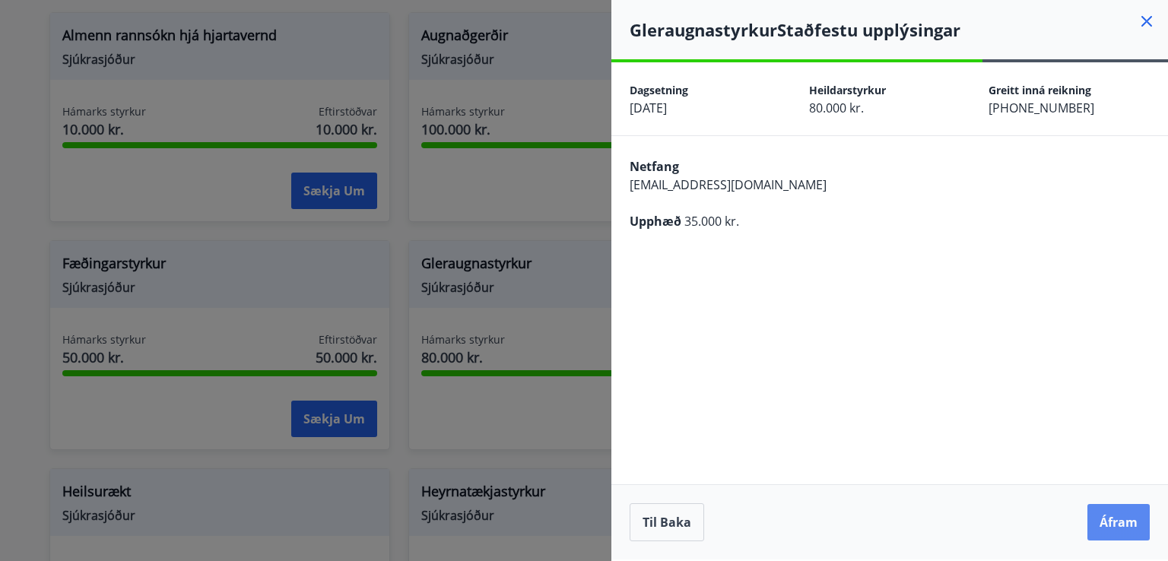
click at [1099, 515] on button "Áfram" at bounding box center [1119, 522] width 62 height 37
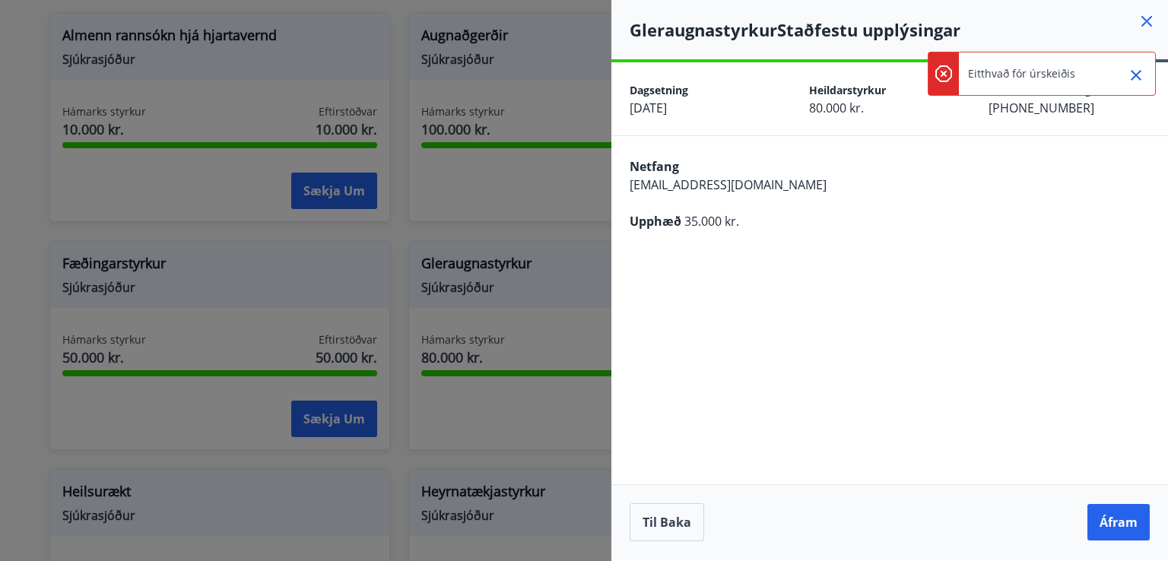
click at [1141, 72] on icon "Close" at bounding box center [1136, 75] width 18 height 18
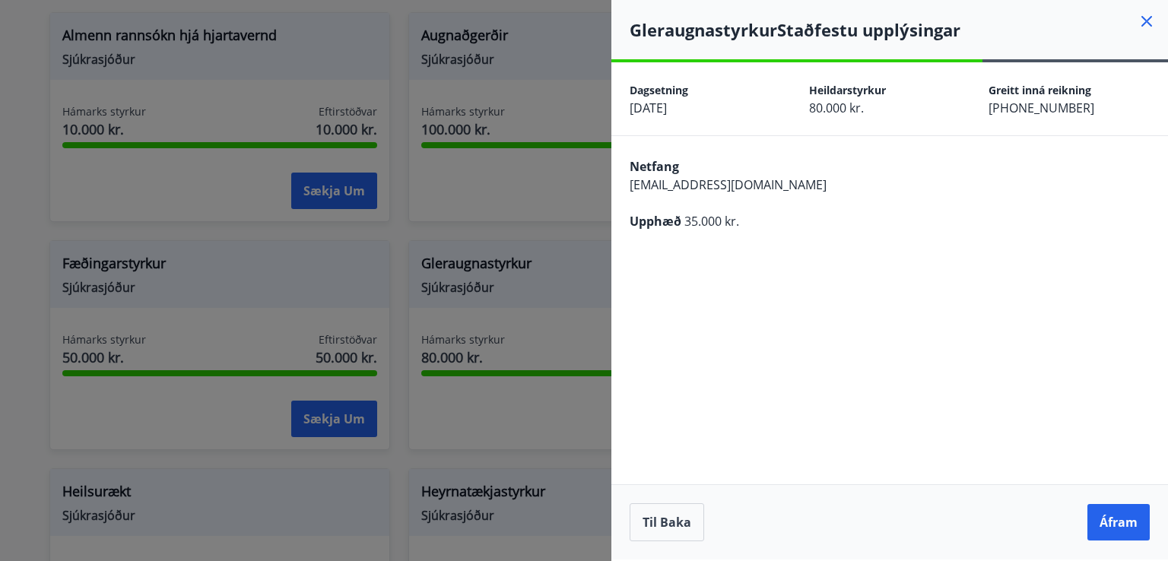
click at [1144, 16] on icon at bounding box center [1147, 21] width 18 height 18
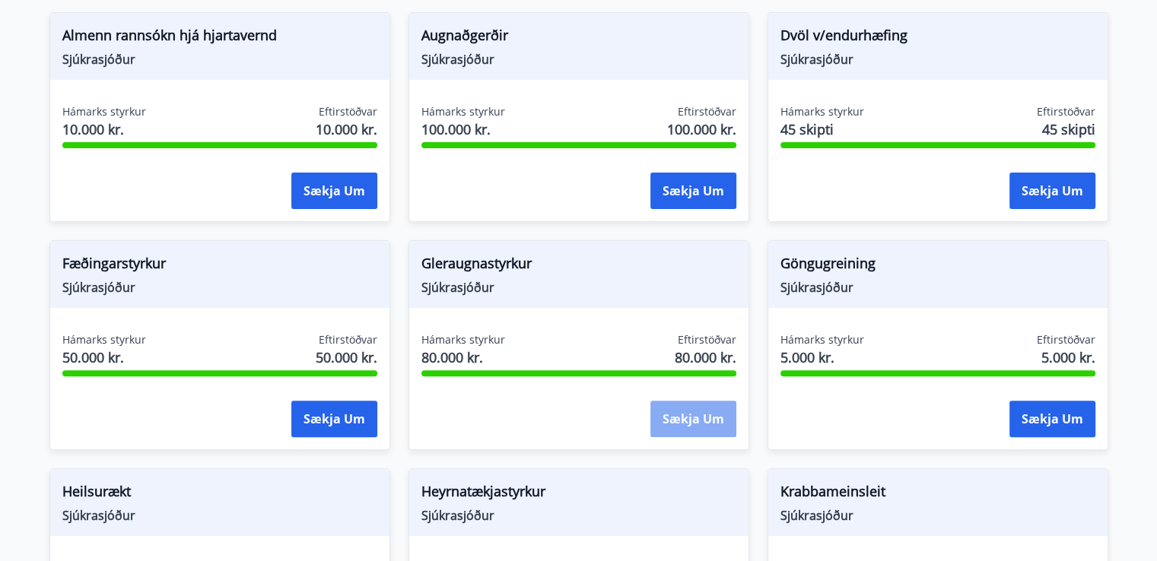
click at [670, 408] on button "Sækja um" at bounding box center [693, 419] width 86 height 37
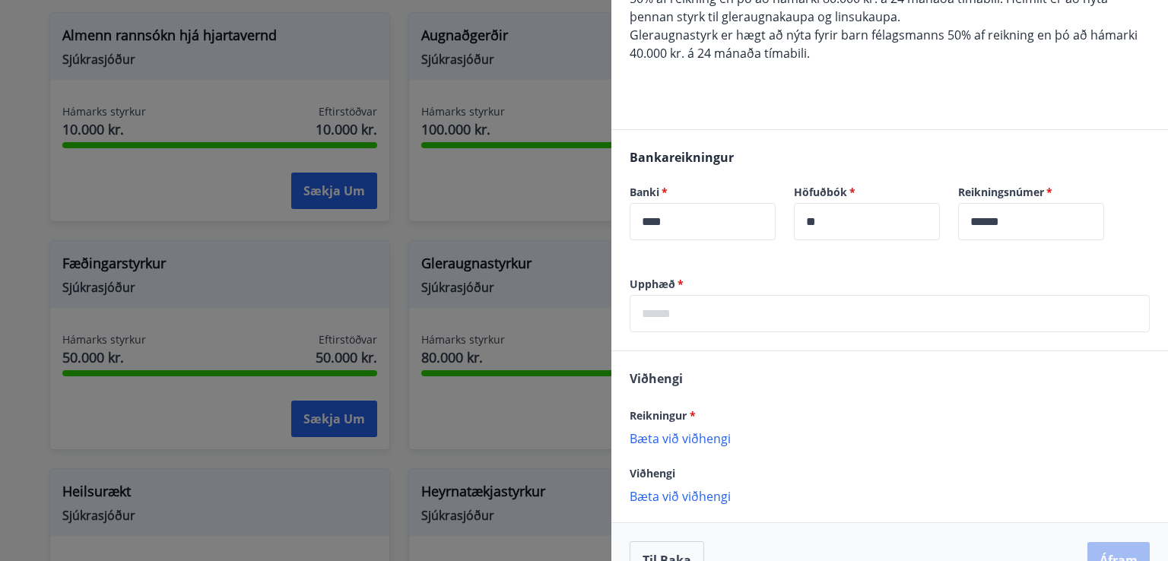
scroll to position [207, 0]
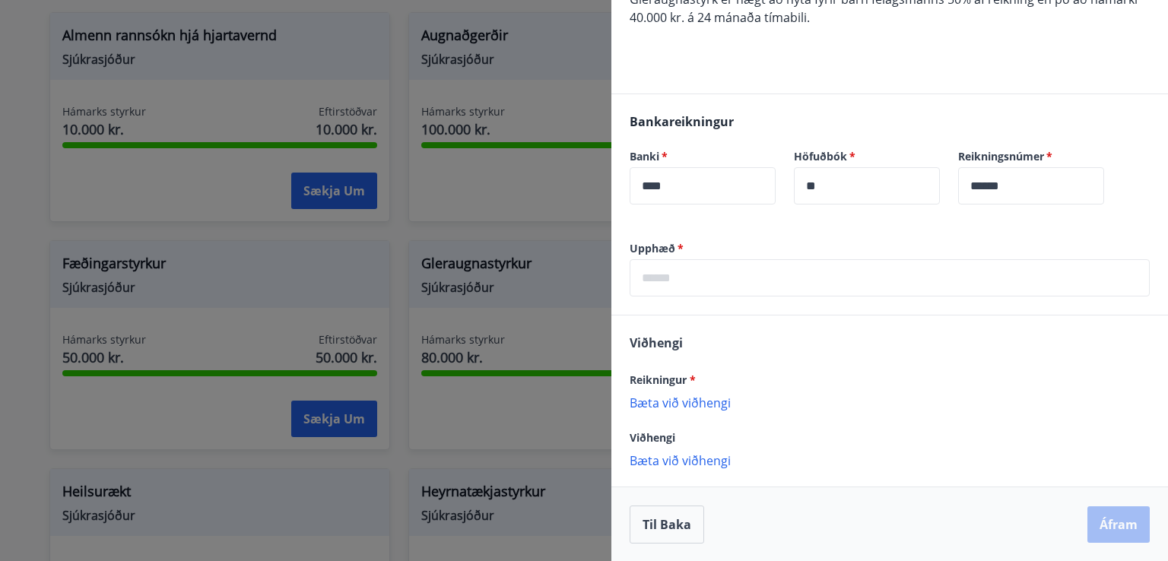
click at [672, 405] on p "Bæta við viðhengi" at bounding box center [890, 402] width 520 height 15
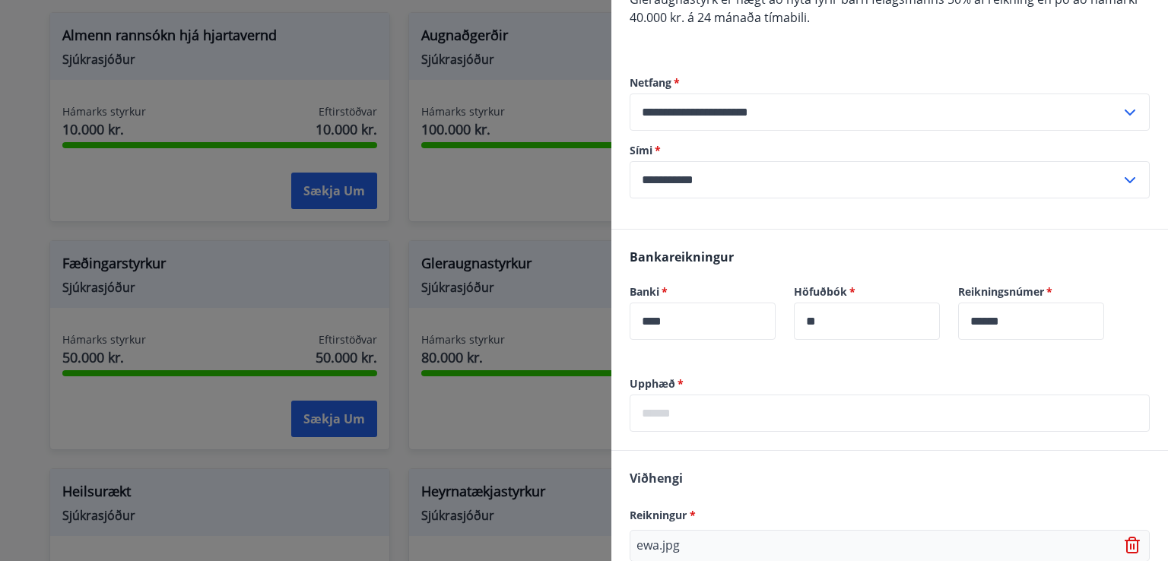
click at [693, 409] on input "text" at bounding box center [890, 413] width 520 height 37
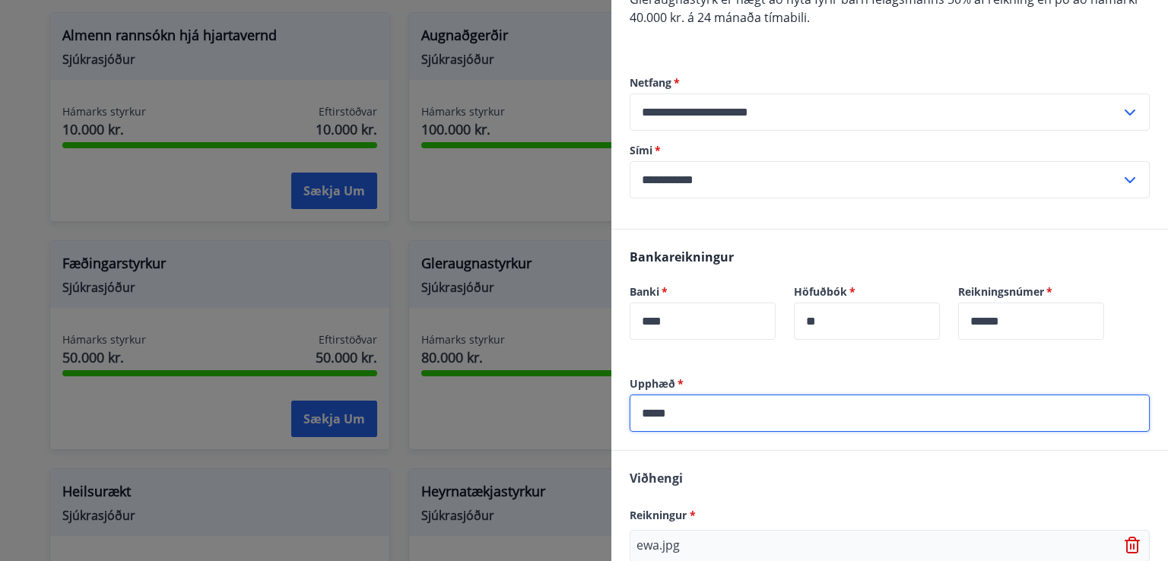
type input "*****"
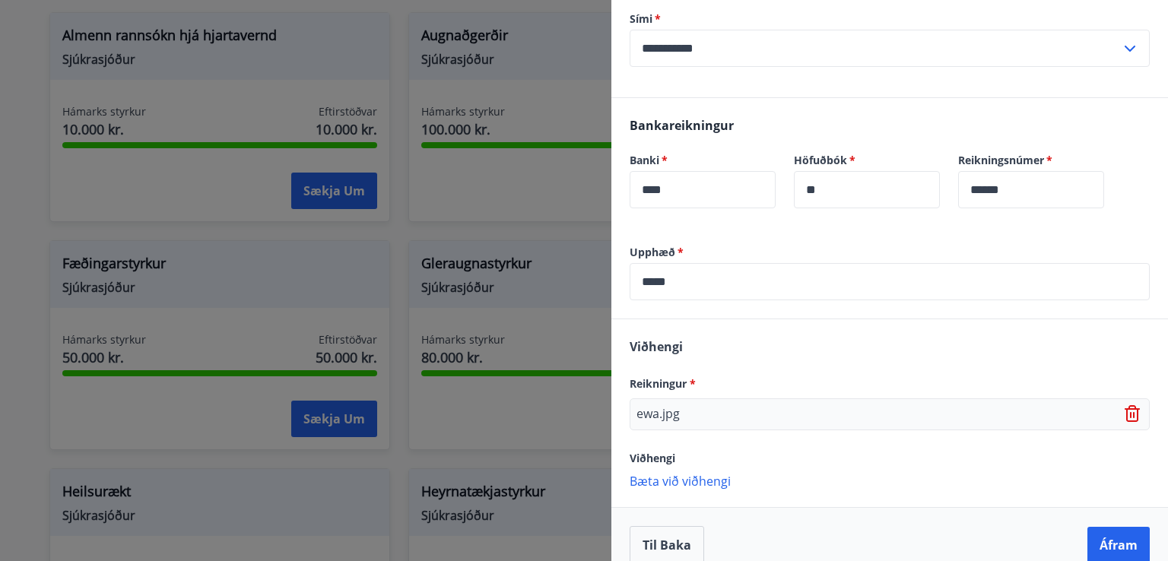
scroll to position [359, 0]
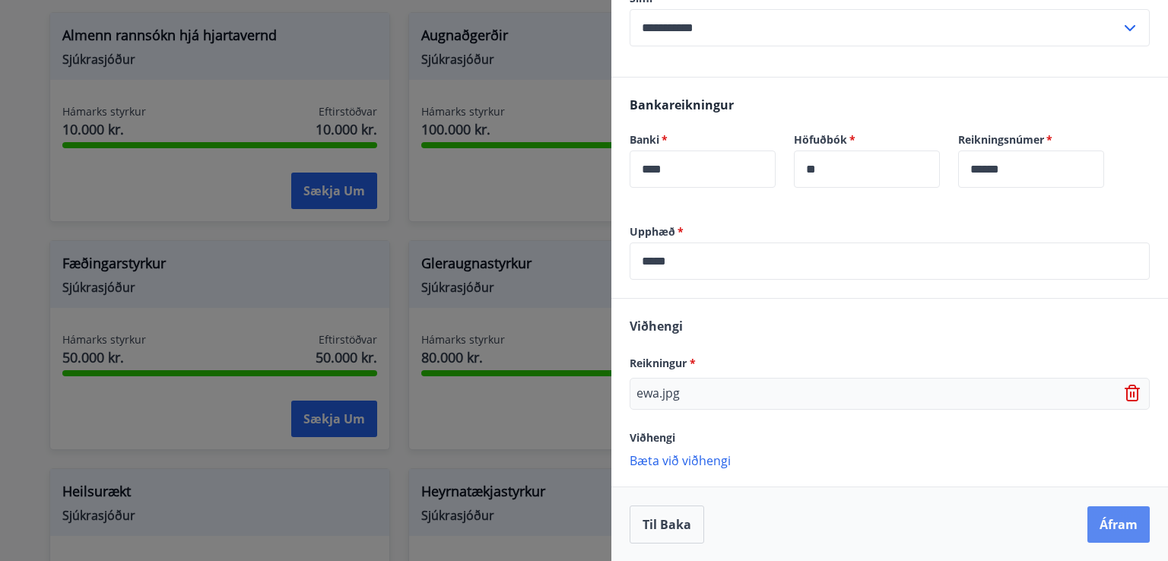
click at [1106, 513] on button "Áfram" at bounding box center [1119, 525] width 62 height 37
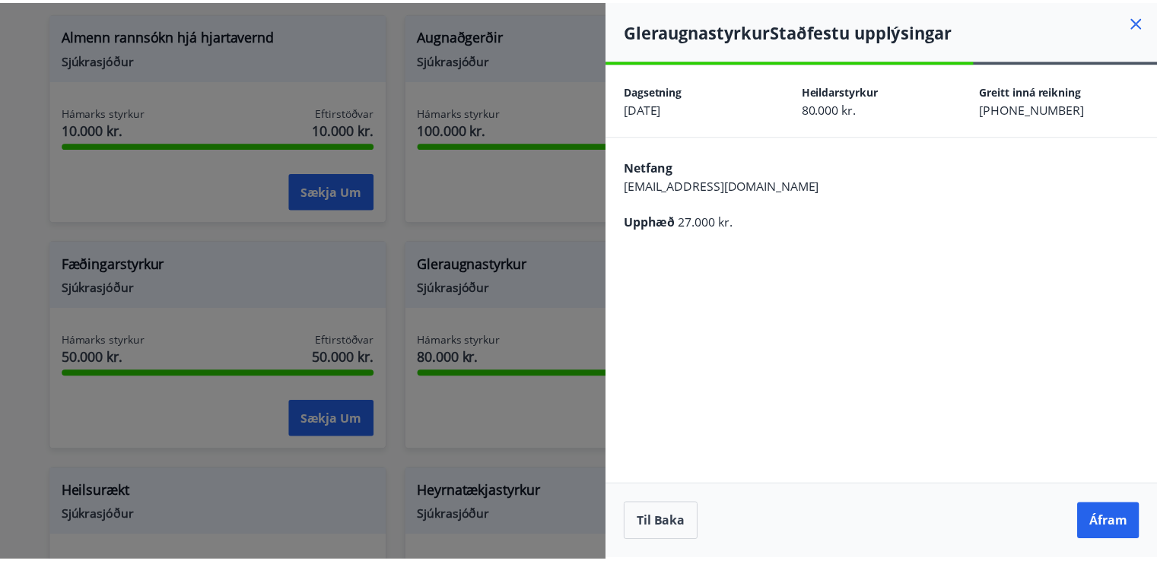
scroll to position [0, 0]
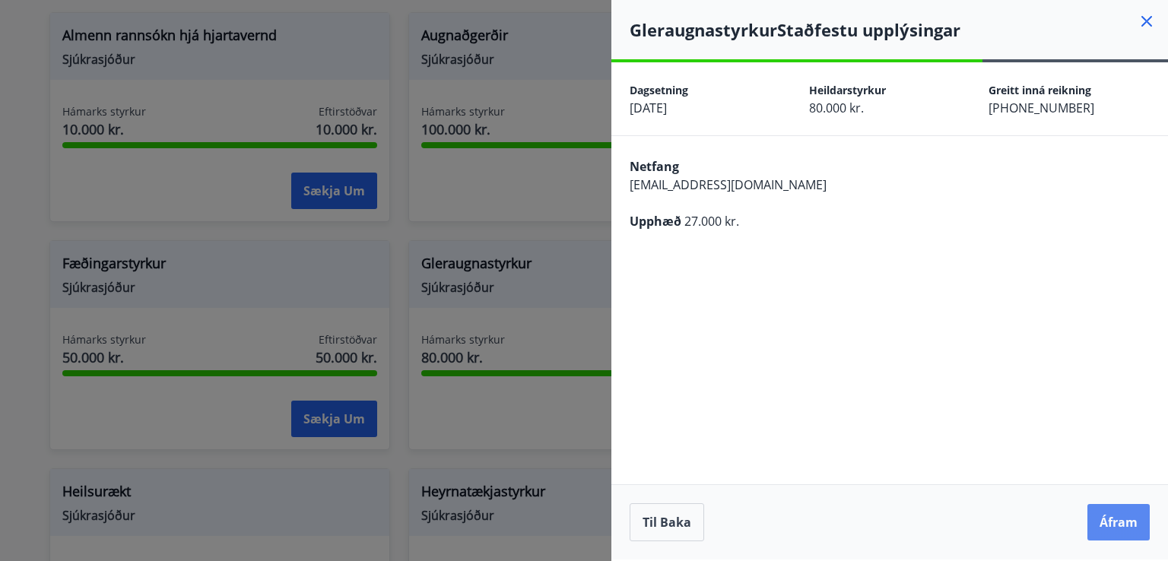
click at [1120, 539] on button "Áfram" at bounding box center [1119, 522] width 62 height 37
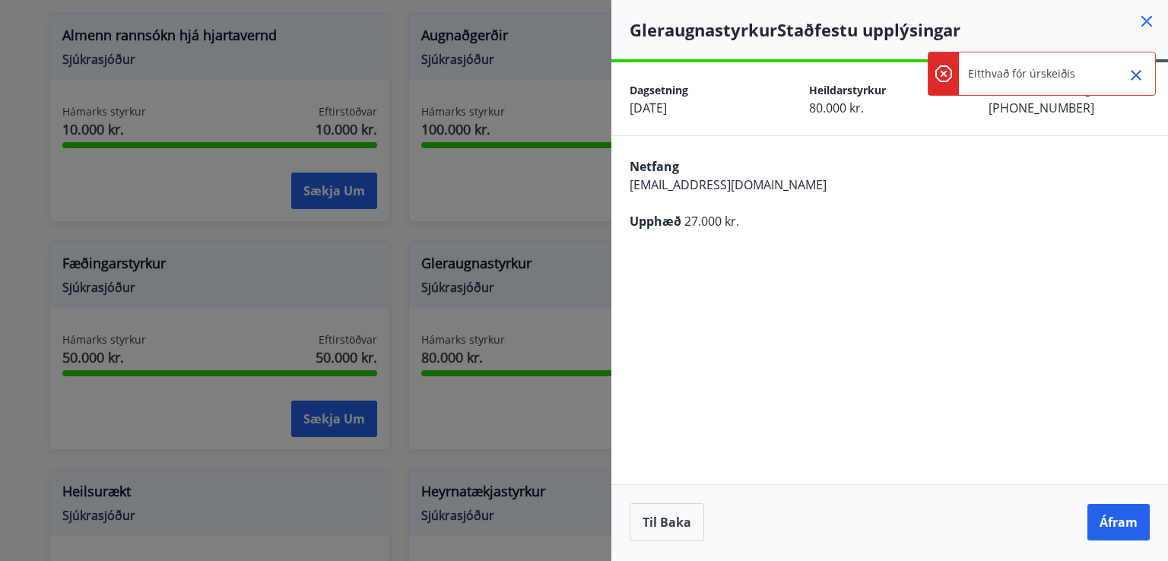
click at [1132, 70] on icon "Close" at bounding box center [1136, 75] width 11 height 11
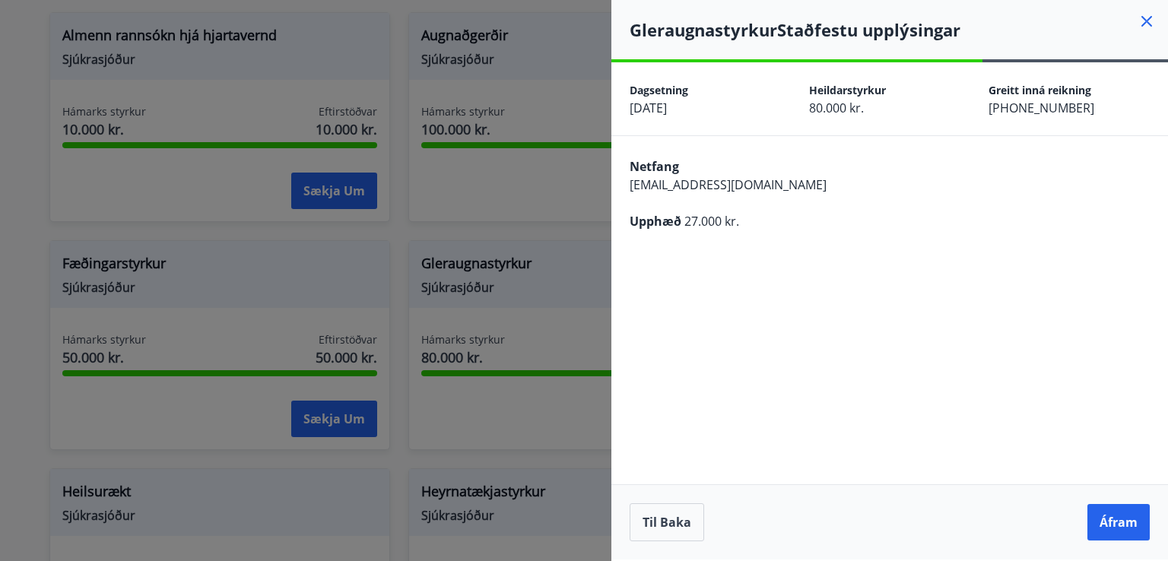
click at [1147, 18] on icon at bounding box center [1147, 21] width 18 height 18
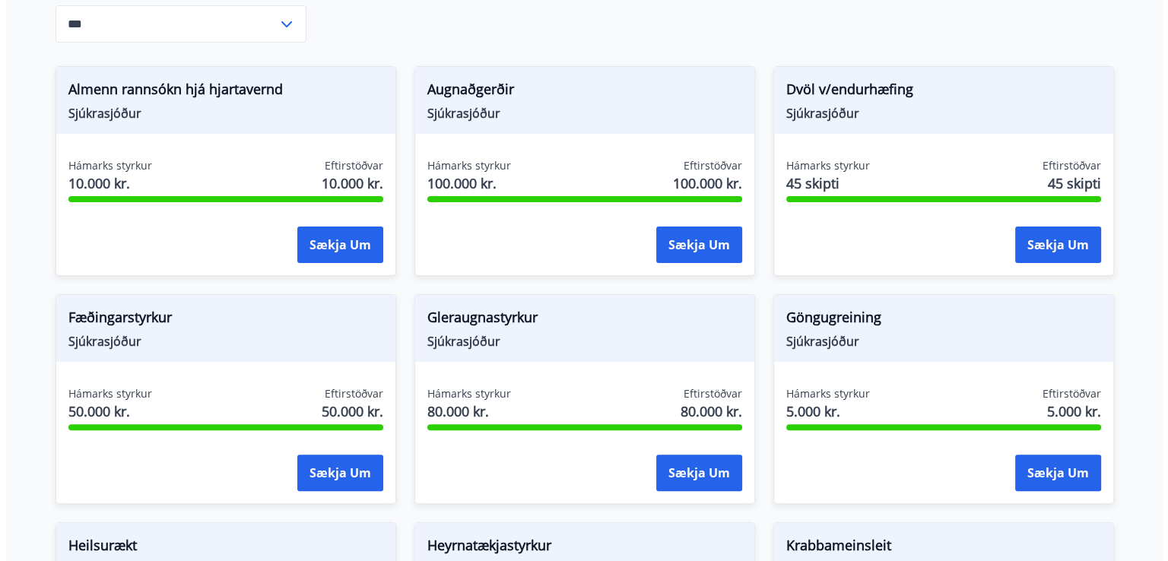
scroll to position [330, 0]
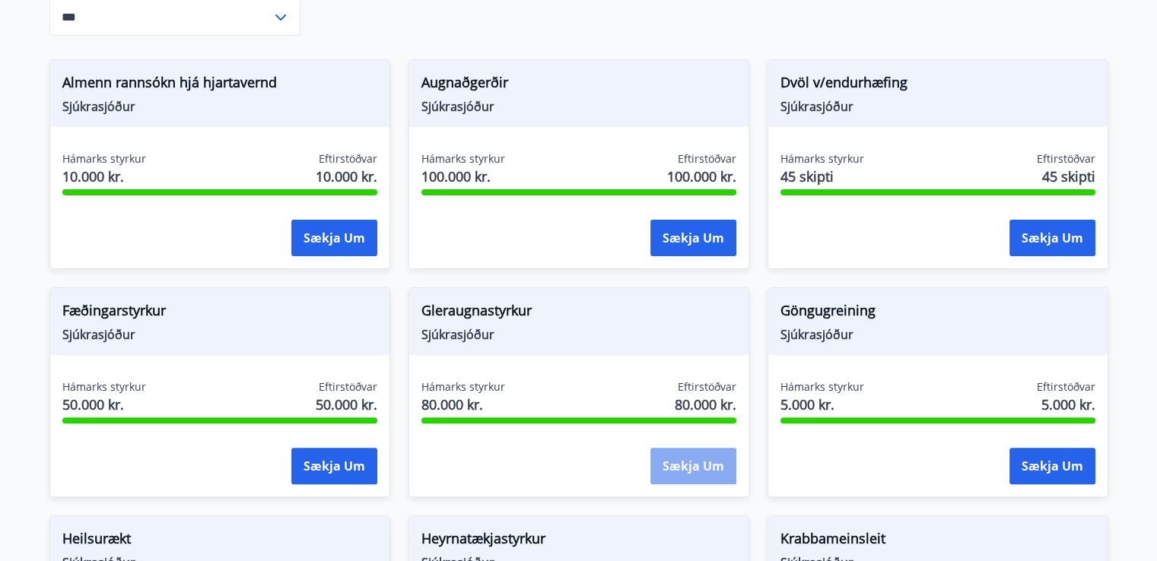
click at [709, 455] on button "Sækja um" at bounding box center [693, 466] width 86 height 37
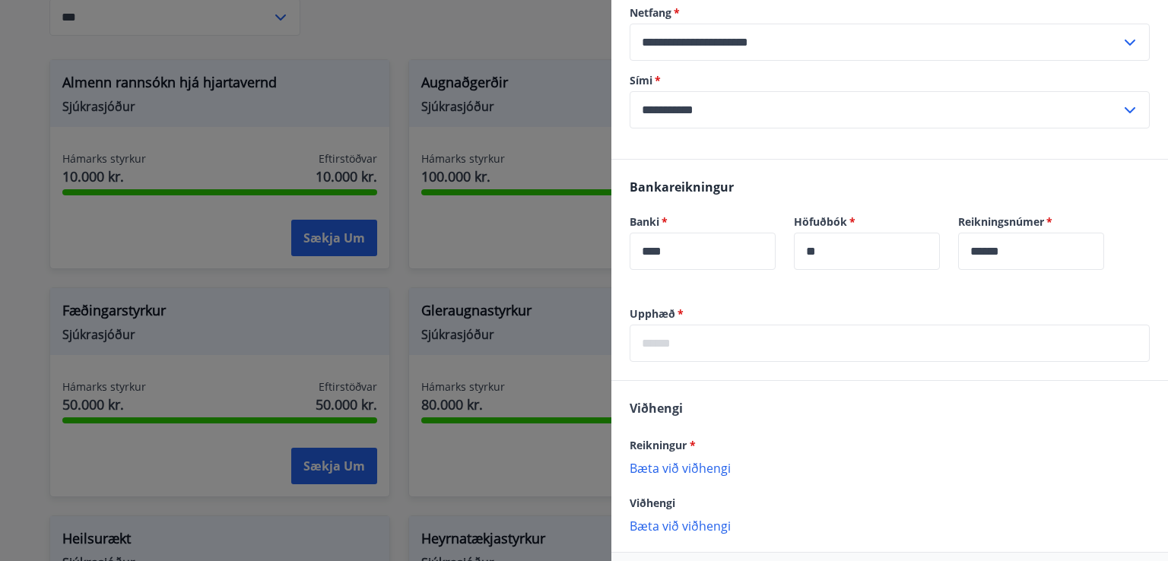
scroll to position [310, 0]
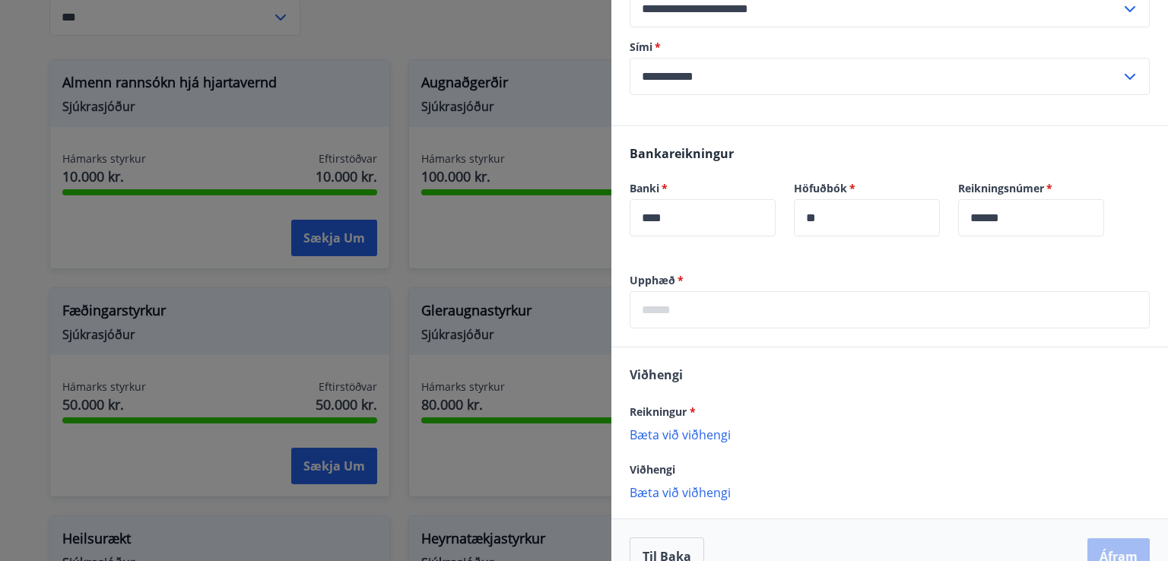
click at [725, 328] on div "Upphæð   * ​" at bounding box center [890, 310] width 557 height 74
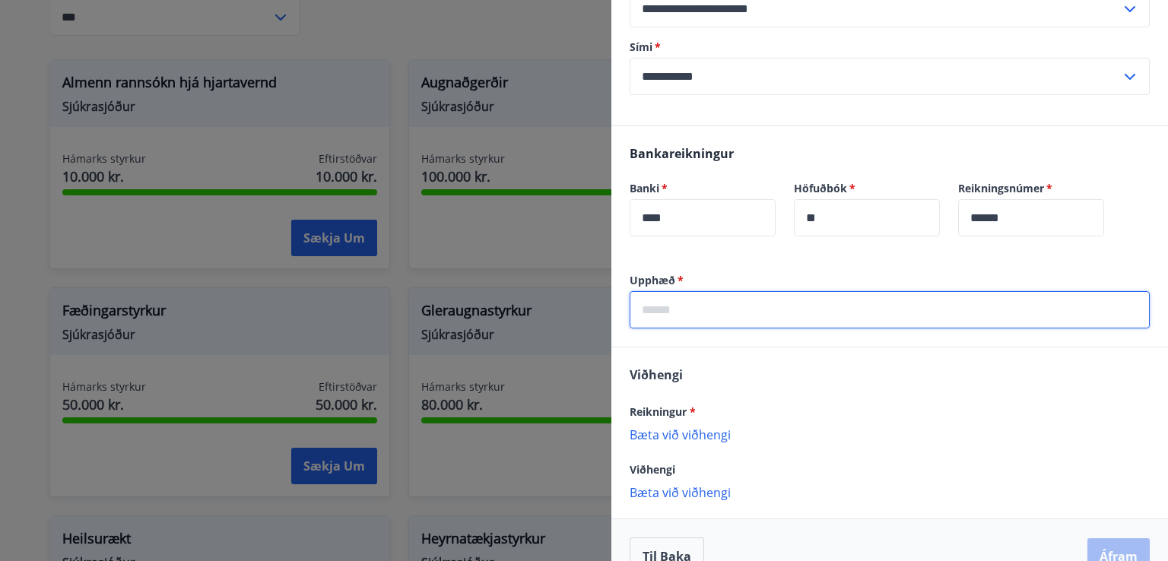
click at [723, 311] on input "text" at bounding box center [890, 309] width 520 height 37
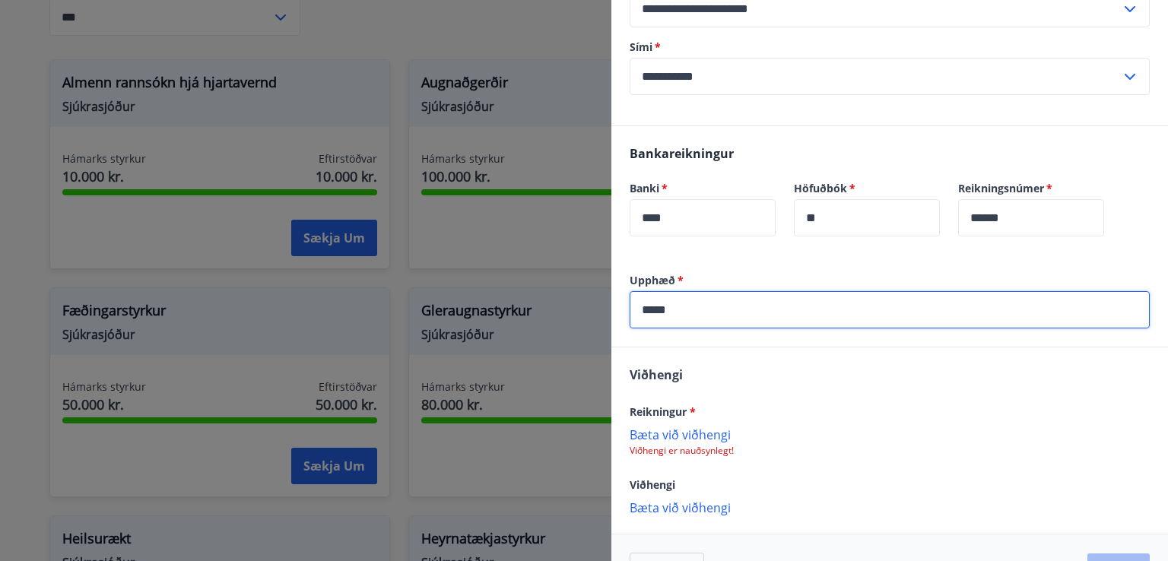
type input "*****"
click at [654, 436] on p "Bæta við viðhengi" at bounding box center [890, 434] width 520 height 15
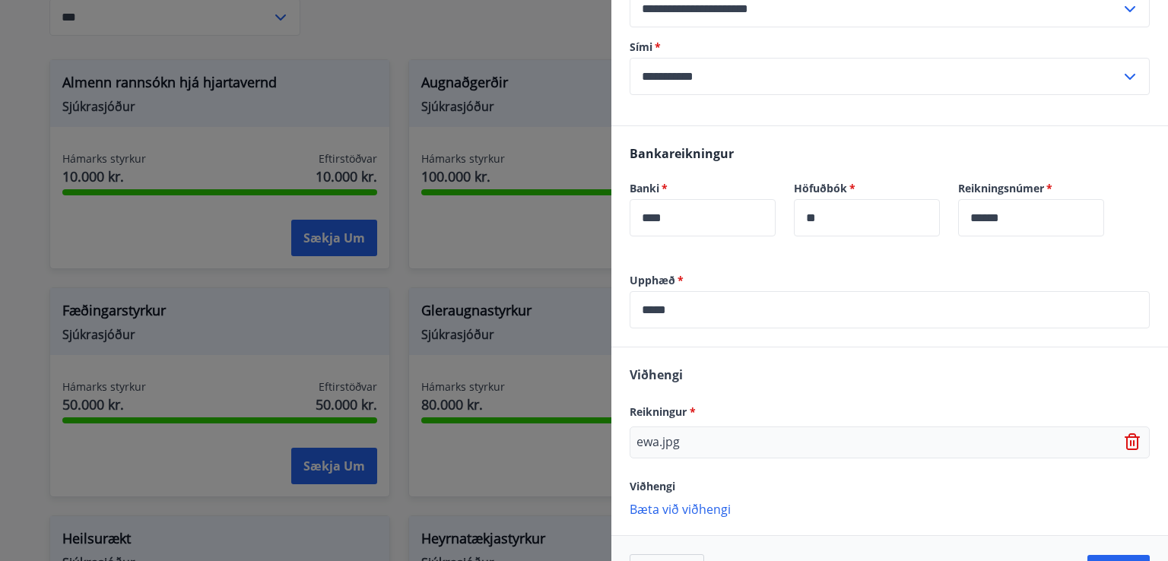
click at [710, 504] on p "Bæta við viðhengi" at bounding box center [890, 508] width 520 height 15
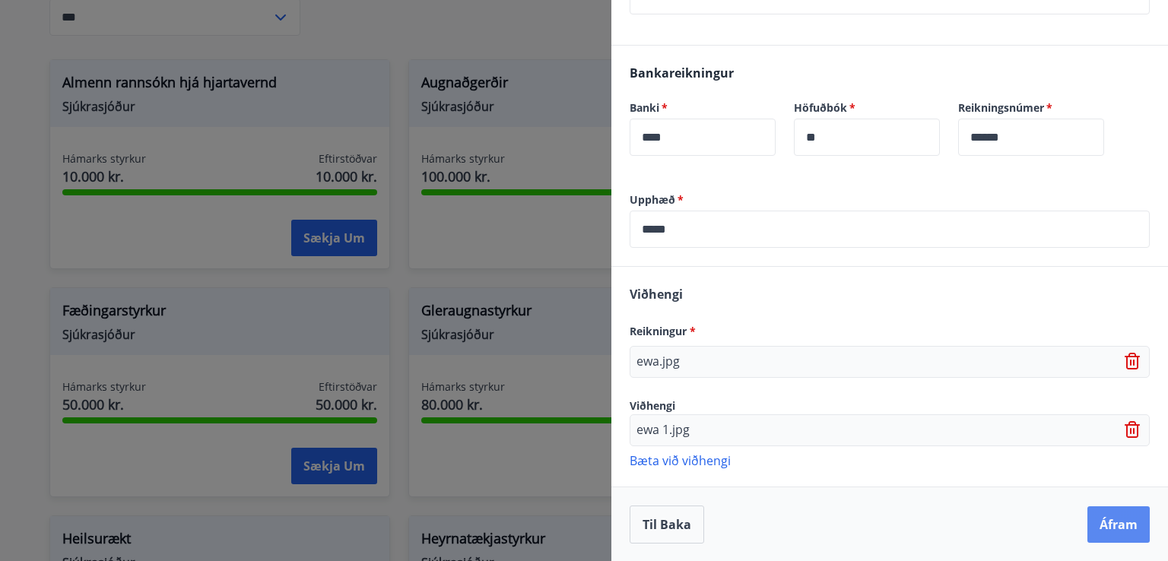
click at [1103, 529] on button "Áfram" at bounding box center [1119, 525] width 62 height 37
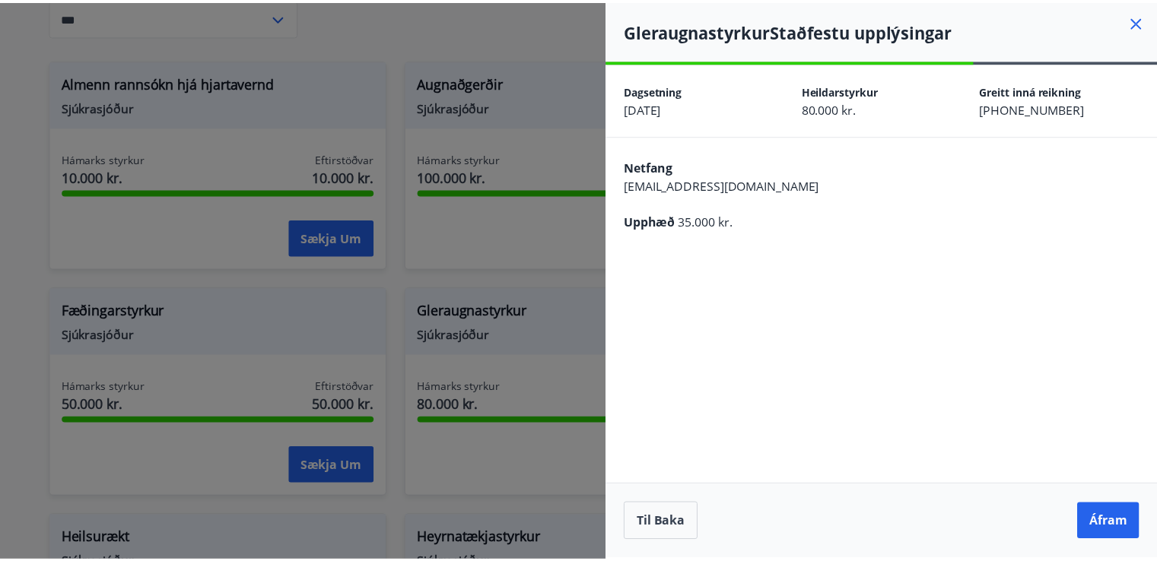
scroll to position [0, 0]
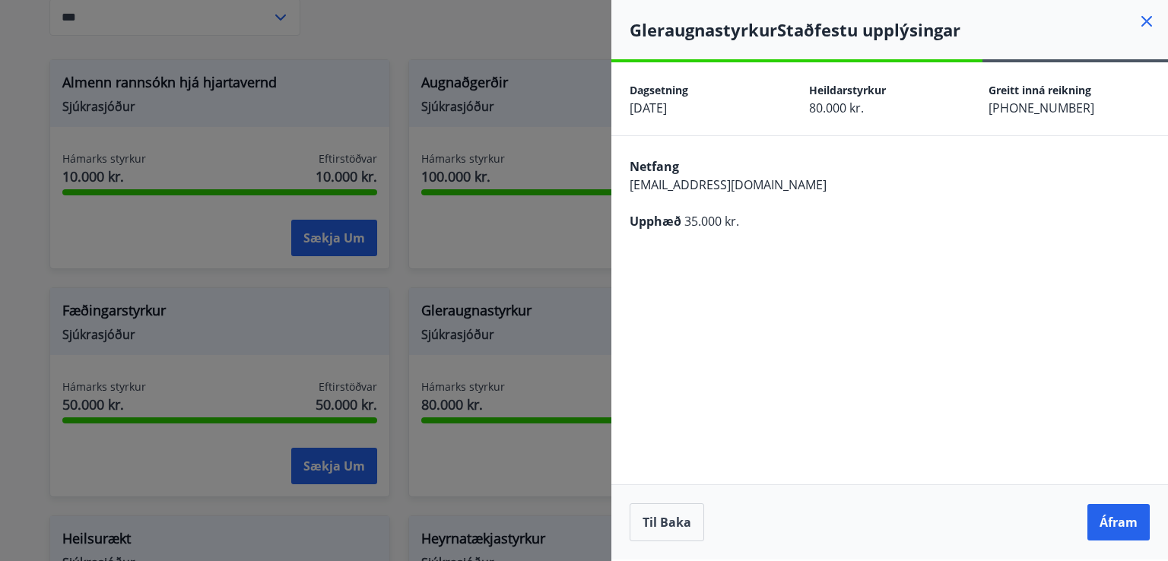
click at [1132, 497] on div "Til baka Áfram" at bounding box center [890, 522] width 557 height 75
click at [1127, 518] on button "Áfram" at bounding box center [1119, 522] width 62 height 37
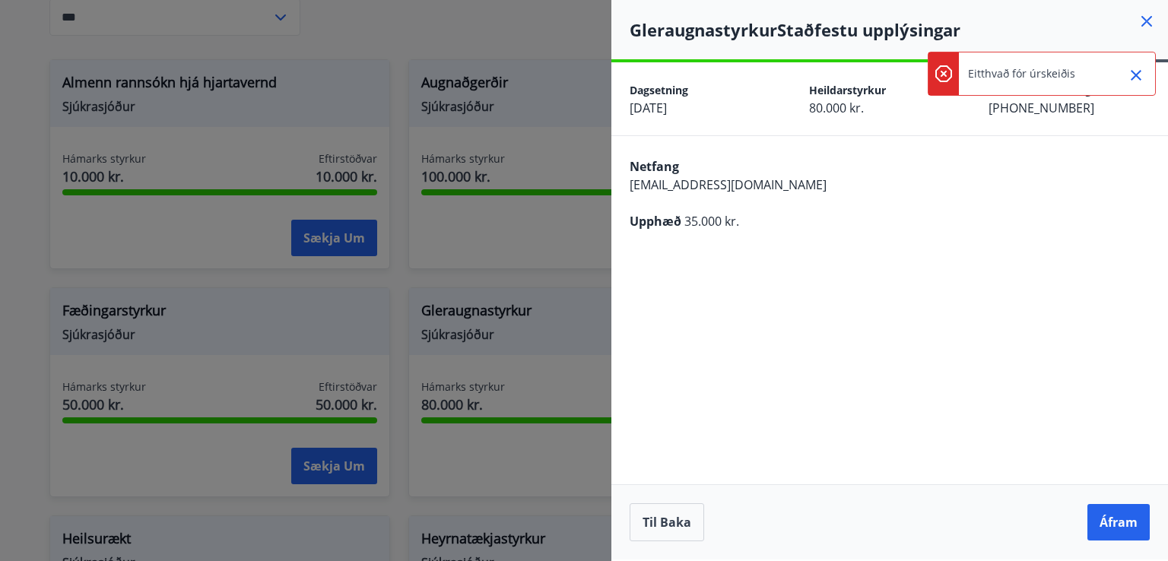
click at [1138, 77] on icon "Close" at bounding box center [1136, 75] width 11 height 11
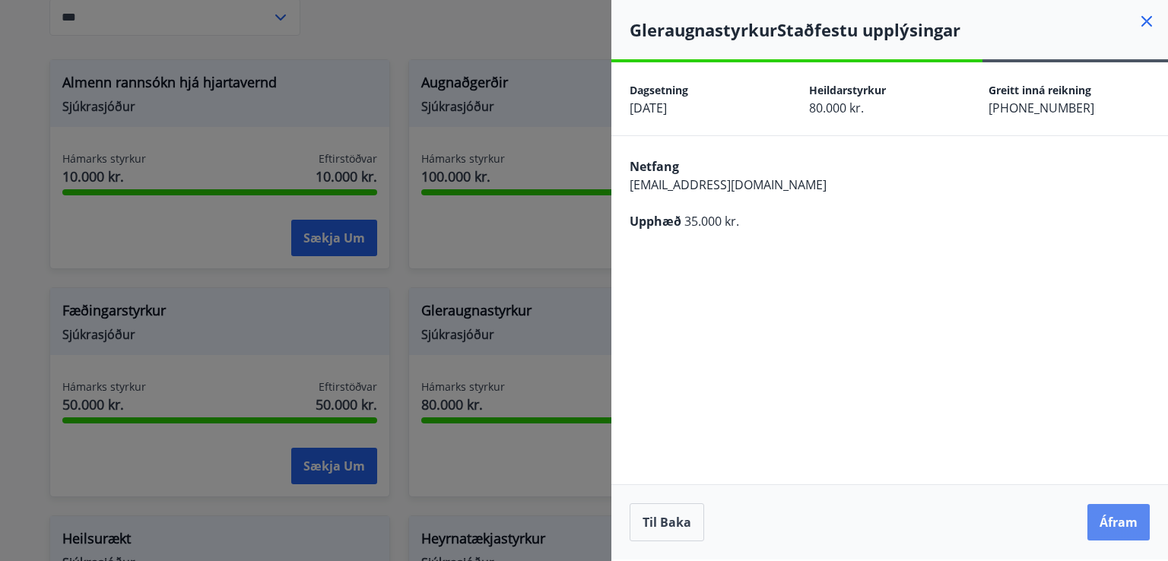
click at [1111, 519] on button "Áfram" at bounding box center [1119, 522] width 62 height 37
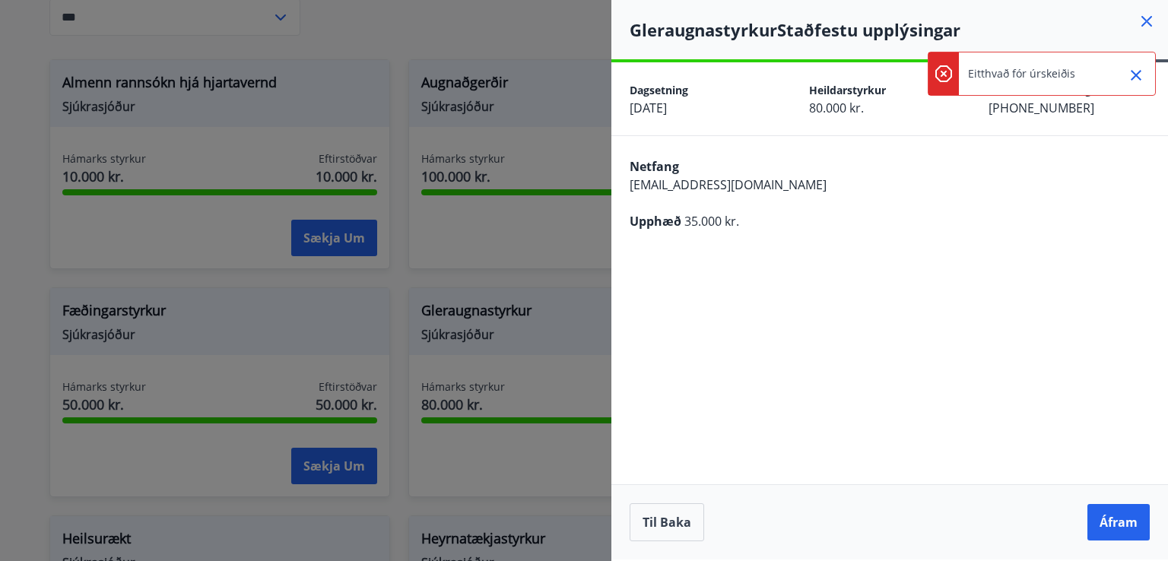
click at [1138, 69] on icon "Close" at bounding box center [1136, 75] width 18 height 18
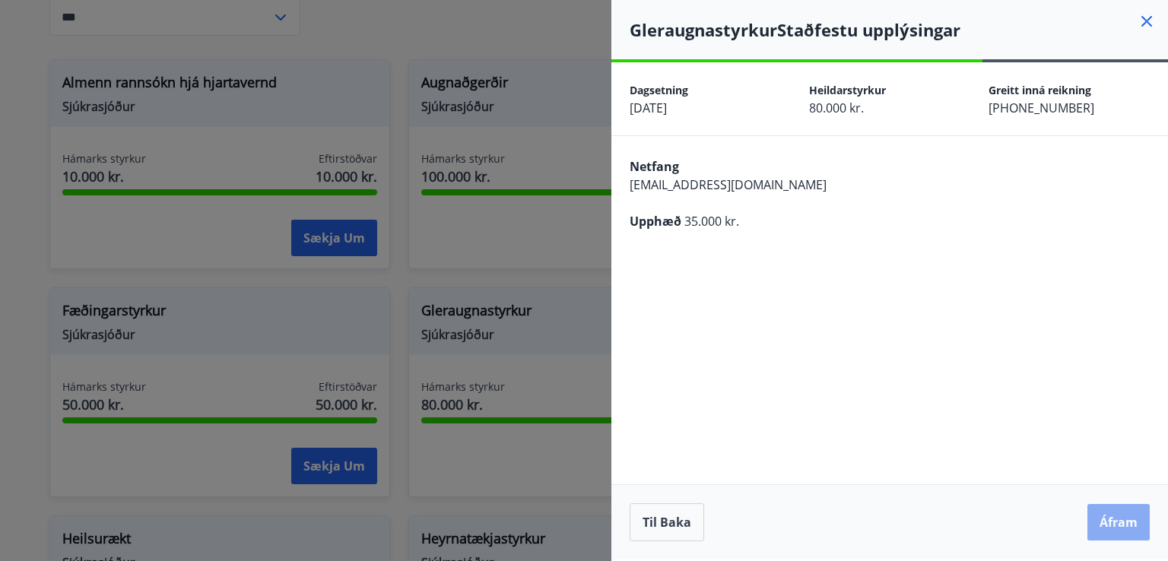
click at [1114, 520] on button "Áfram" at bounding box center [1119, 522] width 62 height 37
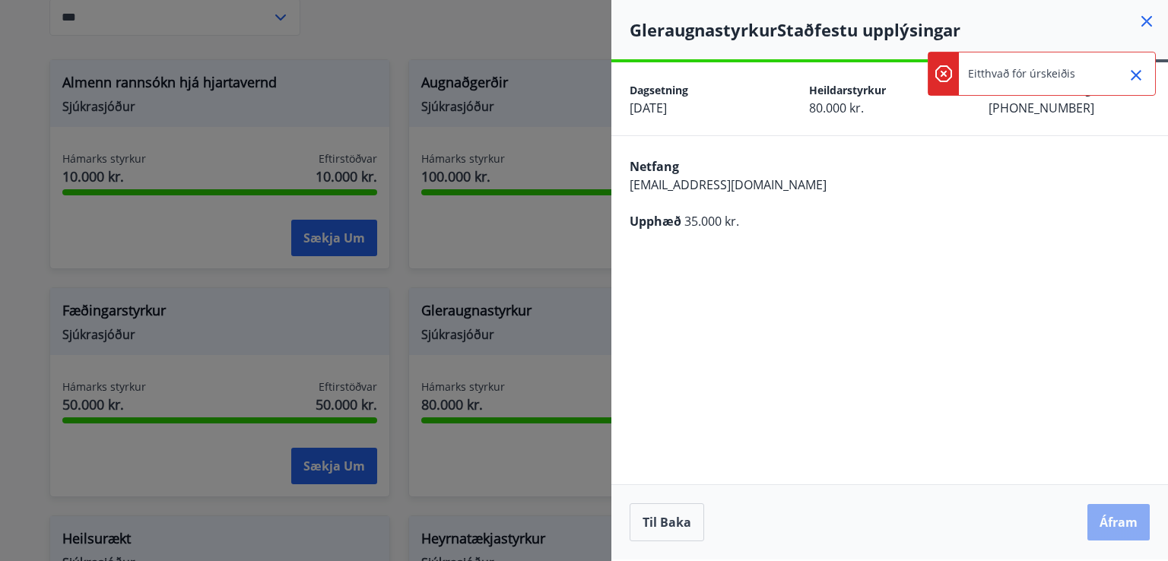
click at [1123, 518] on button "Áfram" at bounding box center [1119, 522] width 62 height 37
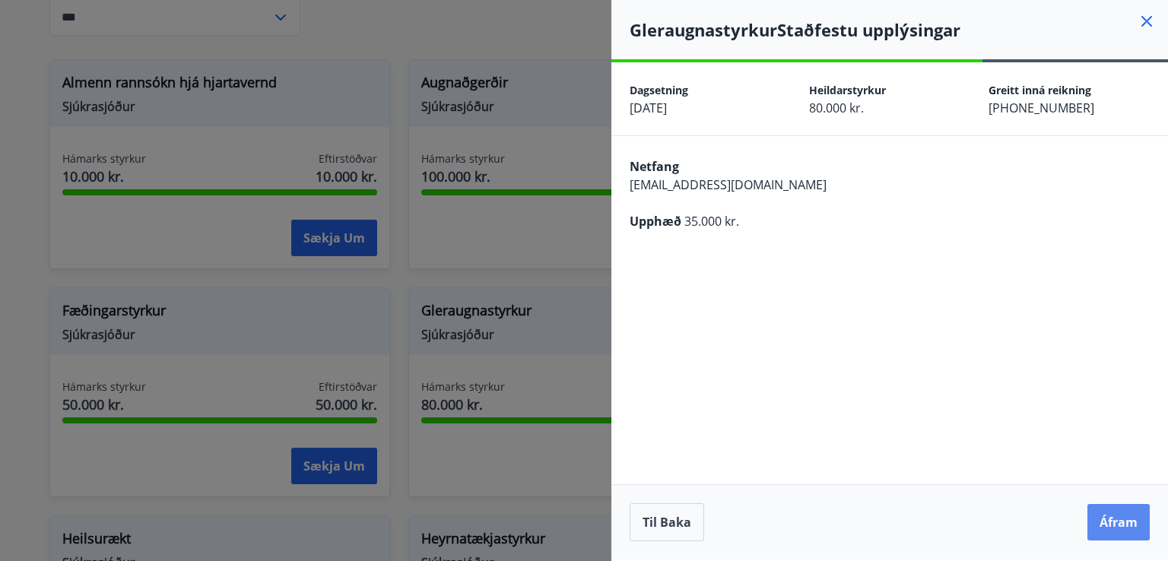
click at [1105, 514] on button "Áfram" at bounding box center [1119, 522] width 62 height 37
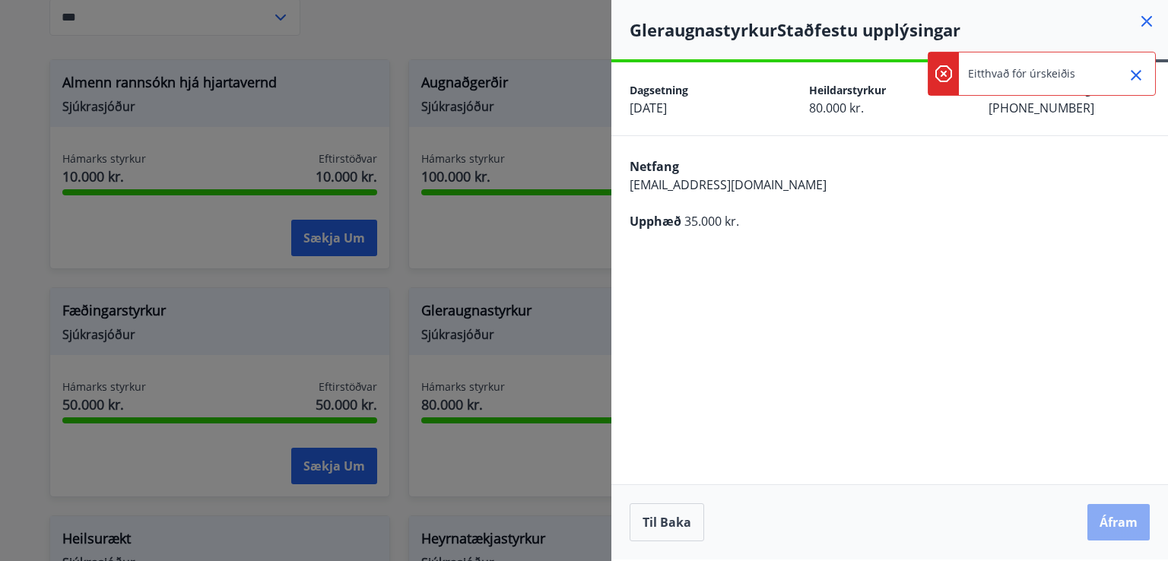
click at [1132, 518] on button "Áfram" at bounding box center [1119, 522] width 62 height 37
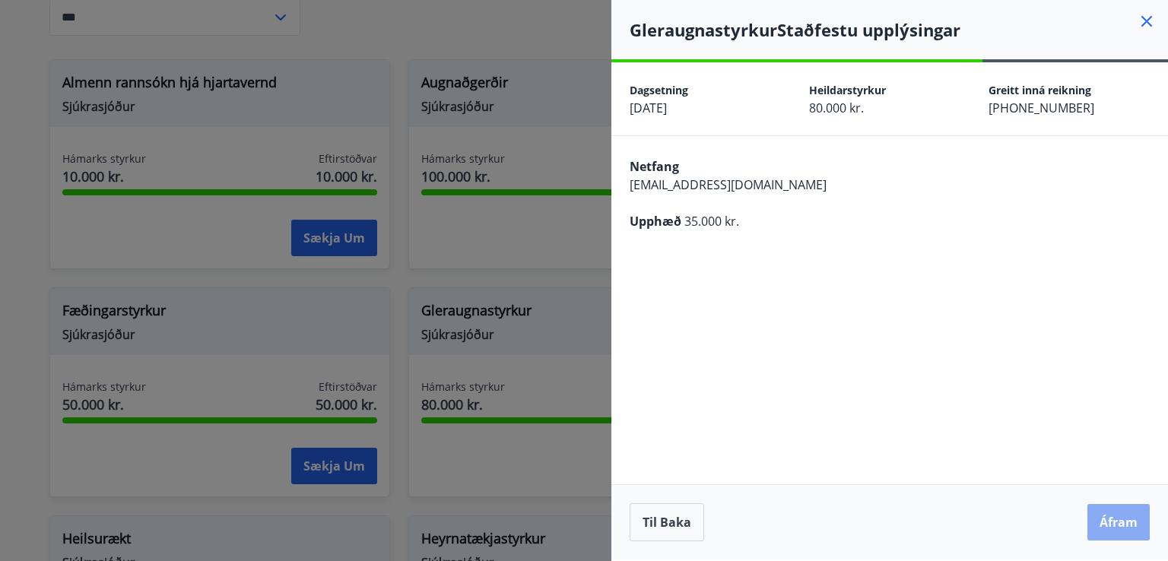
click at [1126, 529] on button "Áfram" at bounding box center [1119, 522] width 62 height 37
click at [1113, 524] on button "Áfram" at bounding box center [1119, 522] width 62 height 37
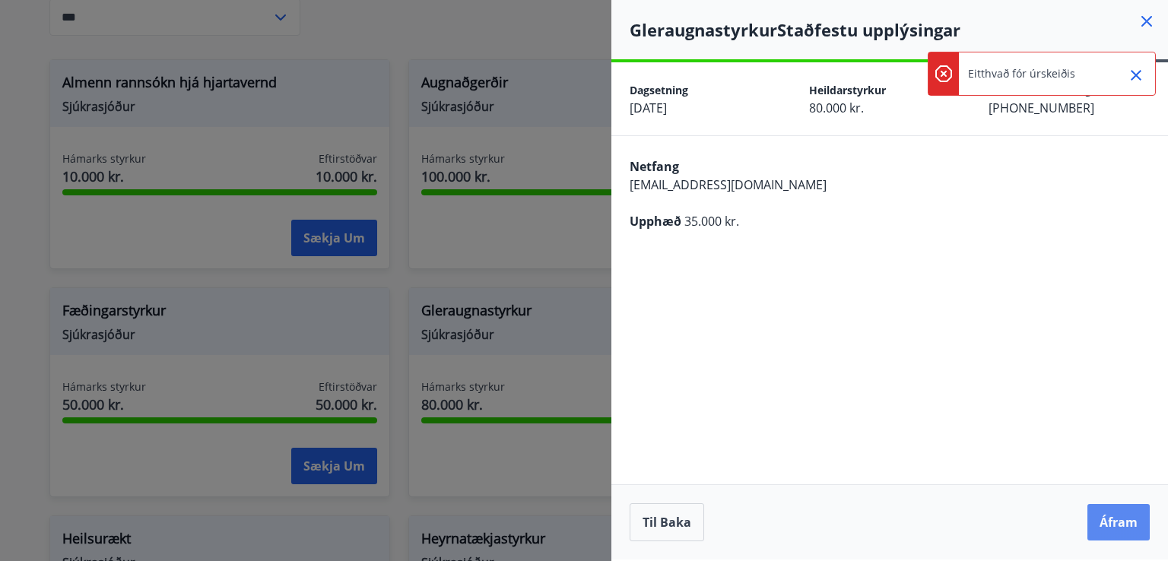
click at [1122, 519] on button "Áfram" at bounding box center [1119, 522] width 62 height 37
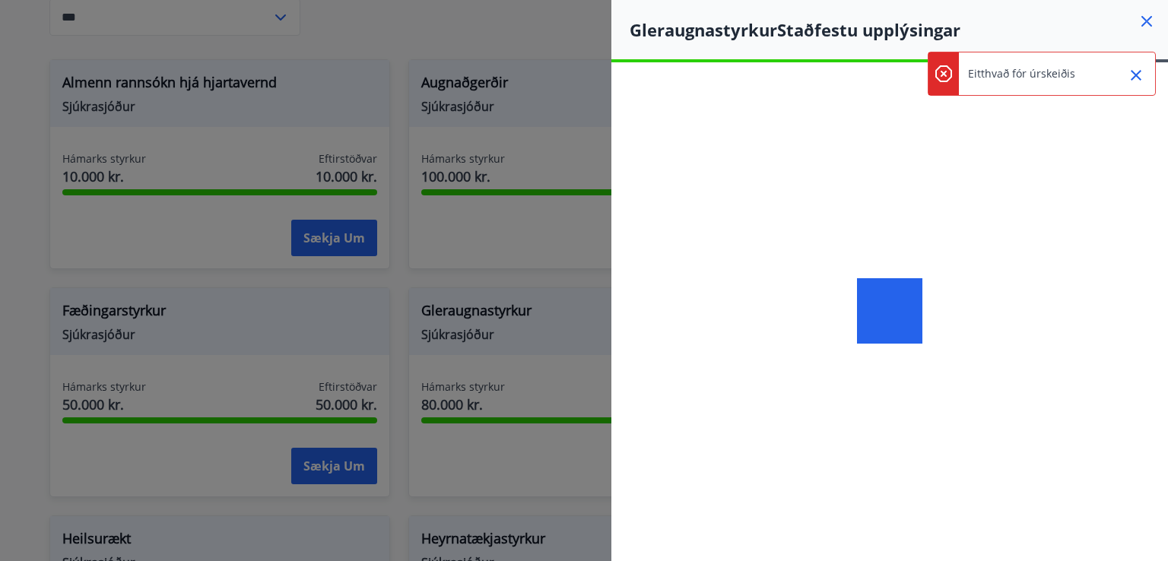
click at [1140, 78] on icon "Close" at bounding box center [1136, 75] width 11 height 11
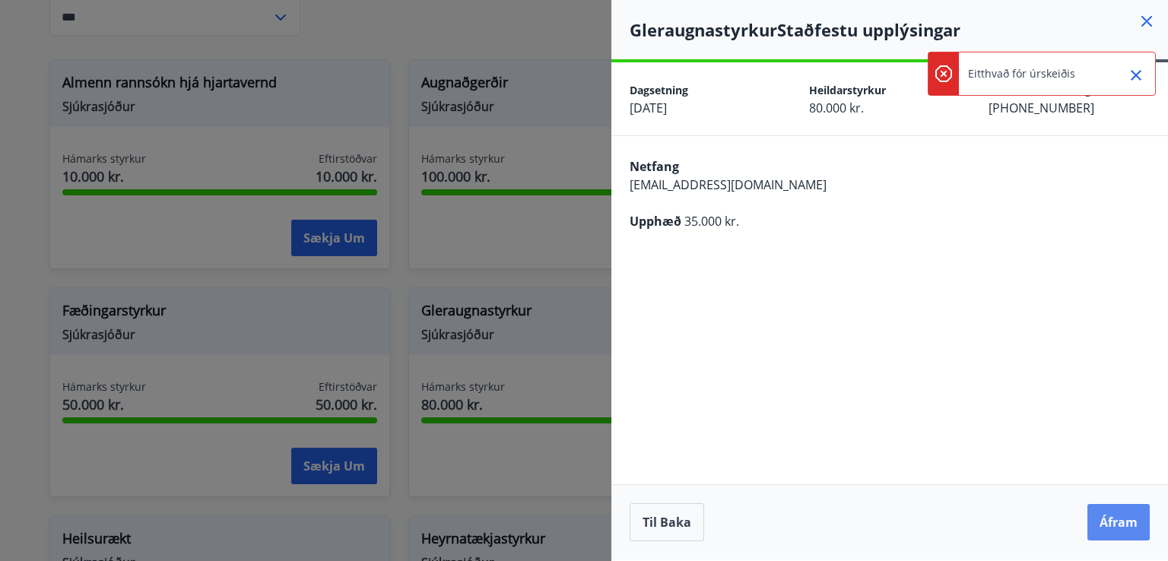
click at [1126, 517] on button "Áfram" at bounding box center [1119, 522] width 62 height 37
click at [1123, 524] on button "Áfram" at bounding box center [1119, 522] width 62 height 37
click at [1111, 515] on button "Áfram" at bounding box center [1119, 522] width 62 height 37
click at [1119, 506] on button "Áfram" at bounding box center [1119, 522] width 62 height 37
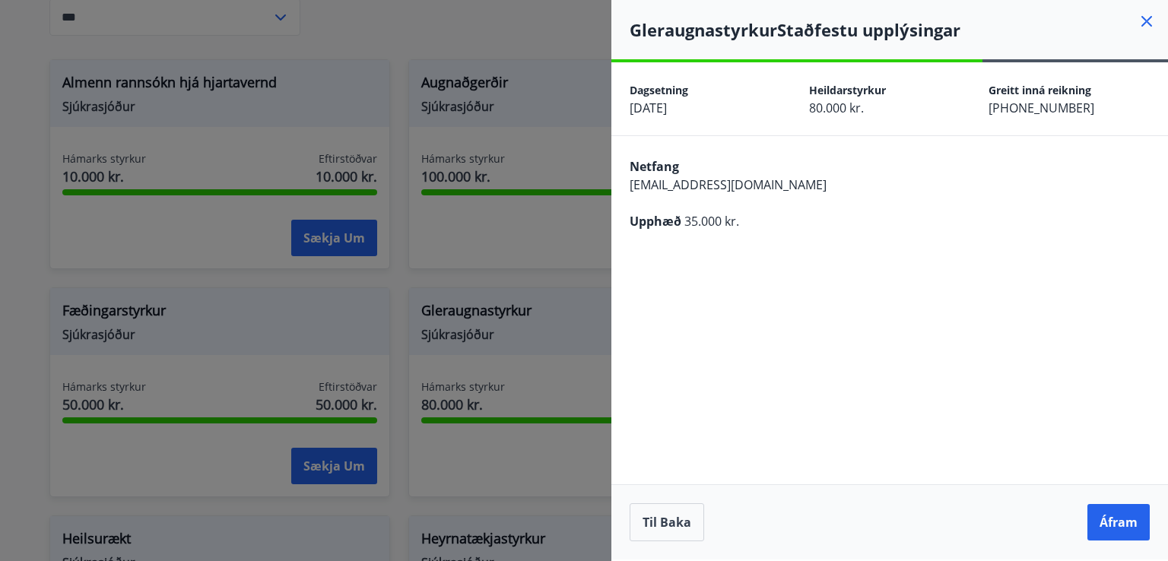
click at [590, 322] on div at bounding box center [584, 280] width 1168 height 561
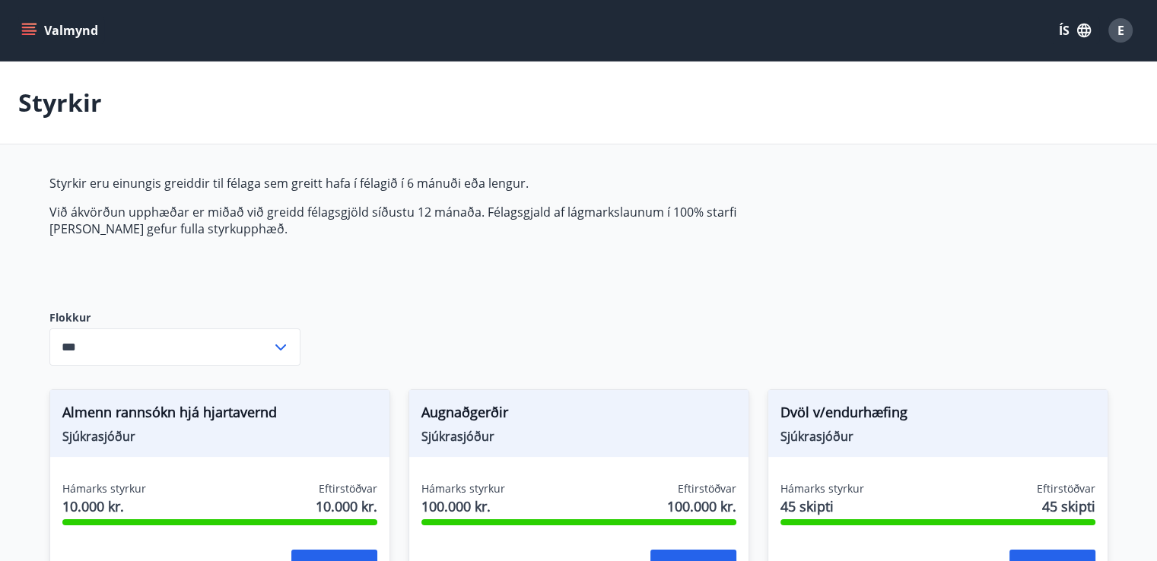
click at [21, 25] on button "Valmynd" at bounding box center [61, 30] width 86 height 27
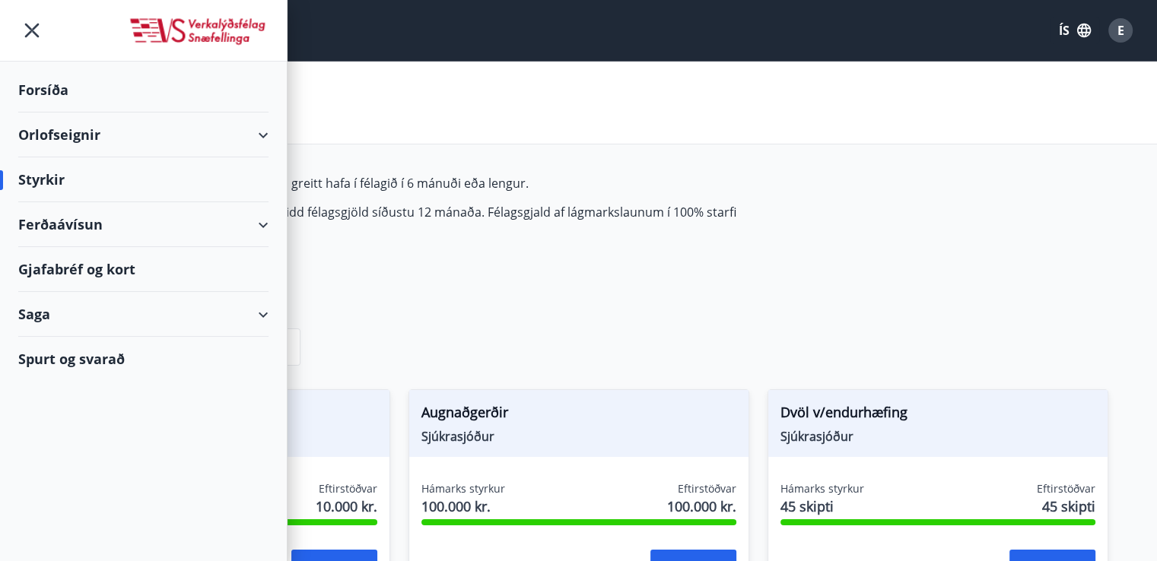
click at [66, 299] on div "Saga" at bounding box center [143, 314] width 250 height 45
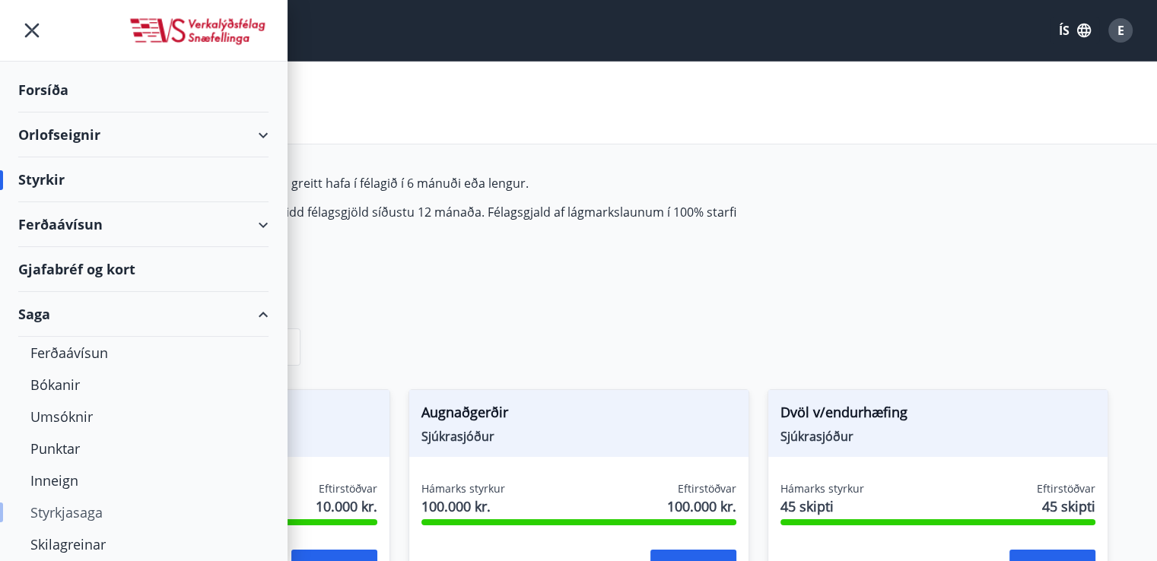
click at [64, 517] on div "Styrkjasaga" at bounding box center [143, 513] width 226 height 32
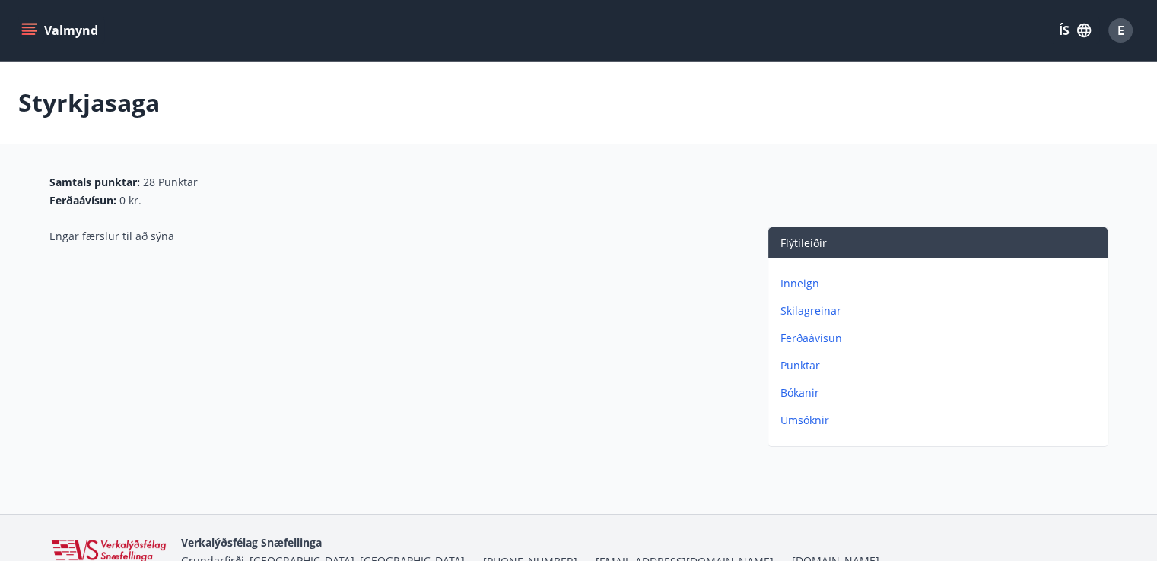
click at [59, 40] on button "Valmynd" at bounding box center [61, 30] width 86 height 27
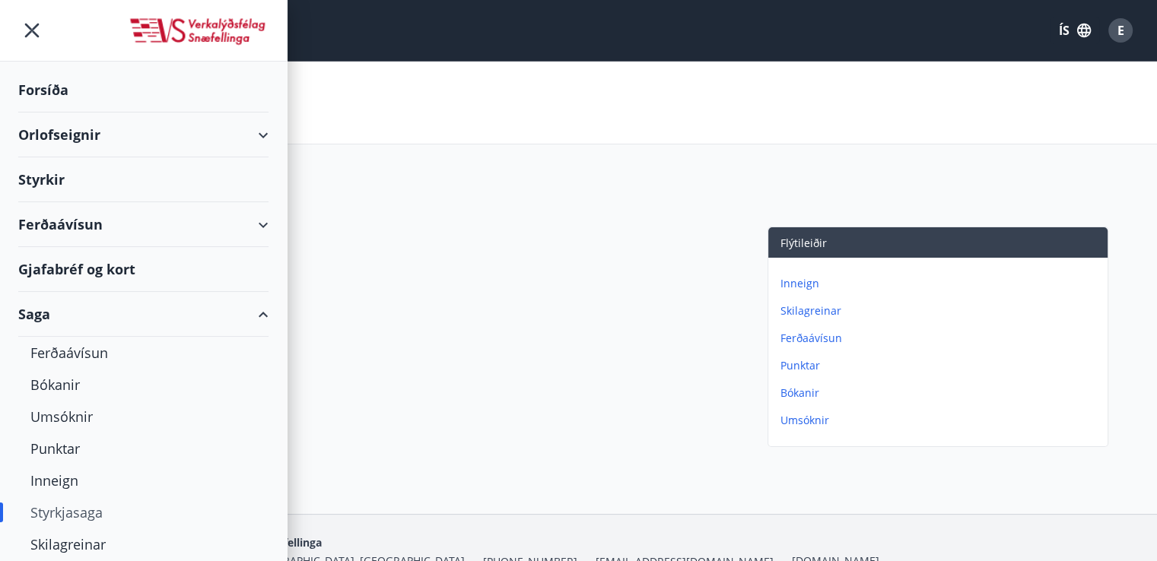
click at [50, 113] on div "Styrkir" at bounding box center [143, 90] width 250 height 45
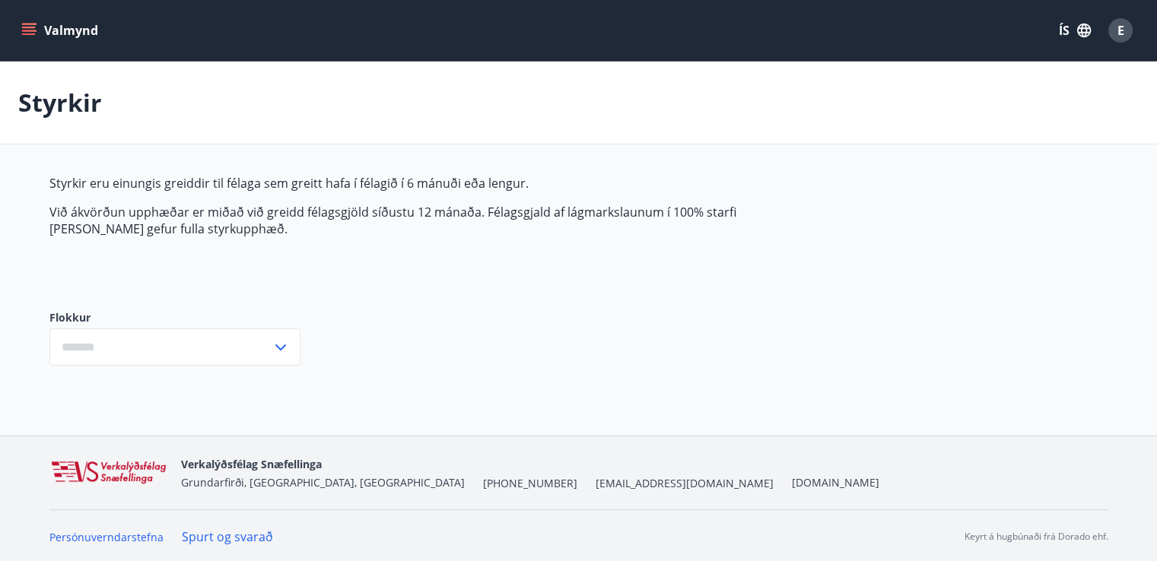
click at [31, 31] on icon "menu" at bounding box center [28, 30] width 15 height 15
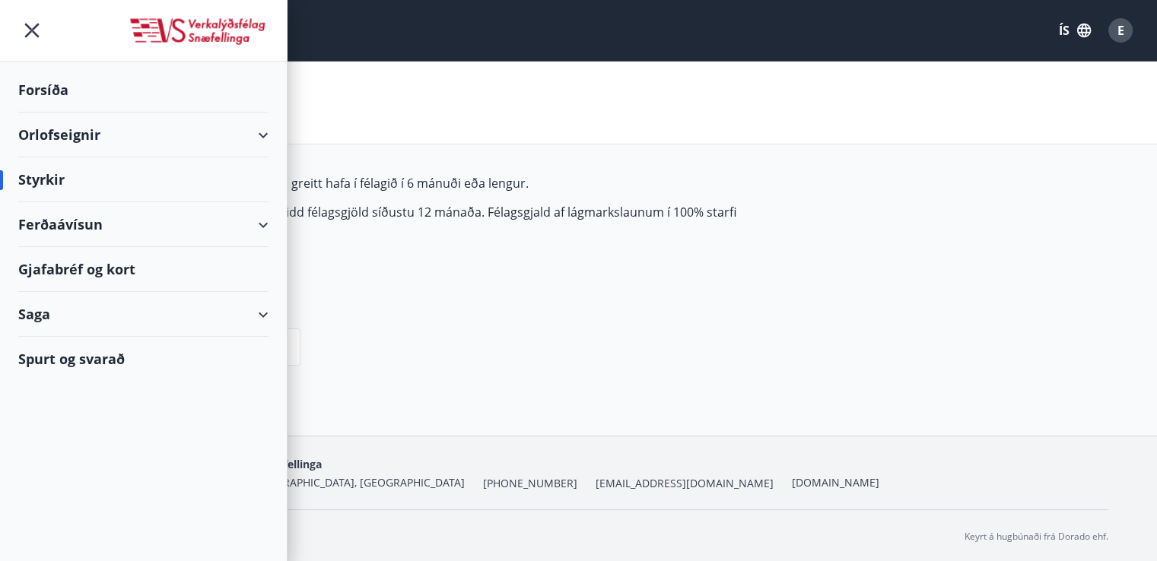
click at [94, 181] on div "Styrkir" at bounding box center [143, 179] width 250 height 45
click at [67, 176] on div "Styrkir" at bounding box center [143, 179] width 250 height 45
click at [40, 172] on div "Styrkir" at bounding box center [143, 179] width 250 height 45
click at [40, 176] on div "Styrkir" at bounding box center [143, 179] width 250 height 45
click at [204, 25] on img at bounding box center [198, 32] width 141 height 30
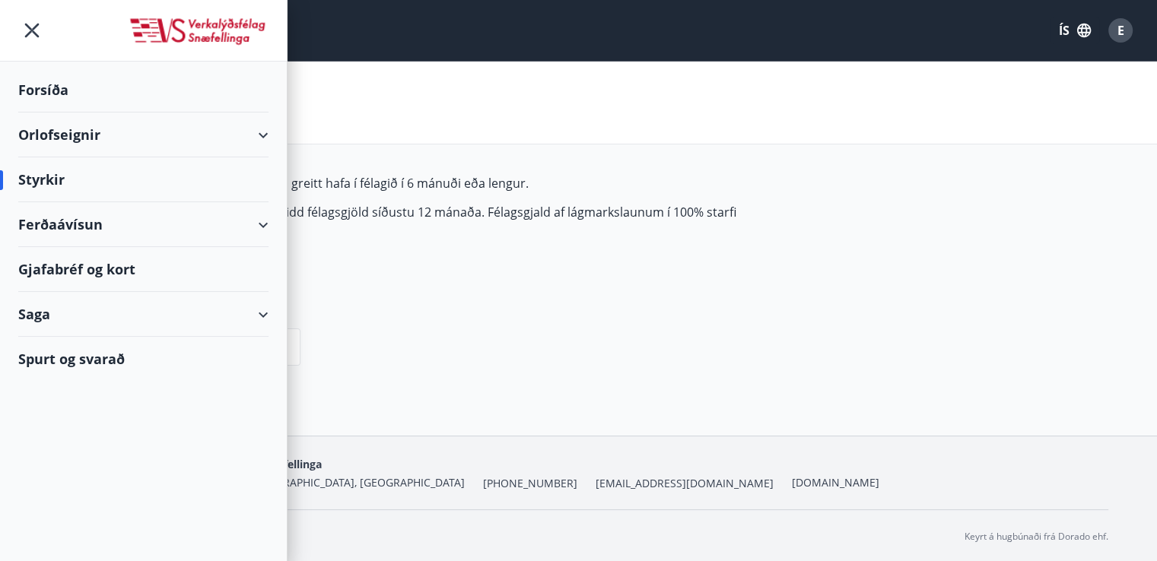
type input "***"
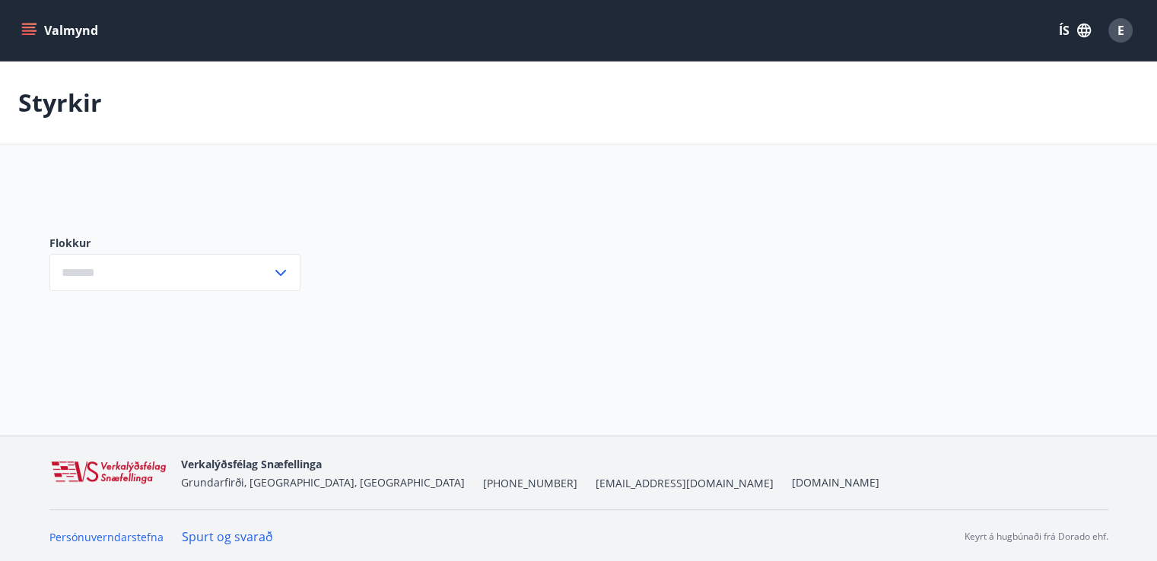
click at [57, 24] on button "Valmynd" at bounding box center [61, 30] width 86 height 27
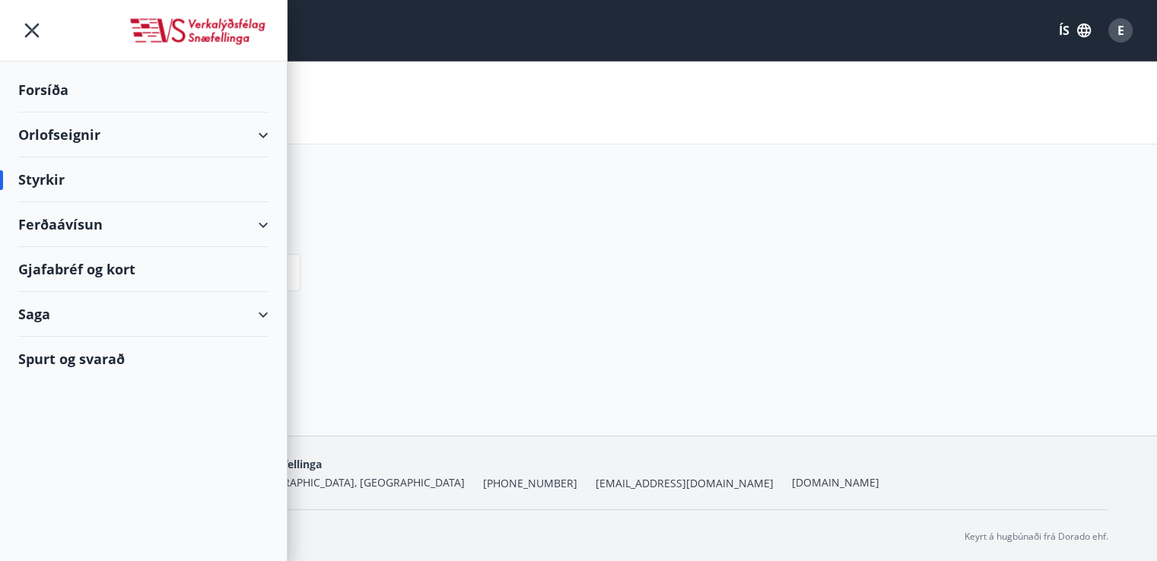
type input "***"
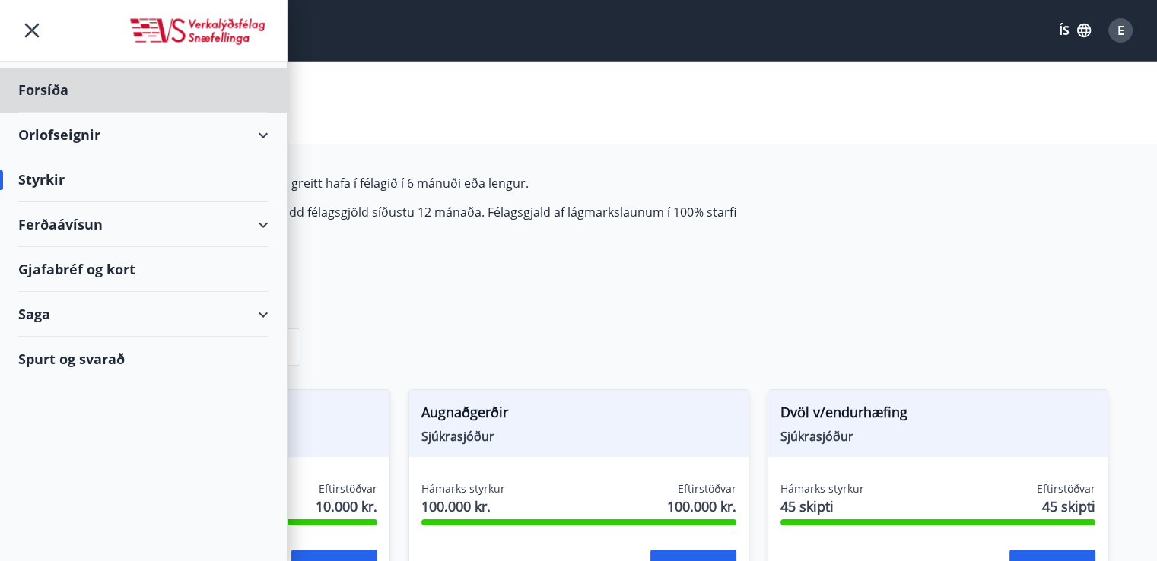
click at [52, 177] on div "Styrkir" at bounding box center [143, 179] width 250 height 45
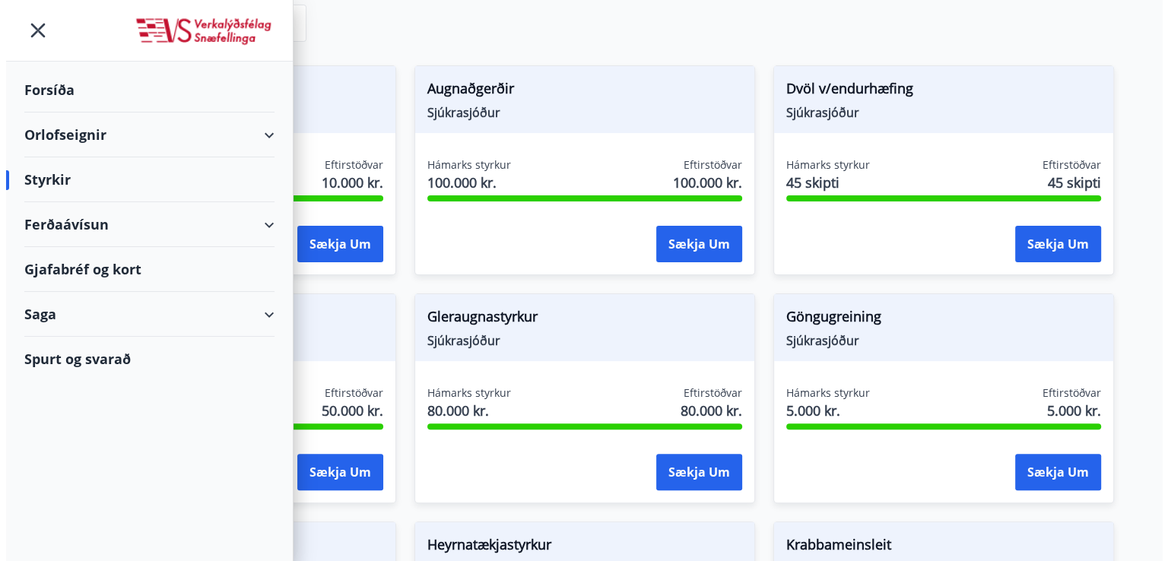
scroll to position [331, 0]
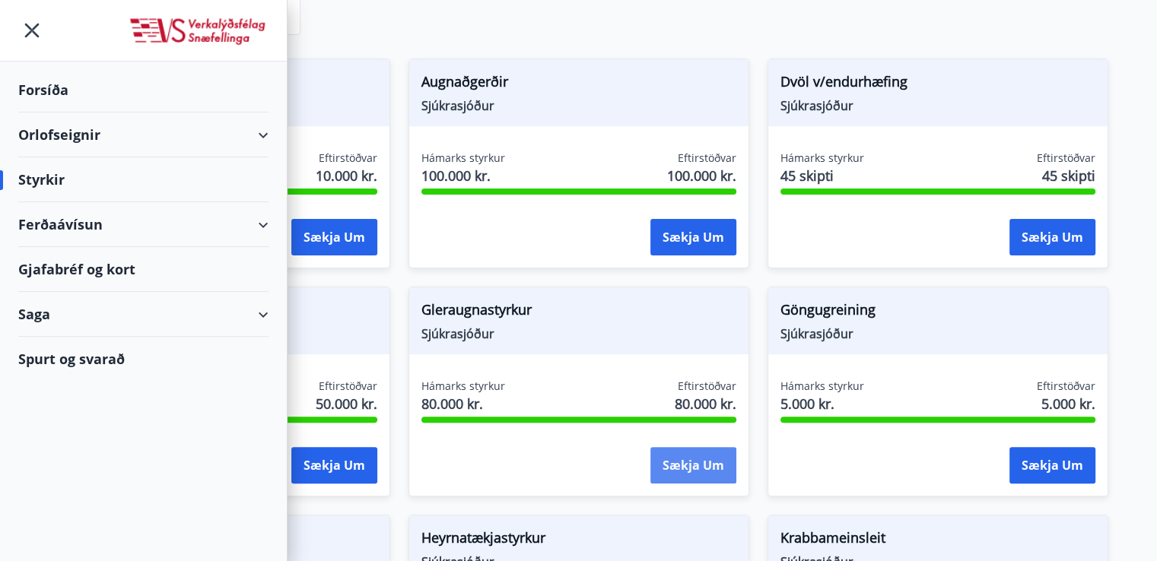
click at [683, 457] on button "Sækja um" at bounding box center [693, 465] width 86 height 37
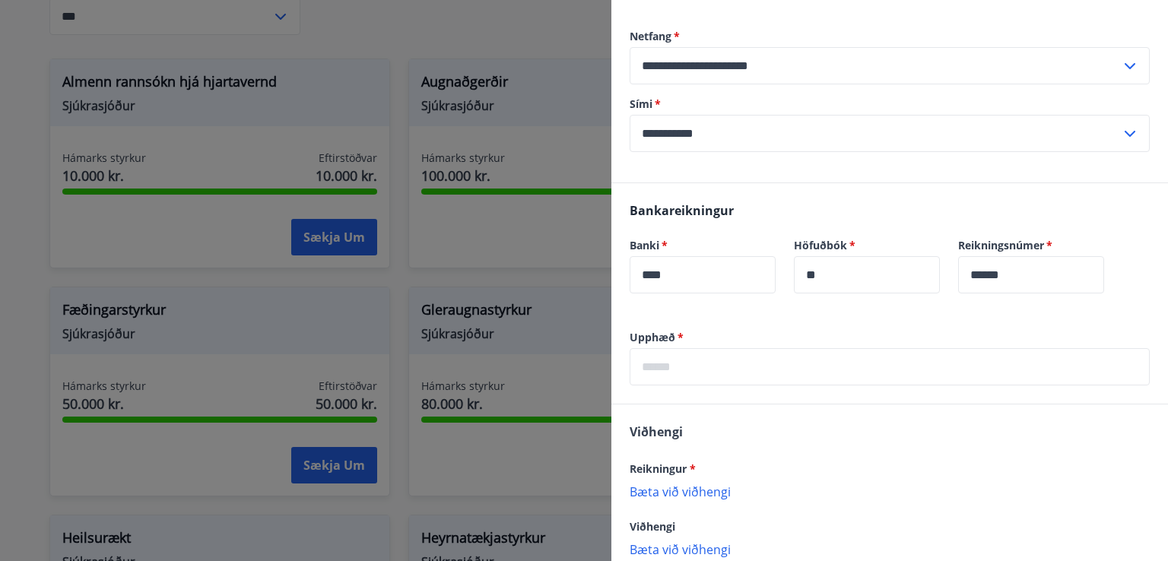
scroll to position [284, 0]
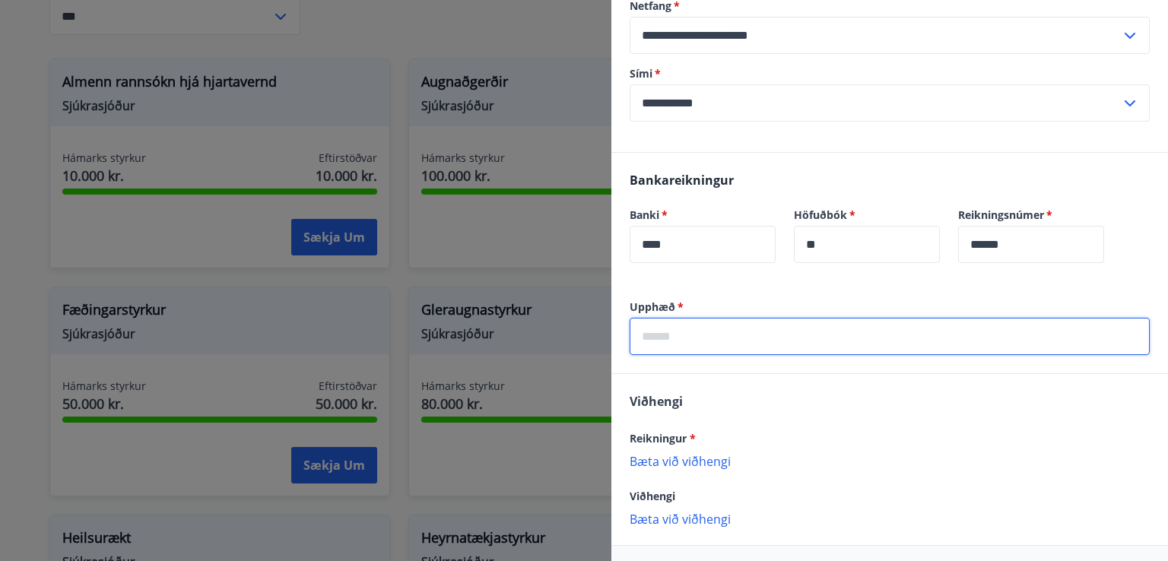
click at [806, 333] on input "text" at bounding box center [890, 336] width 520 height 37
type input "*****"
click at [714, 458] on p "Bæta við viðhengi" at bounding box center [890, 460] width 520 height 15
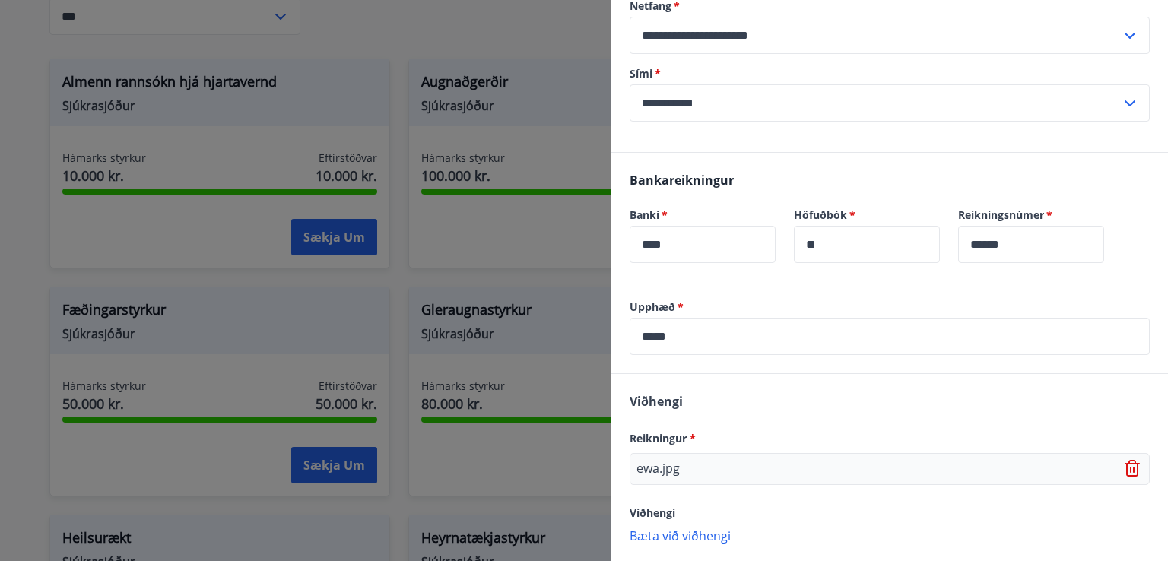
click at [691, 529] on p "Bæta við viðhengi" at bounding box center [890, 535] width 520 height 15
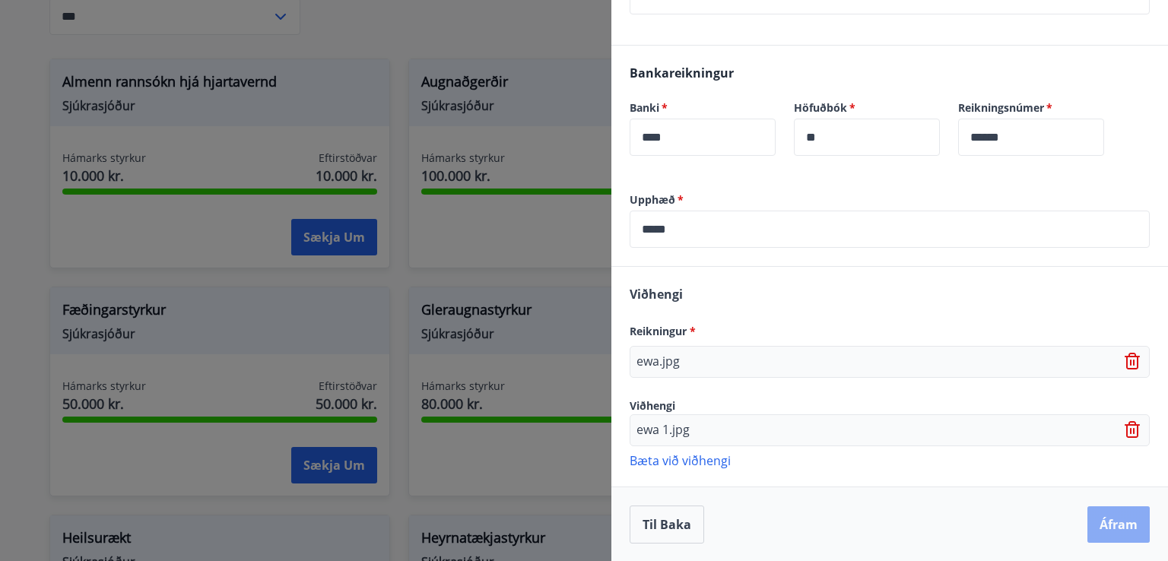
click at [1105, 529] on button "Áfram" at bounding box center [1119, 525] width 62 height 37
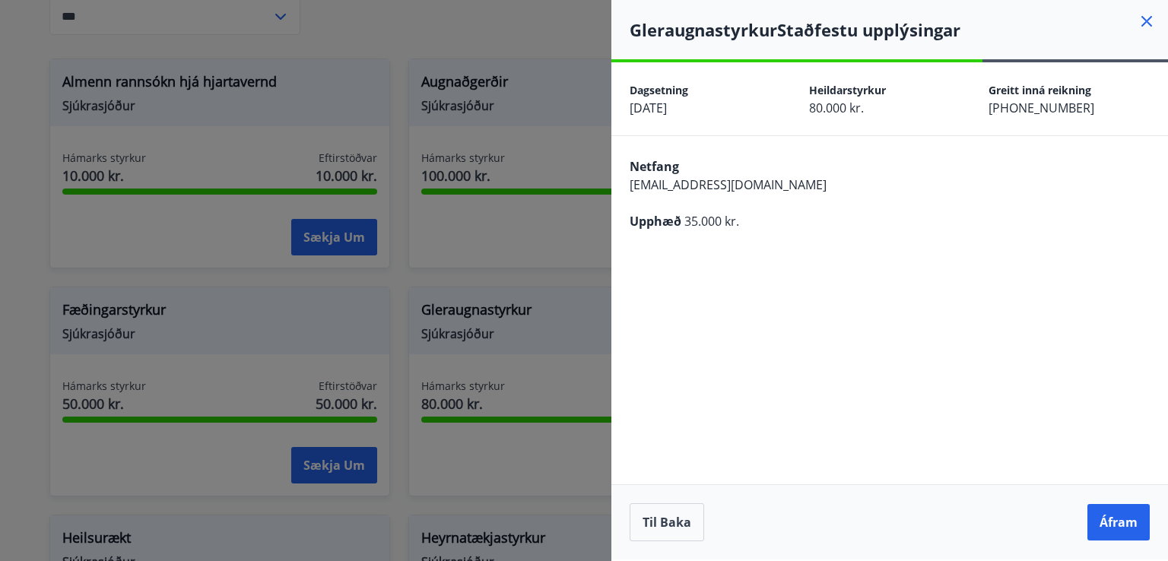
click at [1105, 529] on button "Áfram" at bounding box center [1119, 522] width 62 height 37
